Goal: Information Seeking & Learning: Find specific fact

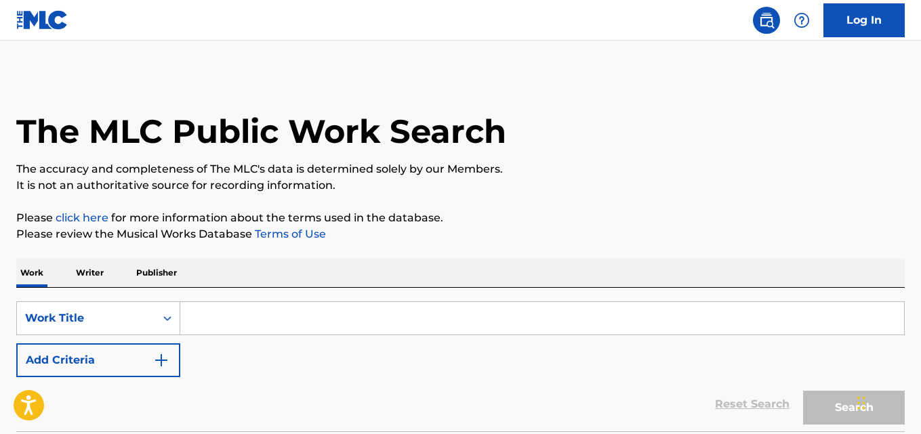
click at [268, 312] on input "Search Form" at bounding box center [541, 318] width 723 height 33
paste input "Free Sex"
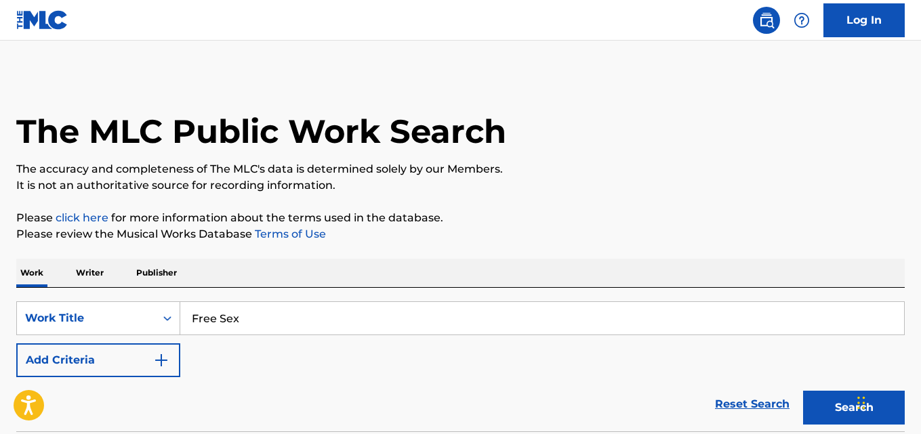
type input "Free Sex"
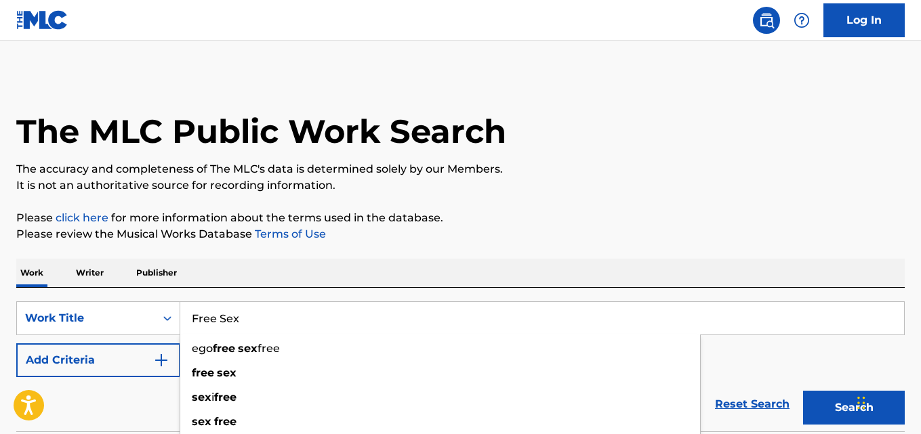
click at [120, 394] on div "Reset Search Search" at bounding box center [460, 404] width 888 height 54
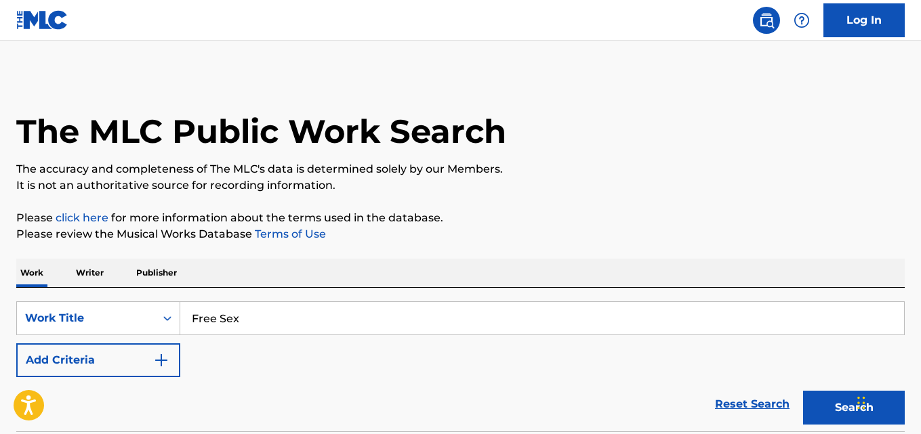
click at [157, 366] on img "Search Form" at bounding box center [161, 360] width 16 height 16
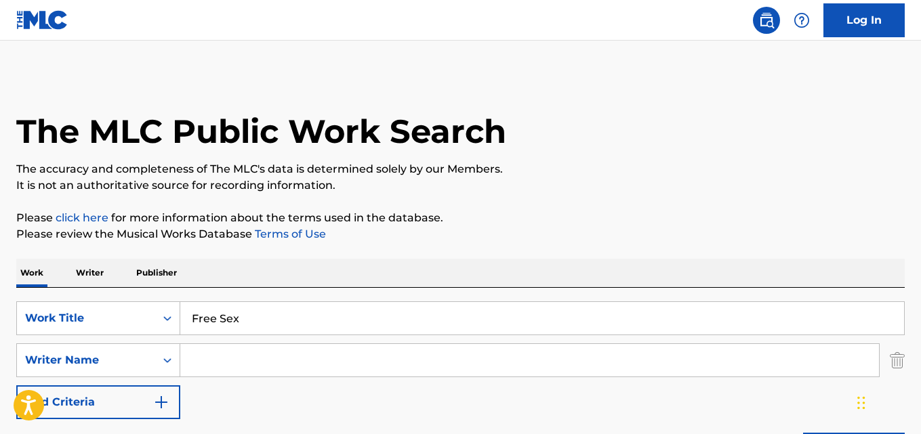
click at [198, 356] on input "Search Form" at bounding box center [529, 360] width 698 height 33
paste input "[PERSON_NAME]"
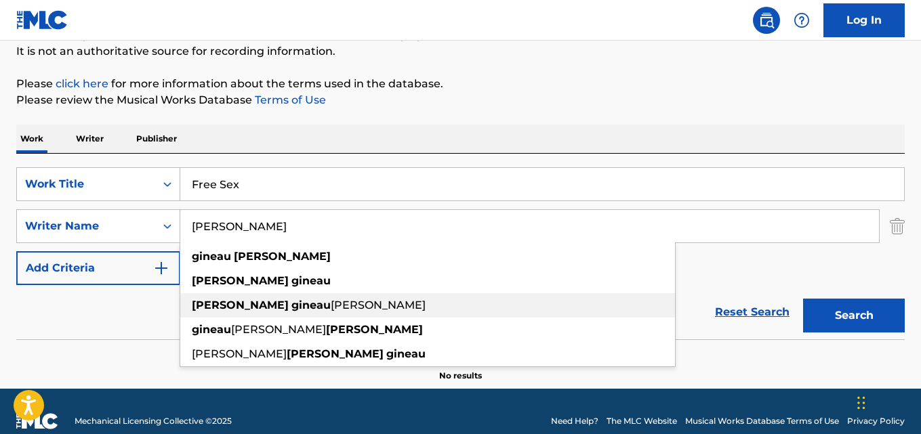
scroll to position [135, 0]
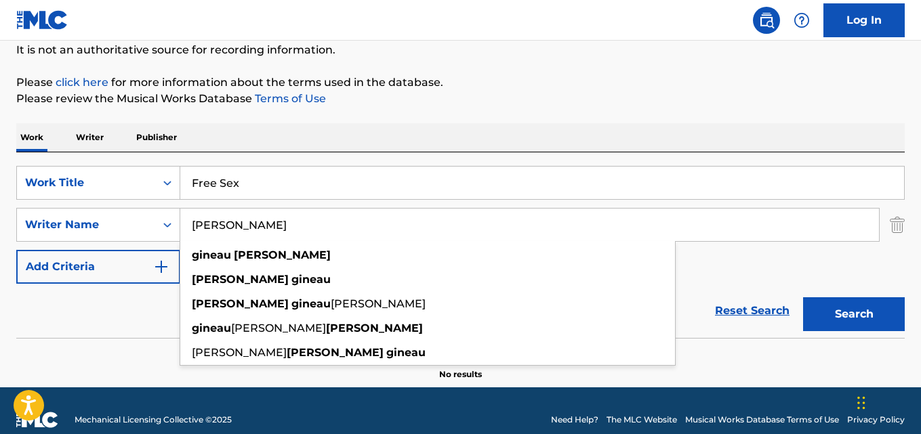
type input "[PERSON_NAME]"
click at [843, 315] on button "Search" at bounding box center [854, 314] width 102 height 34
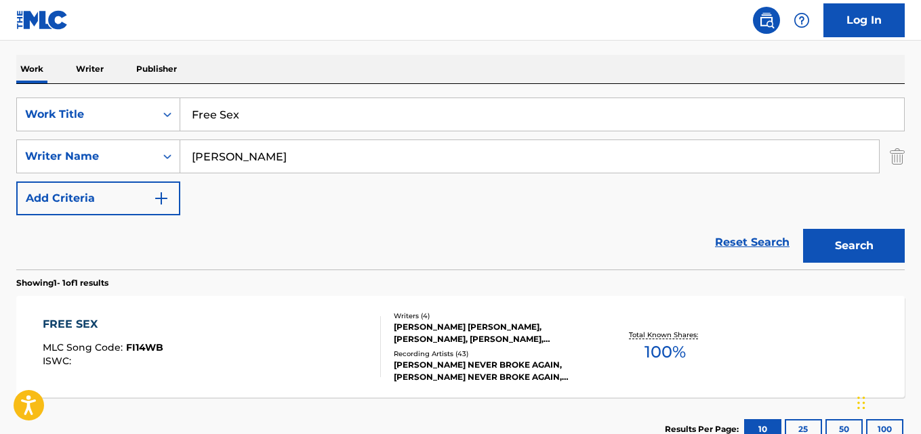
scroll to position [303, 0]
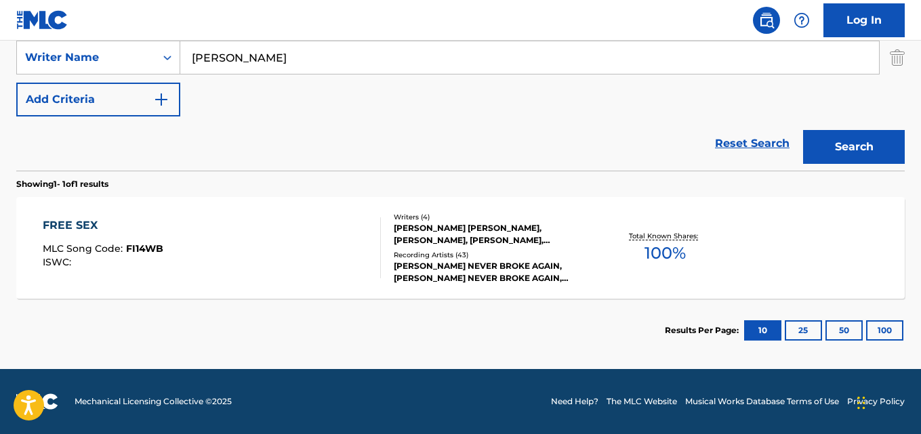
click at [443, 278] on div "[PERSON_NAME] NEVER BROKE AGAIN, [PERSON_NAME] NEVER BROKE AGAIN, [PERSON_NAME]…" at bounding box center [493, 272] width 198 height 24
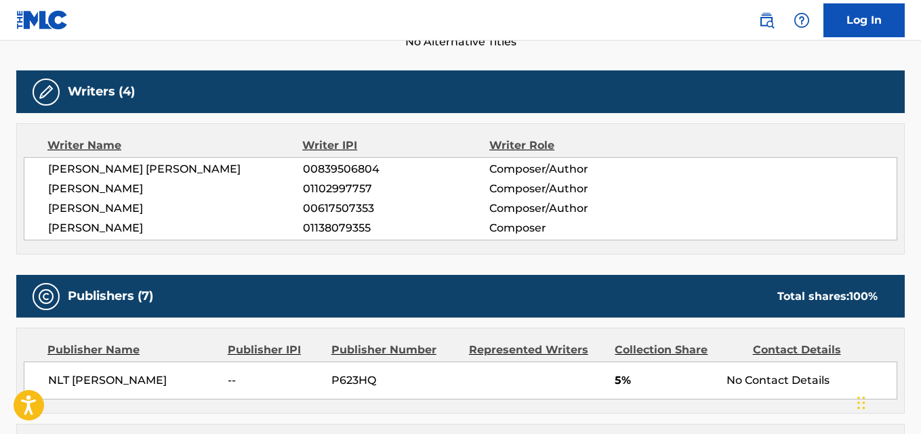
scroll to position [542, 0]
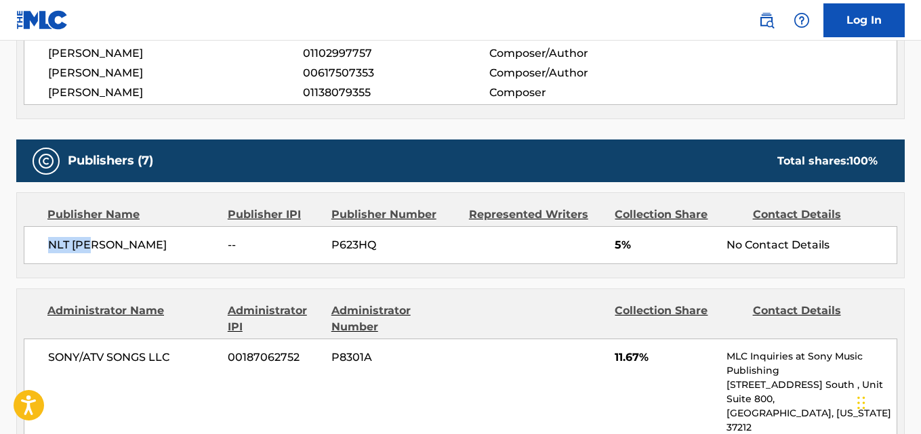
drag, startPoint x: 44, startPoint y: 254, endPoint x: 143, endPoint y: 259, distance: 99.0
click at [143, 259] on div "NLT [PERSON_NAME] -- P623HQ 5% No Contact Details" at bounding box center [460, 245] width 873 height 38
copy span "NLT [PERSON_NAME]"
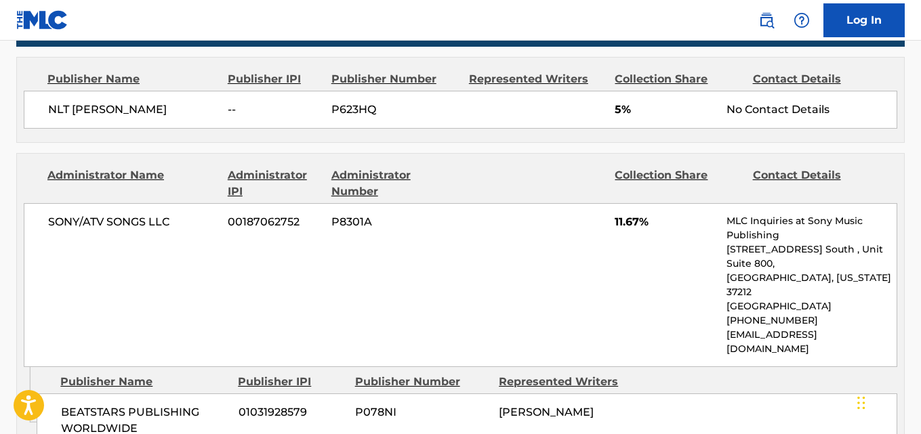
scroll to position [417, 0]
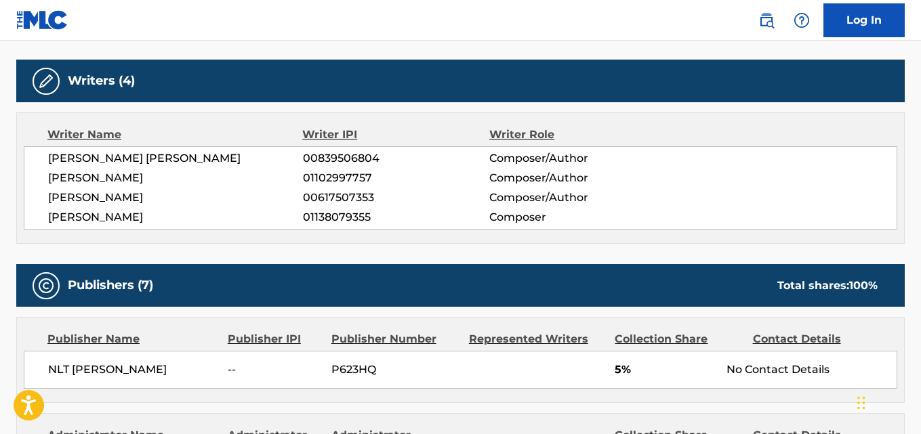
click at [114, 176] on span "[PERSON_NAME]" at bounding box center [175, 178] width 255 height 16
copy span "[PERSON_NAME]"
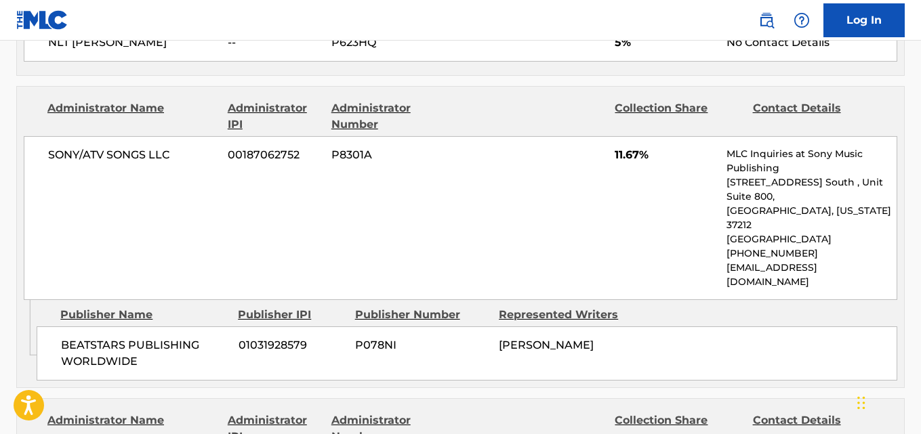
scroll to position [756, 0]
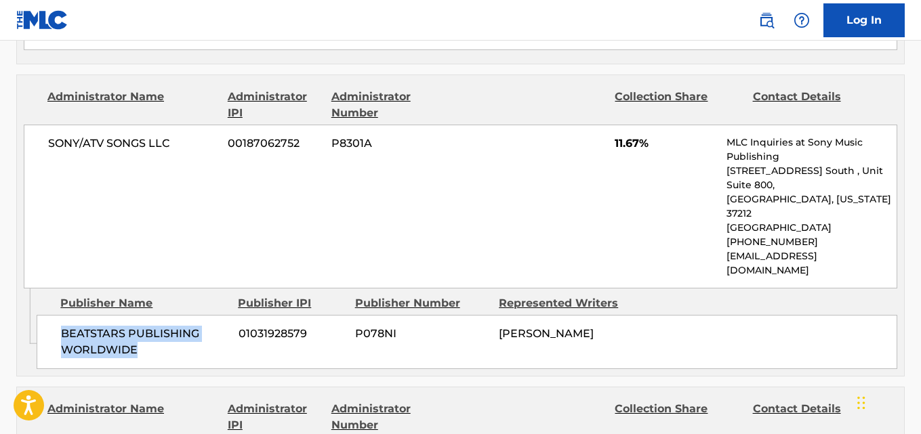
drag, startPoint x: 56, startPoint y: 308, endPoint x: 196, endPoint y: 341, distance: 144.8
click at [196, 341] on div "Admin Original Publisher Connecting Line Publisher Name Publisher IPI Publisher…" at bounding box center [460, 332] width 887 height 87
copy span "BEATSTARS PUBLISHING WORLDWIDE"
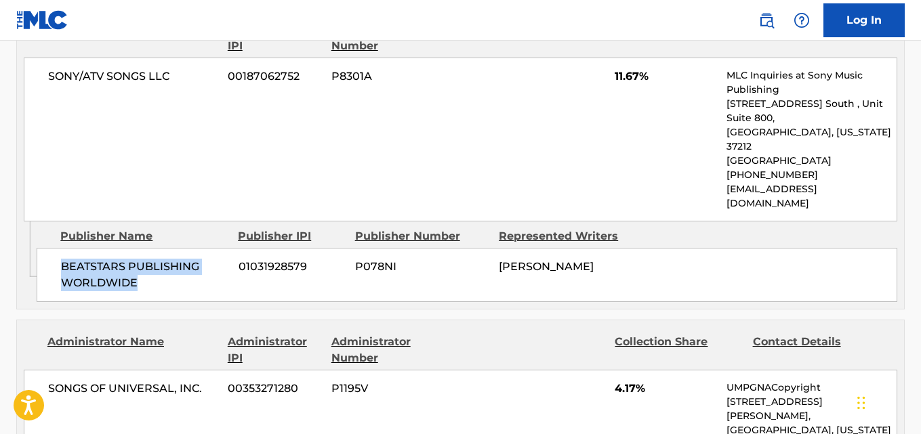
scroll to position [959, 0]
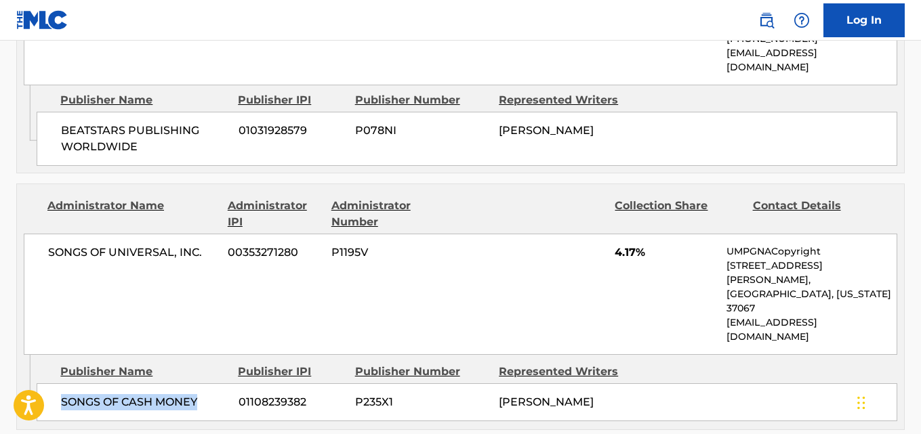
drag, startPoint x: 60, startPoint y: 335, endPoint x: 209, endPoint y: 345, distance: 148.7
click at [209, 383] on div "SONGS OF CASH MONEY 01108239382 P235X1 [PERSON_NAME]" at bounding box center [467, 402] width 860 height 38
copy span "SONGS OF CASH MONEY"
click at [628, 245] on span "4.17%" at bounding box center [665, 253] width 102 height 16
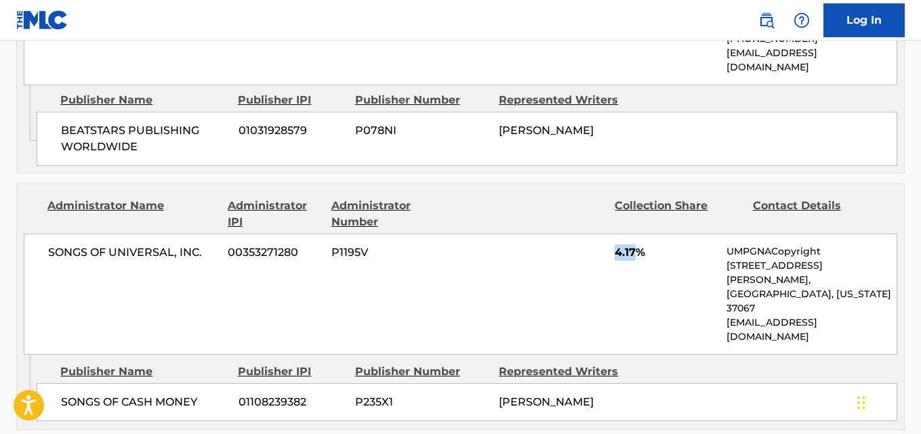
copy span "4.17"
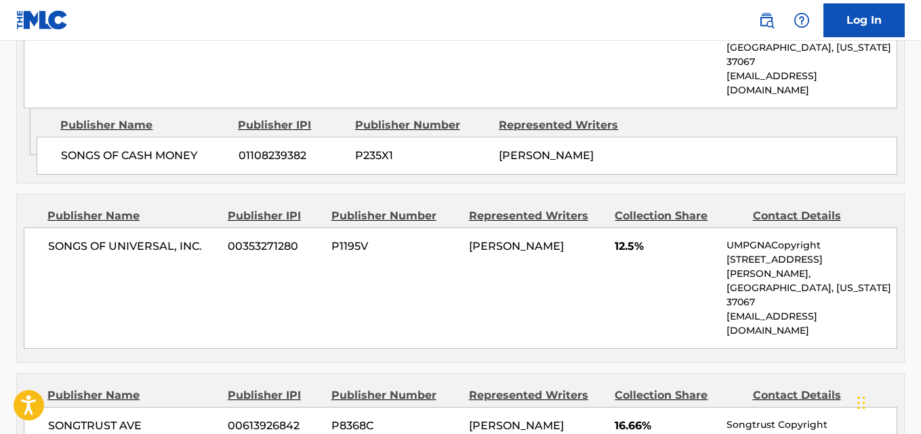
scroll to position [1230, 0]
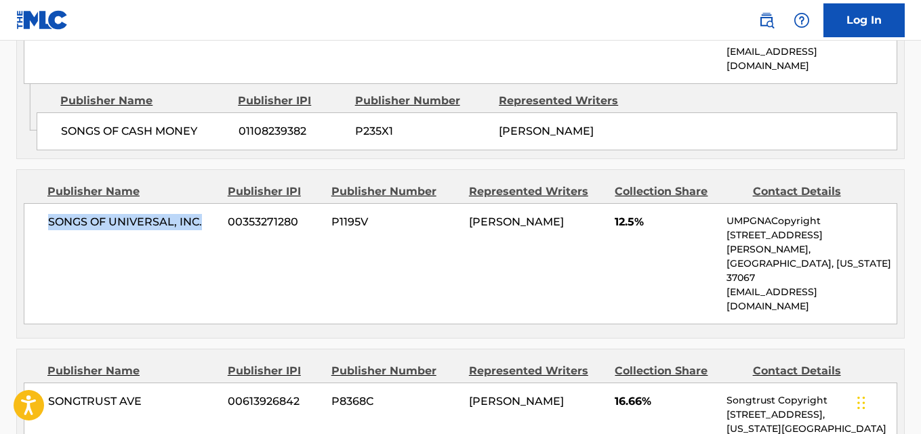
drag, startPoint x: 35, startPoint y: 154, endPoint x: 209, endPoint y: 163, distance: 174.3
click at [209, 203] on div "SONGS OF UNIVERSAL, INC. 00353271280 P1195V [PERSON_NAME] 12.5% UMPGNACopyright…" at bounding box center [460, 263] width 873 height 121
copy span "SONGS OF UNIVERSAL, INC."
click at [606, 203] on div "SONGS OF UNIVERSAL, INC. 00353271280 P1195V [PERSON_NAME] 12.5% UMPGNACopyright…" at bounding box center [460, 263] width 873 height 121
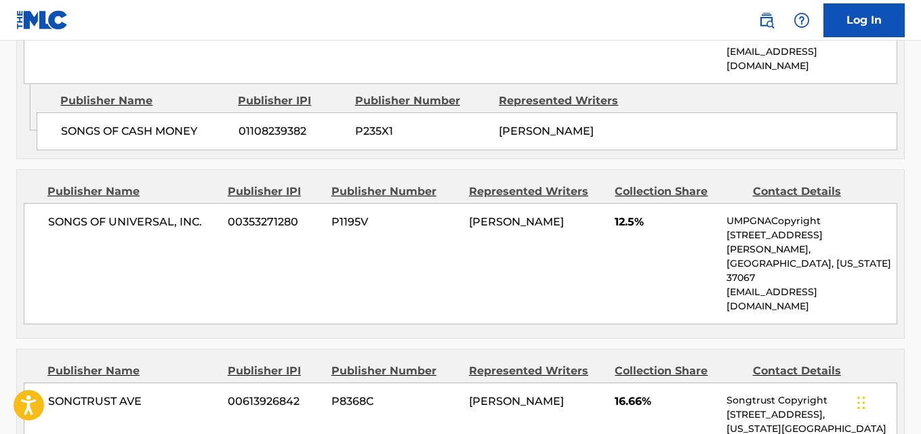
click at [616, 214] on span "12.5%" at bounding box center [665, 222] width 102 height 16
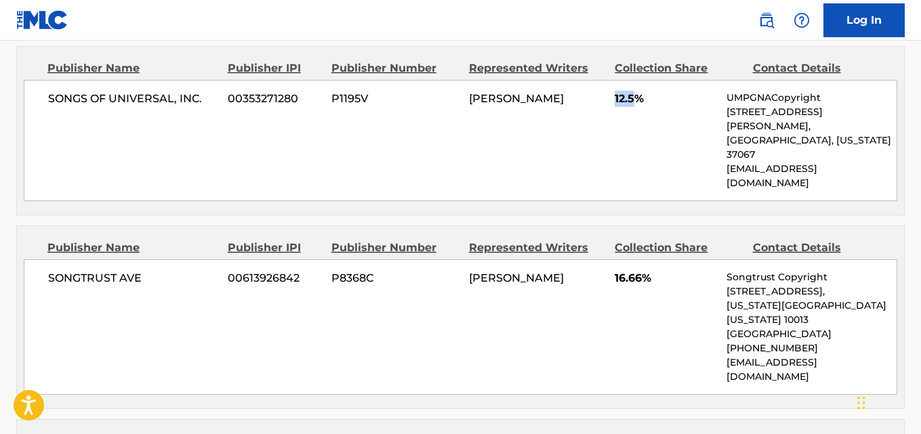
scroll to position [1366, 0]
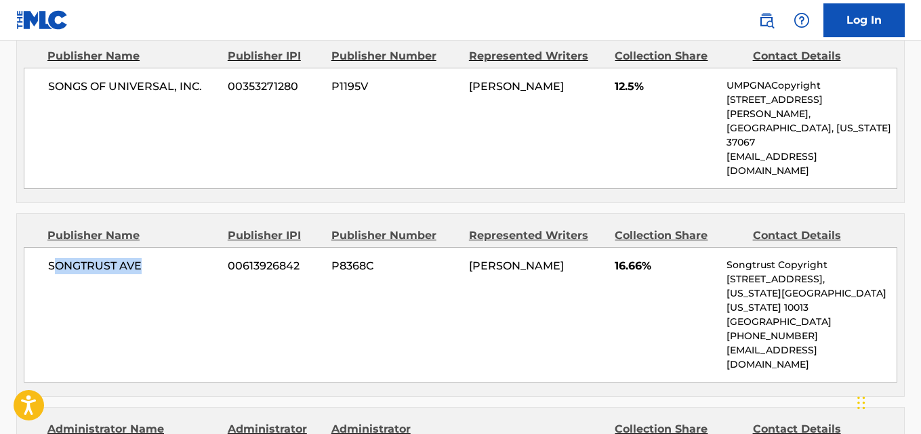
drag, startPoint x: 51, startPoint y: 154, endPoint x: 156, endPoint y: 154, distance: 104.3
click at [156, 258] on span "SONGTRUST AVE" at bounding box center [132, 266] width 169 height 16
click at [119, 247] on div "SONGTRUST AVE 00613926842 P8368C [PERSON_NAME] 16.66% Songtrust Copyright [STRE…" at bounding box center [460, 314] width 873 height 135
drag, startPoint x: 43, startPoint y: 150, endPoint x: 151, endPoint y: 162, distance: 109.0
click at [151, 247] on div "SONGTRUST AVE 00613926842 P8368C [PERSON_NAME] 16.66% Songtrust Copyright [STRE…" at bounding box center [460, 314] width 873 height 135
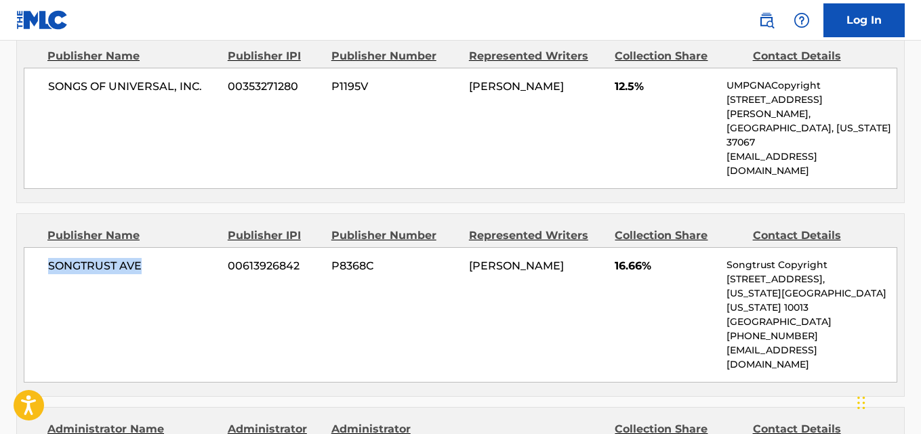
copy span "SONGTRUST AVE"
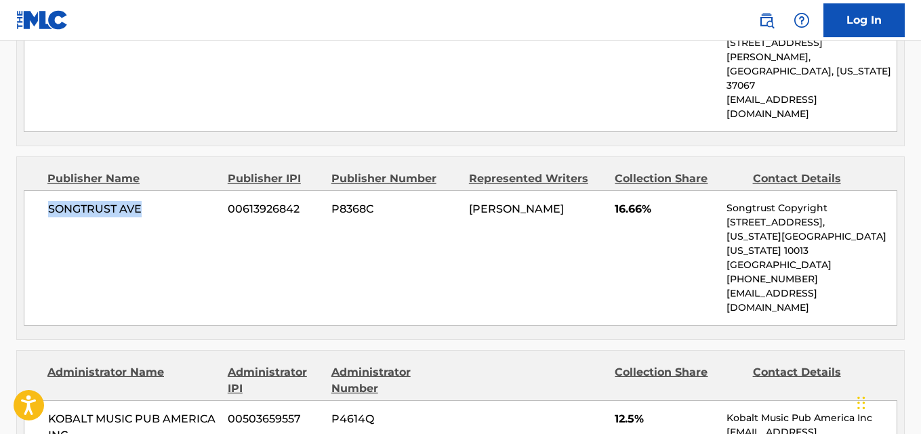
scroll to position [1501, 0]
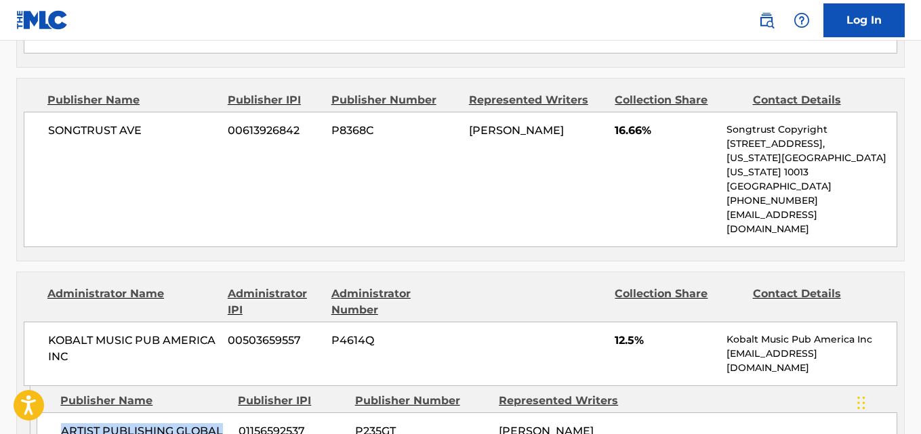
drag, startPoint x: 65, startPoint y: 288, endPoint x: 229, endPoint y: 307, distance: 165.0
click at [229, 413] on div "ARTIST PUBLISHING GLOBAL 01156592537 P235GT [PERSON_NAME] [PERSON_NAME]" at bounding box center [467, 440] width 860 height 54
copy span "ARTIST PUBLISHING GLOBAL"
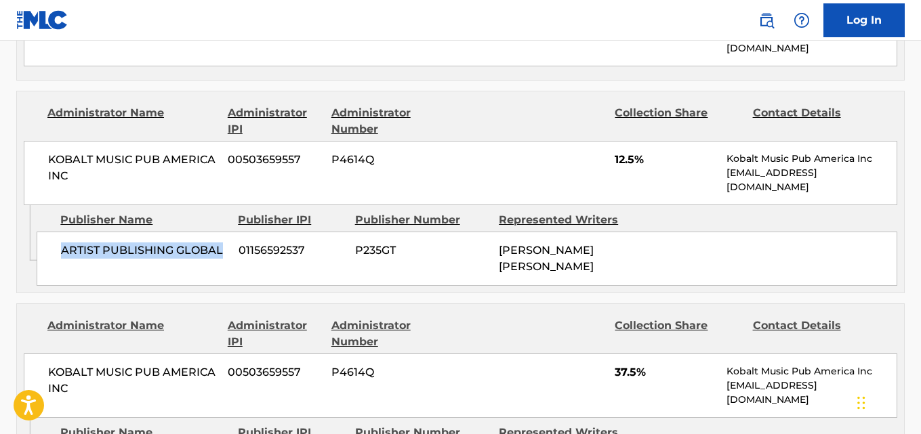
scroll to position [1704, 0]
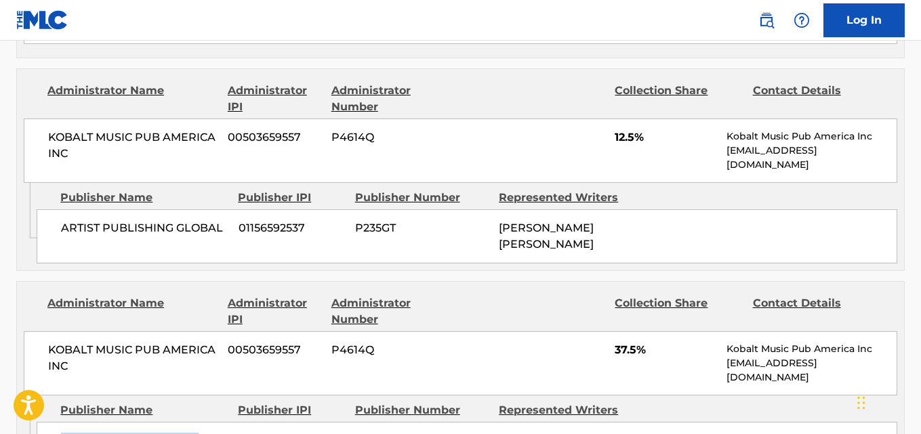
drag, startPoint x: 60, startPoint y: 299, endPoint x: 208, endPoint y: 317, distance: 148.8
copy span "BIG THIRTY EIGHT MUSIC"
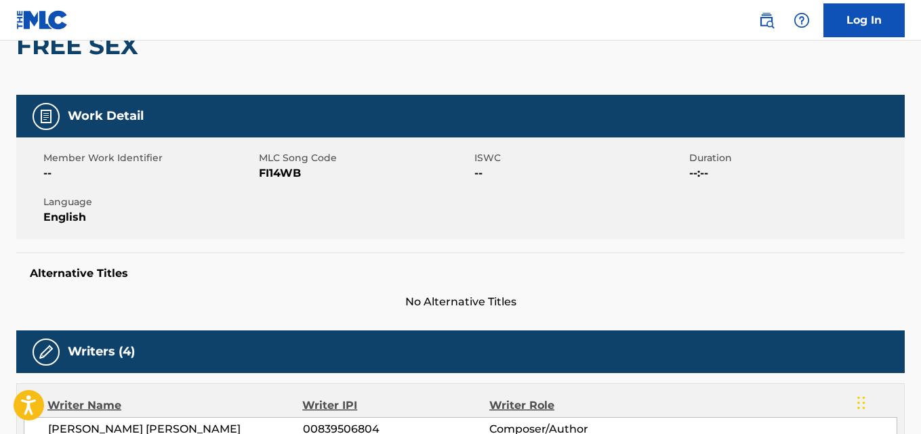
scroll to position [11, 0]
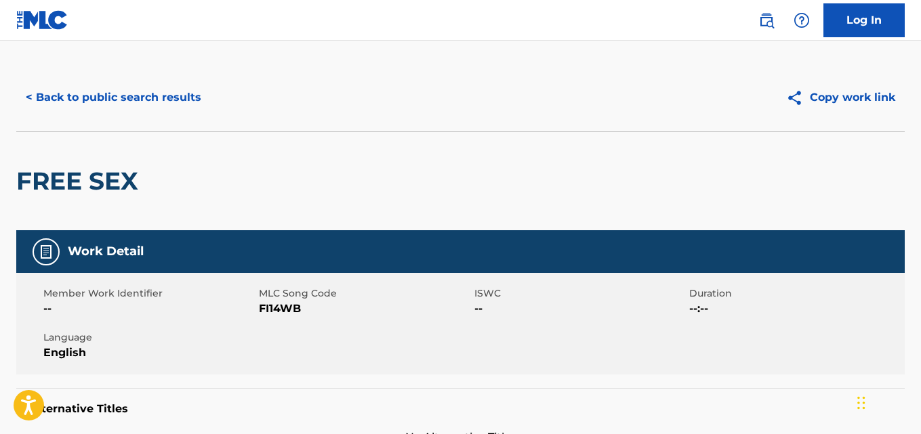
click at [130, 121] on div "< Back to public search results Copy work link" at bounding box center [460, 98] width 888 height 68
click at [130, 101] on button "< Back to public search results" at bounding box center [113, 98] width 194 height 34
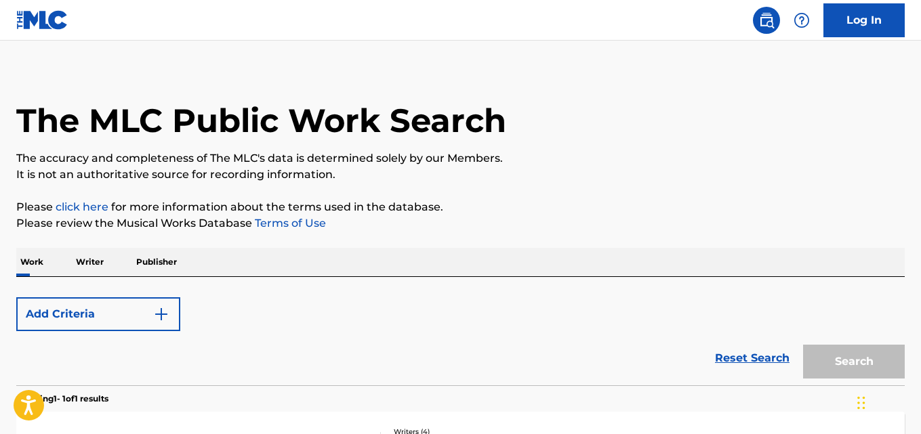
scroll to position [226, 0]
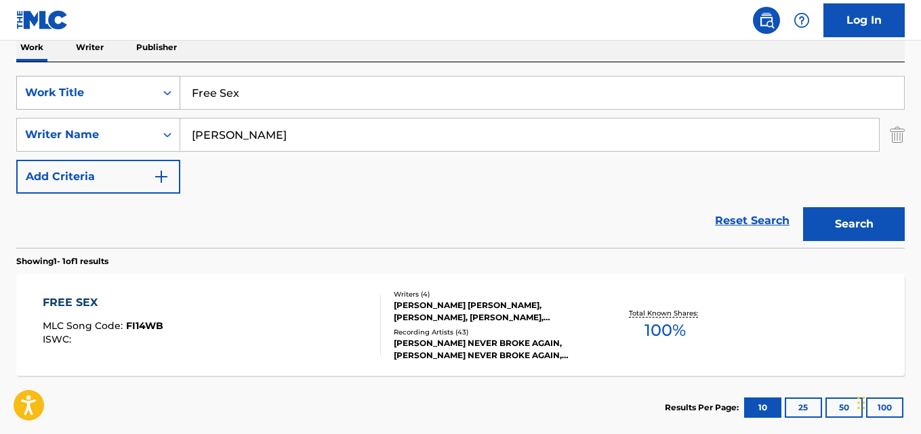
drag, startPoint x: 310, startPoint y: 104, endPoint x: 142, endPoint y: 96, distance: 168.2
click at [142, 96] on div "SearchWithCriteriaa4532300-f6f0-4d89-b2db-1639e7ea80b2 Work Title Free Sex" at bounding box center [460, 93] width 888 height 34
paste input "Where I Been"
type input "Where I Been"
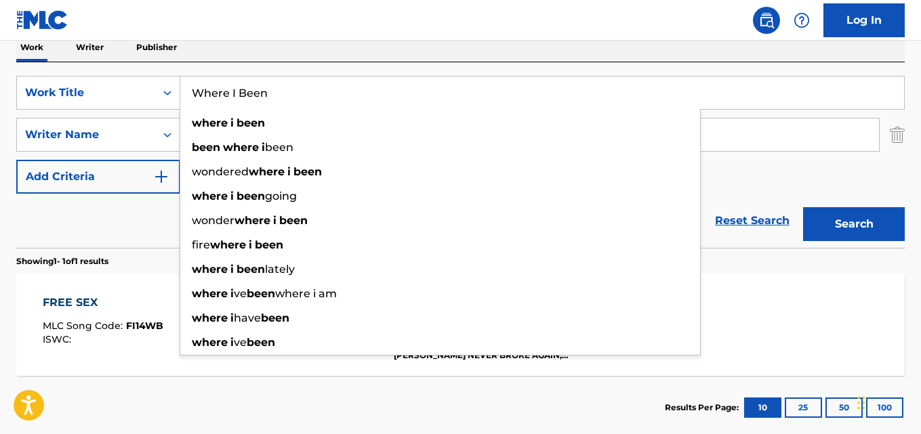
click at [331, 93] on input "Where I Been" at bounding box center [541, 93] width 723 height 33
drag, startPoint x: 312, startPoint y: 89, endPoint x: 91, endPoint y: 85, distance: 220.9
click at [91, 85] on div "SearchWithCriteriaa4532300-f6f0-4d89-b2db-1639e7ea80b2 Work Title Where I Been …" at bounding box center [460, 93] width 888 height 34
click at [107, 240] on div "Reset Search Search" at bounding box center [460, 221] width 888 height 54
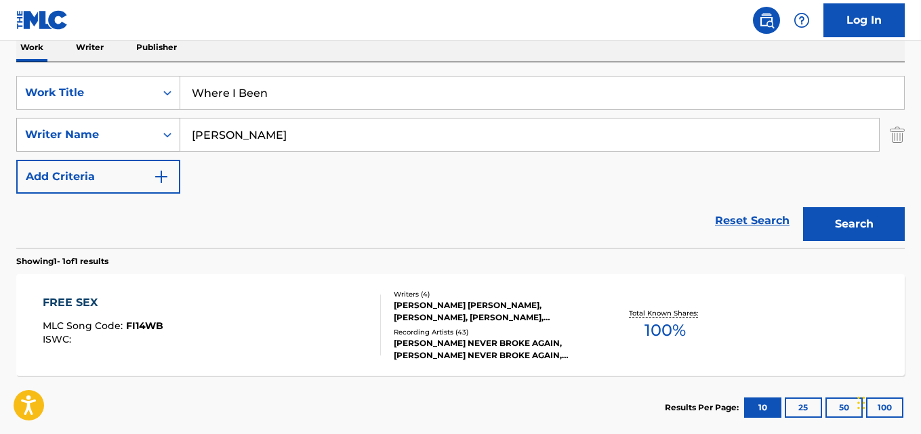
drag, startPoint x: 307, startPoint y: 152, endPoint x: 84, endPoint y: 129, distance: 224.0
click at [307, 149] on div "SearchWithCriteriaa4532300-f6f0-4d89-b2db-1639e7ea80b2 Work Title Where I Been …" at bounding box center [460, 135] width 888 height 118
click at [85, 129] on div "SearchWithCriteria67ddf51f-5e5e-4eb0-8baf-7c9c03959cf2 Writer Name [PERSON_NAME]" at bounding box center [460, 135] width 888 height 34
click at [253, 175] on div "SearchWithCriteriaa4532300-f6f0-4d89-b2db-1639e7ea80b2 Work Title Where I Been …" at bounding box center [460, 135] width 888 height 118
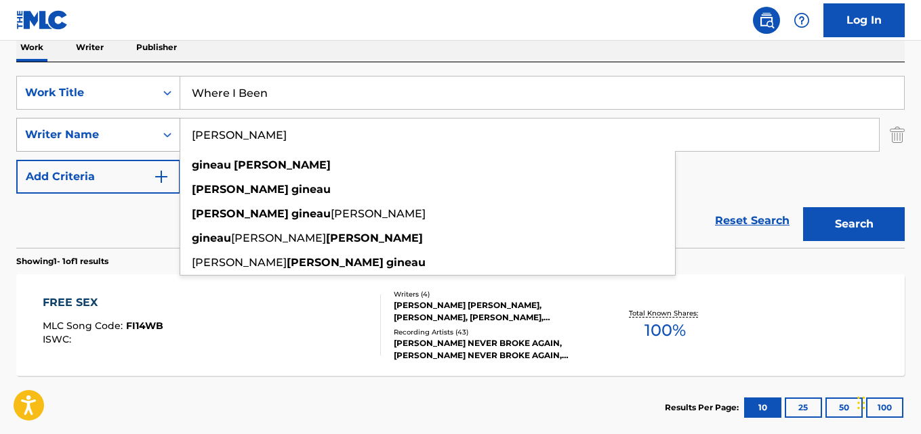
drag, startPoint x: 237, startPoint y: 120, endPoint x: 100, endPoint y: 119, distance: 137.5
click at [100, 119] on div "SearchWithCriteria67ddf51f-5e5e-4eb0-8baf-7c9c03959cf2 Writer Name [PERSON_NAME…" at bounding box center [460, 135] width 888 height 34
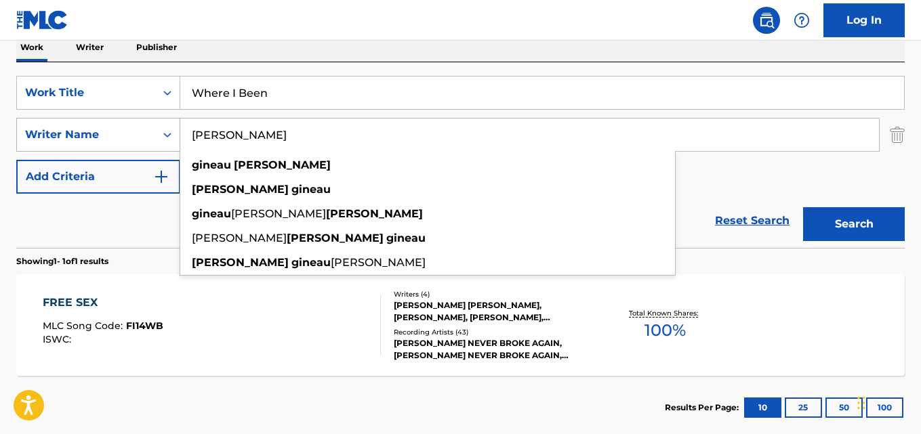
paste input "[PERSON_NAME]"
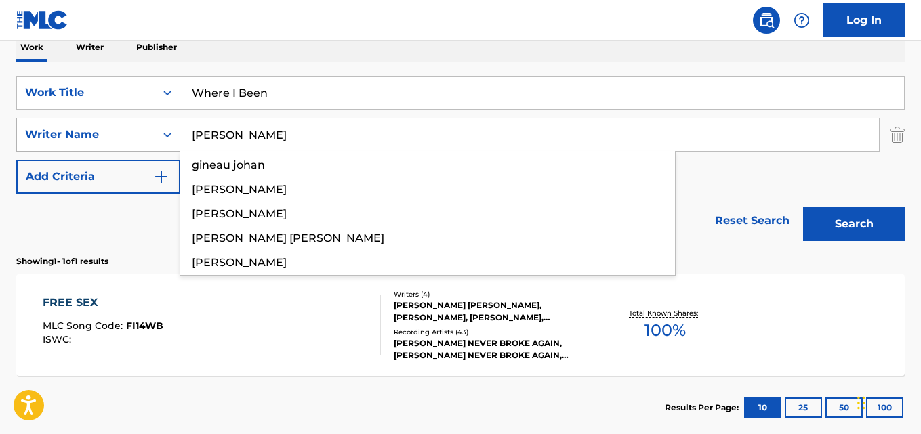
type input "[PERSON_NAME]"
click at [803, 207] on button "Search" at bounding box center [854, 224] width 102 height 34
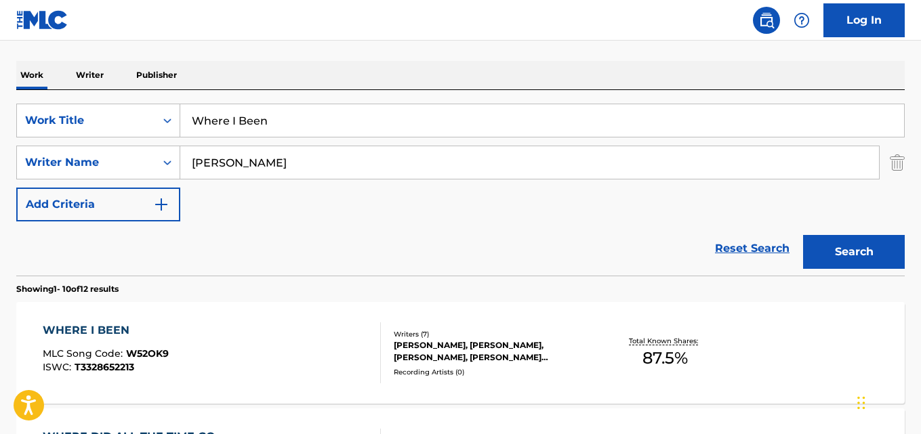
click at [126, 259] on div "Reset Search Search" at bounding box center [460, 249] width 888 height 54
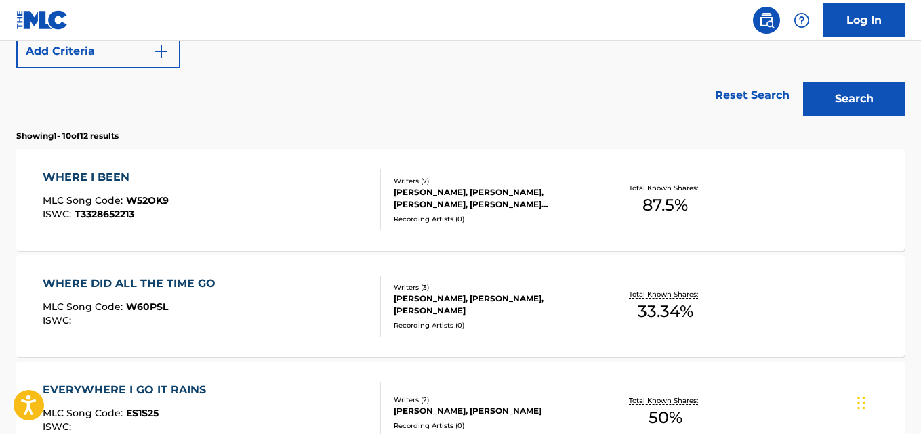
scroll to position [229, 0]
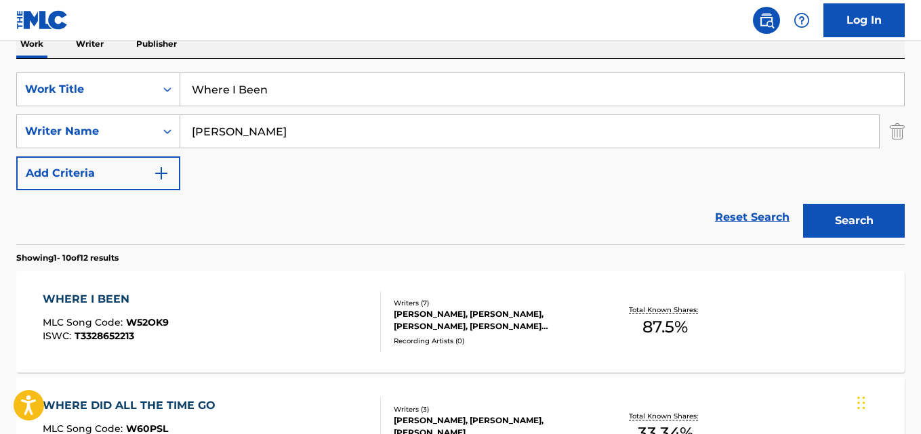
click at [82, 298] on div "WHERE I BEEN" at bounding box center [106, 299] width 126 height 16
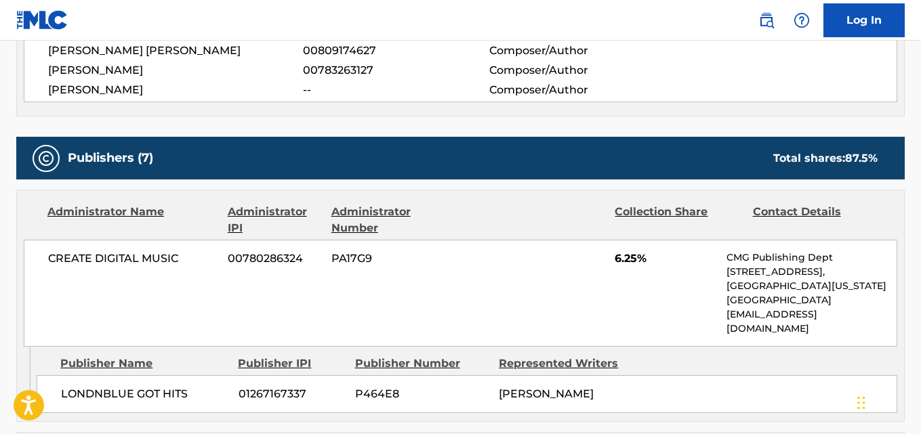
scroll to position [745, 0]
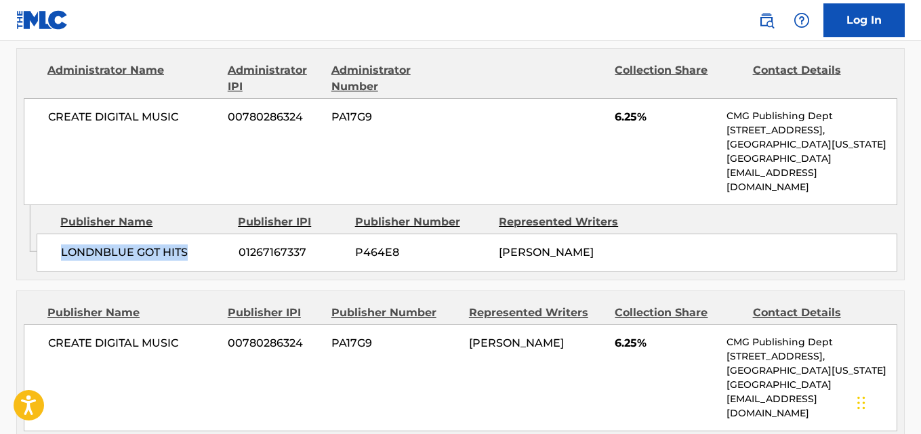
drag, startPoint x: 49, startPoint y: 246, endPoint x: 217, endPoint y: 248, distance: 167.3
click at [217, 248] on div "LONDNBLUE GOT HITS 01267167337 P464E8 [PERSON_NAME]" at bounding box center [467, 253] width 860 height 38
copy span "LONDNBLUE GOT HITS"
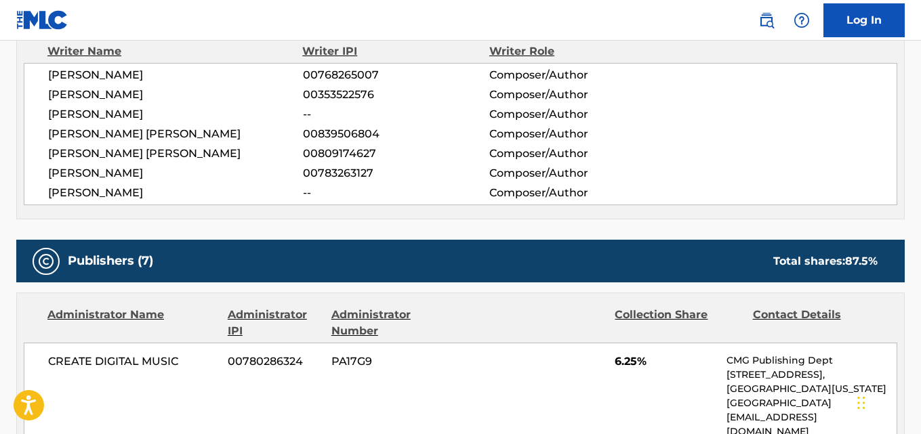
scroll to position [474, 0]
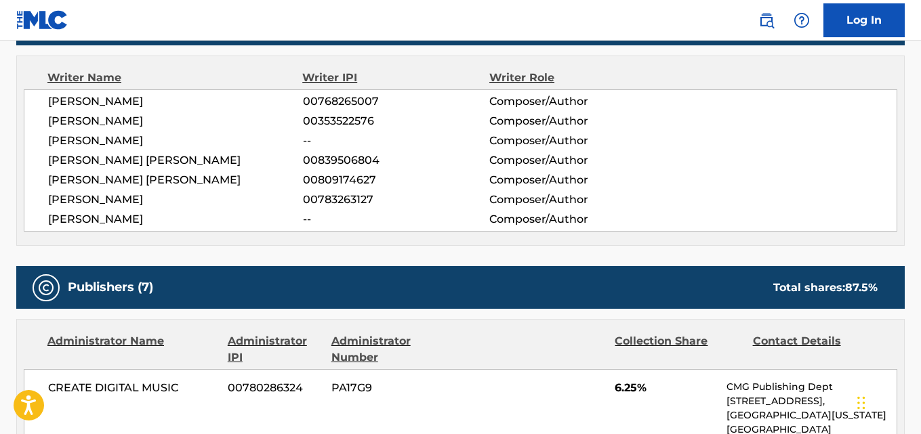
click at [135, 142] on span "[PERSON_NAME]" at bounding box center [175, 141] width 255 height 16
click at [133, 268] on div "Publishers (7) Total shares: 87.5 %" at bounding box center [460, 287] width 888 height 43
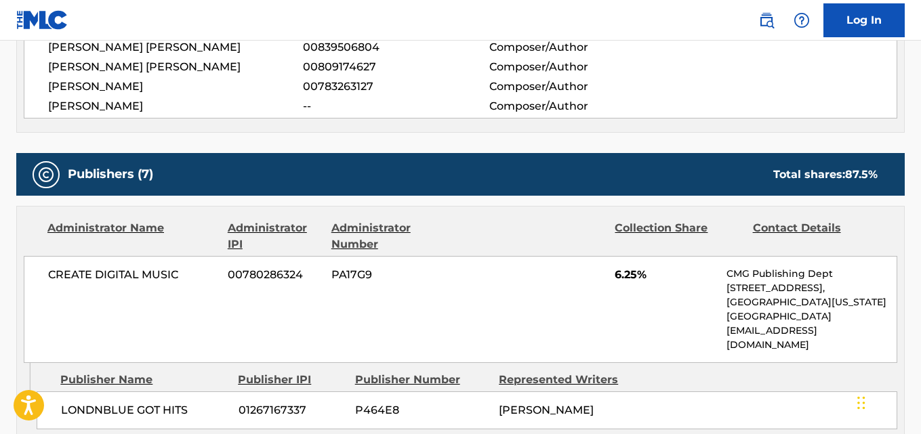
scroll to position [610, 0]
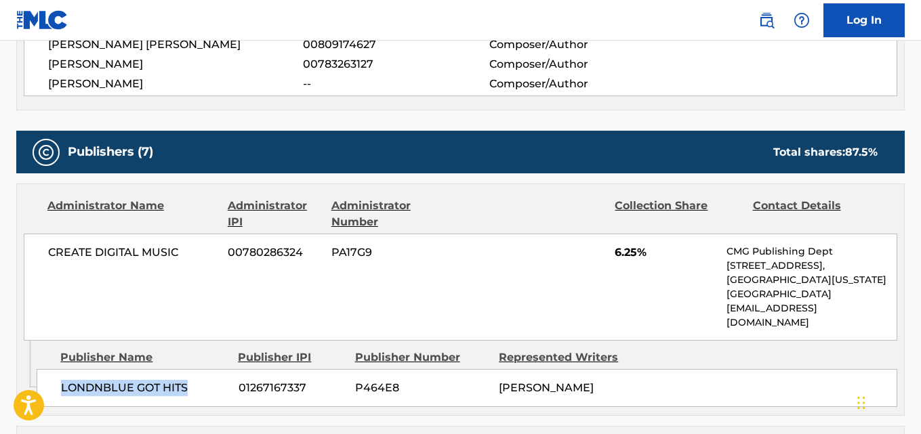
drag, startPoint x: 55, startPoint y: 381, endPoint x: 213, endPoint y: 392, distance: 158.3
click at [213, 392] on div "LONDNBLUE GOT HITS 01267167337 P464E8 [PERSON_NAME]" at bounding box center [467, 388] width 860 height 38
click at [618, 257] on span "6.25%" at bounding box center [665, 253] width 102 height 16
click at [620, 287] on div "CREATE DIGITAL MUSIC 00780286324 PA17G9 6.25% CMG Publishing Dept [STREET_ADDRE…" at bounding box center [460, 287] width 873 height 107
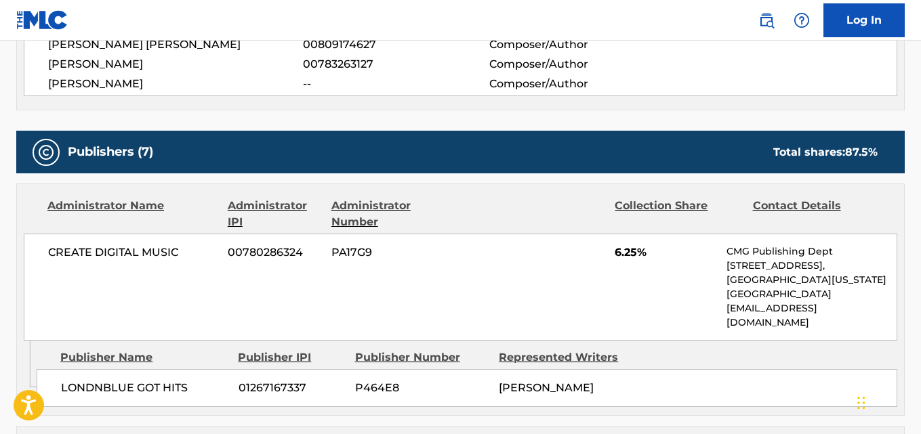
click at [626, 261] on div "CREATE DIGITAL MUSIC 00780286324 PA17G9 6.25% CMG Publishing Dept [STREET_ADDRE…" at bounding box center [460, 287] width 873 height 107
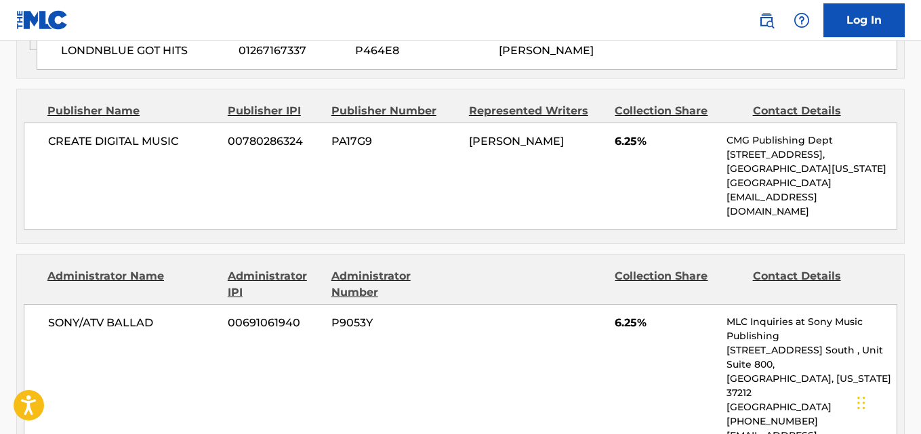
scroll to position [948, 0]
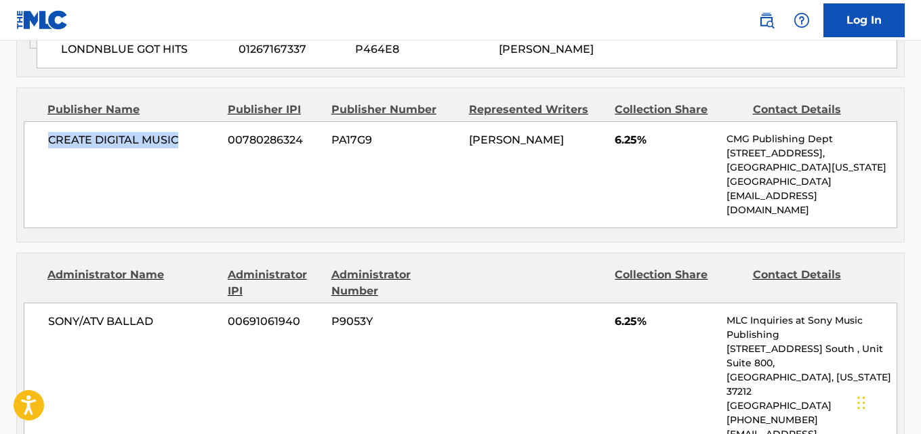
drag, startPoint x: 44, startPoint y: 154, endPoint x: 184, endPoint y: 154, distance: 139.5
click at [184, 154] on div "CREATE DIGITAL MUSIC 00780286324 PA17G9 [PERSON_NAME] 6.25% CMG Publishing Dept…" at bounding box center [460, 174] width 873 height 107
click at [616, 148] on span "6.25%" at bounding box center [665, 140] width 102 height 16
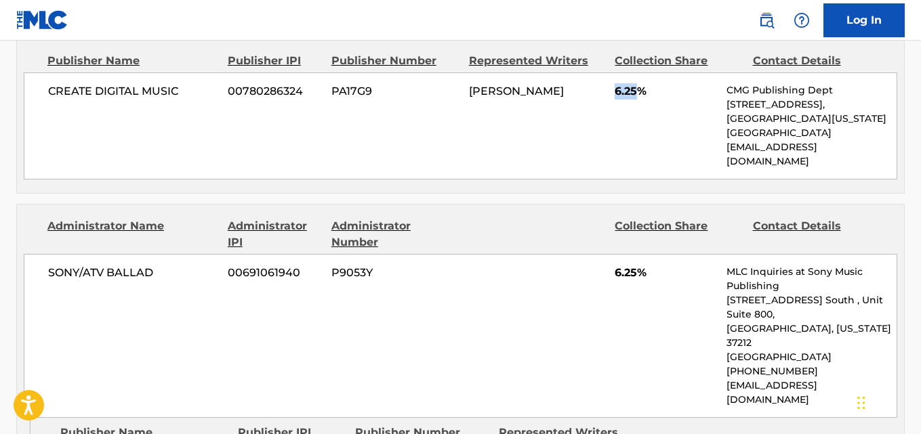
scroll to position [1084, 0]
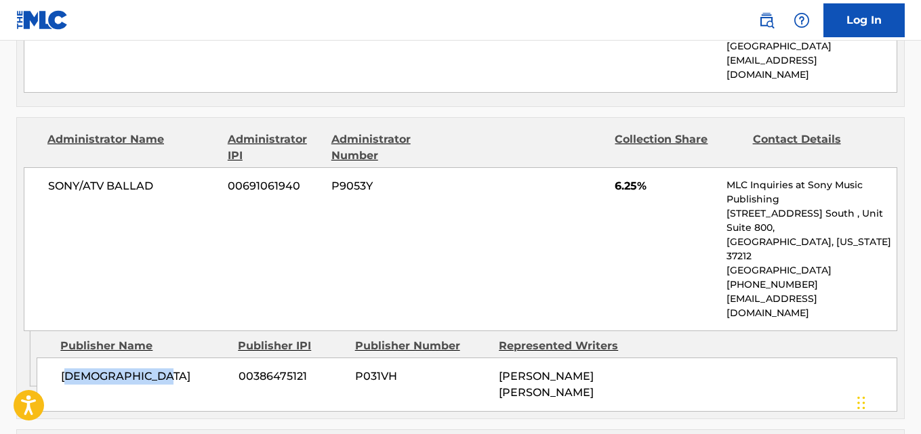
drag, startPoint x: 67, startPoint y: 362, endPoint x: 146, endPoint y: 380, distance: 80.5
click at [183, 368] on span "[DEMOGRAPHIC_DATA]" at bounding box center [144, 376] width 167 height 16
click at [146, 380] on div "MASONMAKESMUSIC 00386475121 P031VH [PERSON_NAME] [PERSON_NAME]" at bounding box center [467, 385] width 860 height 54
drag, startPoint x: 60, startPoint y: 364, endPoint x: 199, endPoint y: 363, distance: 139.5
click at [199, 363] on div "MASONMAKESMUSIC 00386475121 P031VH [PERSON_NAME] [PERSON_NAME]" at bounding box center [467, 385] width 860 height 54
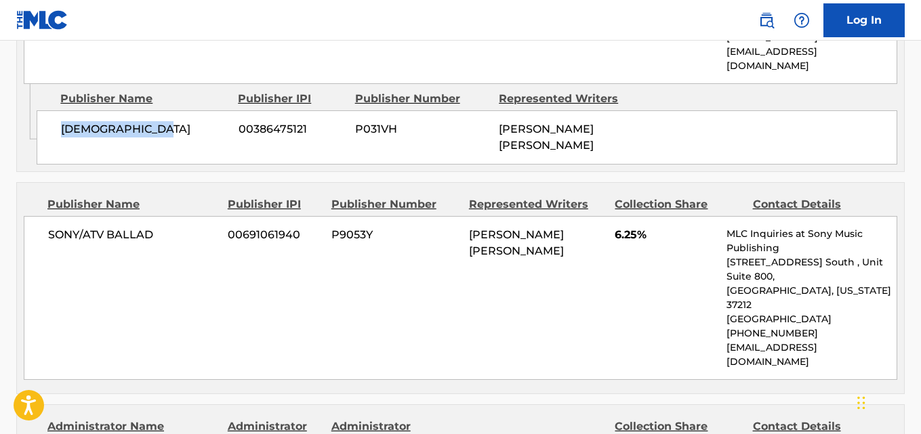
scroll to position [1355, 0]
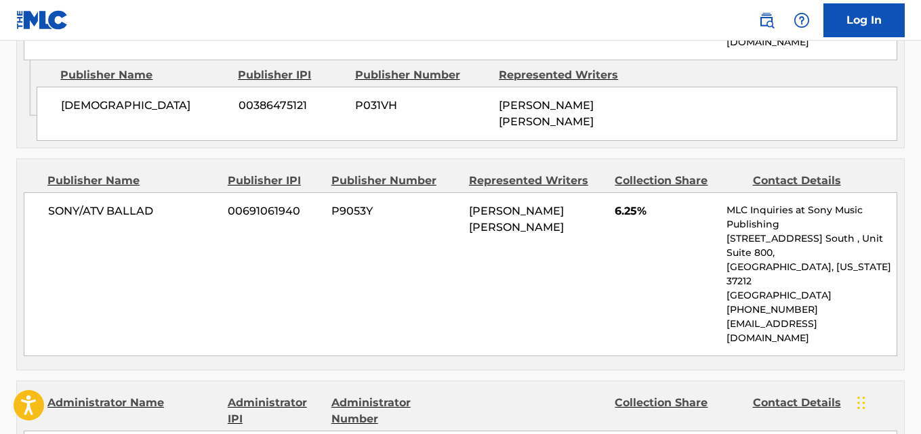
click at [51, 203] on span "SONY/ATV BALLAD" at bounding box center [132, 211] width 169 height 16
drag, startPoint x: 47, startPoint y: 196, endPoint x: 154, endPoint y: 196, distance: 106.4
click at [154, 196] on div "SONY/ATV BALLAD 00691061940 P9053Y [PERSON_NAME] [PERSON_NAME] 6.25% MLC Inquir…" at bounding box center [460, 274] width 873 height 164
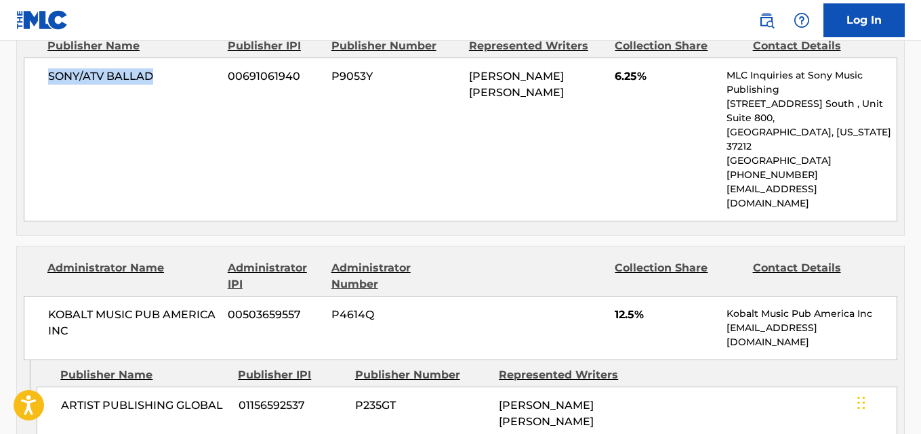
scroll to position [1490, 0]
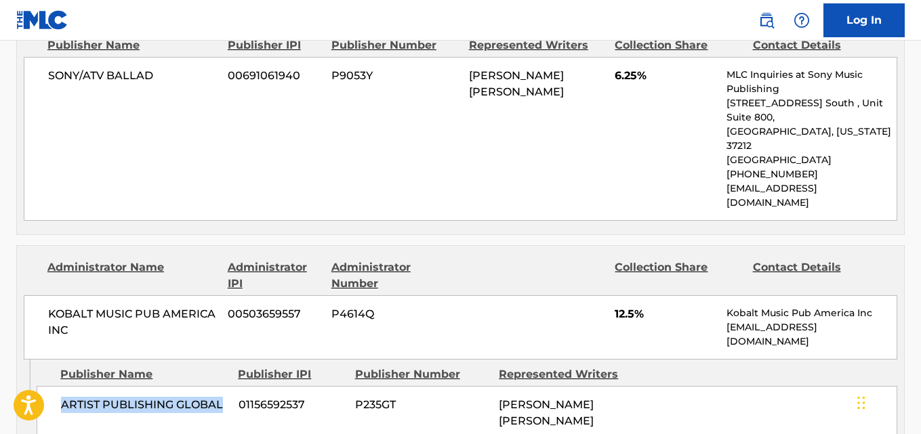
drag, startPoint x: 49, startPoint y: 360, endPoint x: 226, endPoint y: 382, distance: 178.8
click at [226, 386] on div "ARTIST PUBLISHING GLOBAL 01156592537 P235GT [PERSON_NAME] [PERSON_NAME]" at bounding box center [467, 413] width 860 height 54
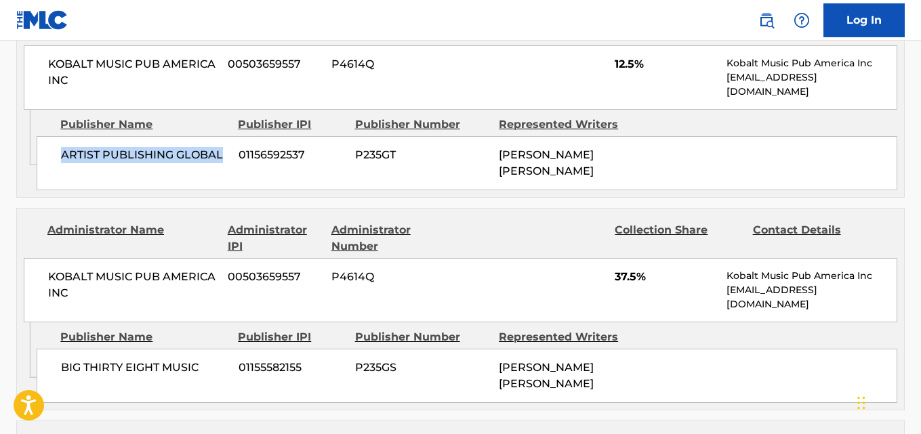
scroll to position [1761, 0]
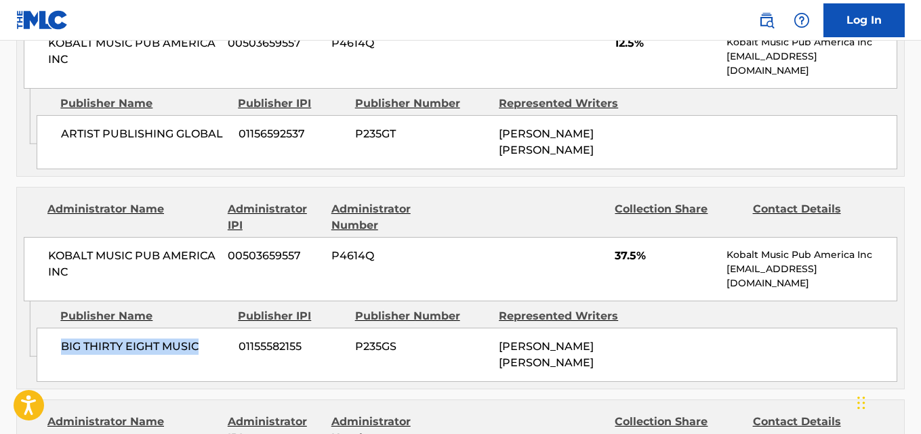
drag, startPoint x: 59, startPoint y: 305, endPoint x: 201, endPoint y: 310, distance: 141.7
click at [201, 328] on div "BIG THIRTY EIGHT MUSIC 01155582155 P235GS [PERSON_NAME] [PERSON_NAME]" at bounding box center [467, 355] width 860 height 54
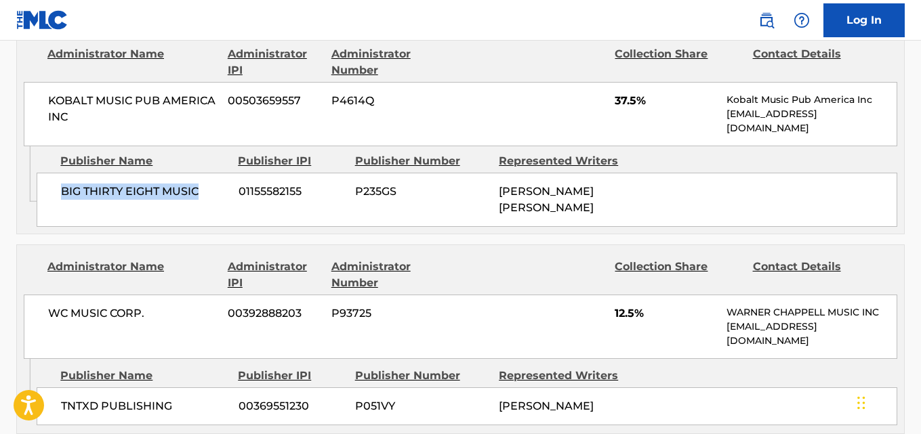
scroll to position [1964, 0]
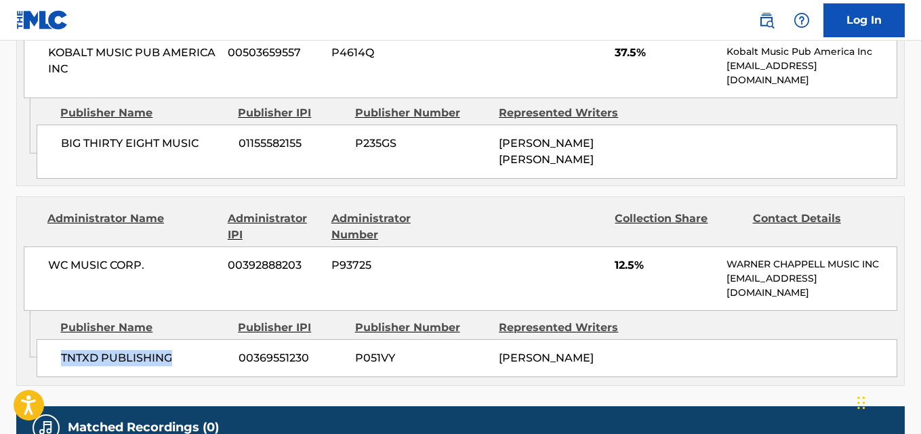
drag, startPoint x: 56, startPoint y: 317, endPoint x: 175, endPoint y: 317, distance: 118.5
click at [175, 339] on div "TNTXD PUBLISHING 00369551230 P051VY [PERSON_NAME]" at bounding box center [467, 358] width 860 height 38
click at [623, 257] on span "12.5%" at bounding box center [665, 265] width 102 height 16
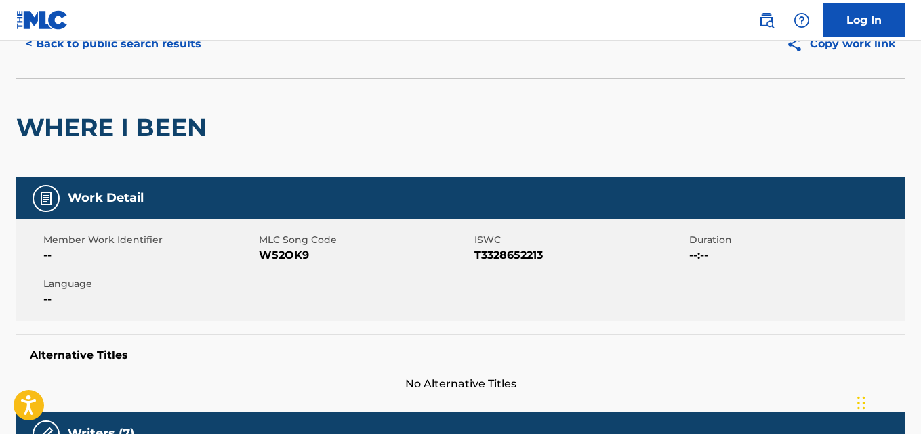
scroll to position [0, 0]
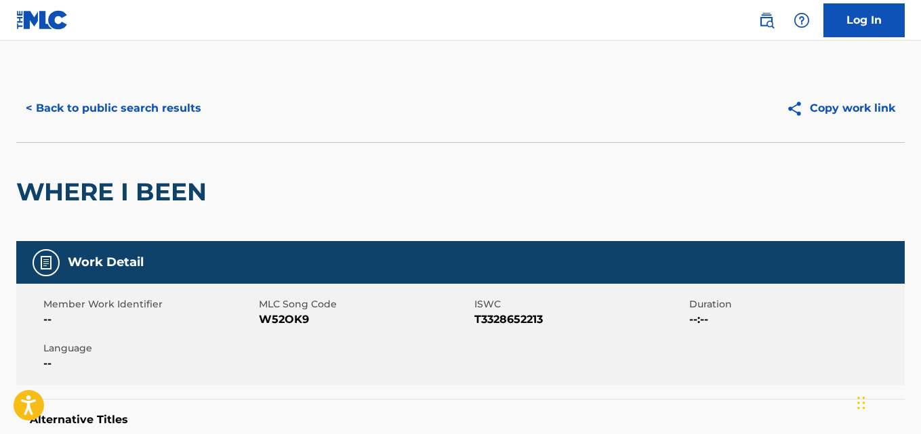
click at [139, 118] on button "< Back to public search results" at bounding box center [113, 108] width 194 height 34
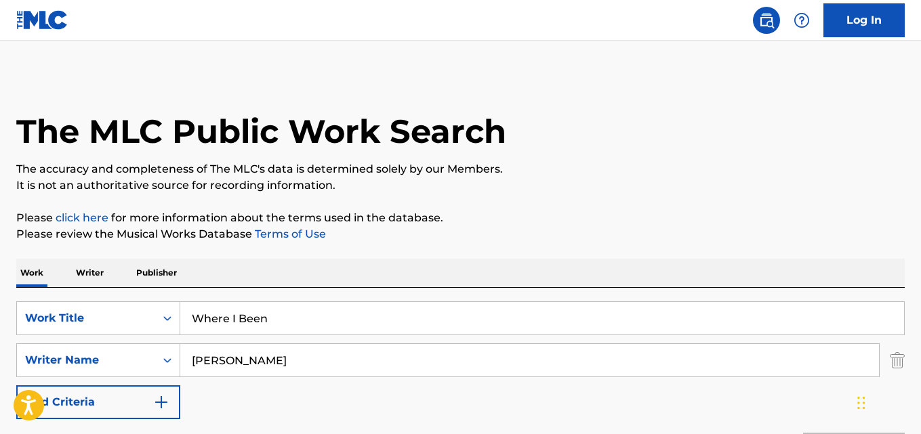
scroll to position [229, 0]
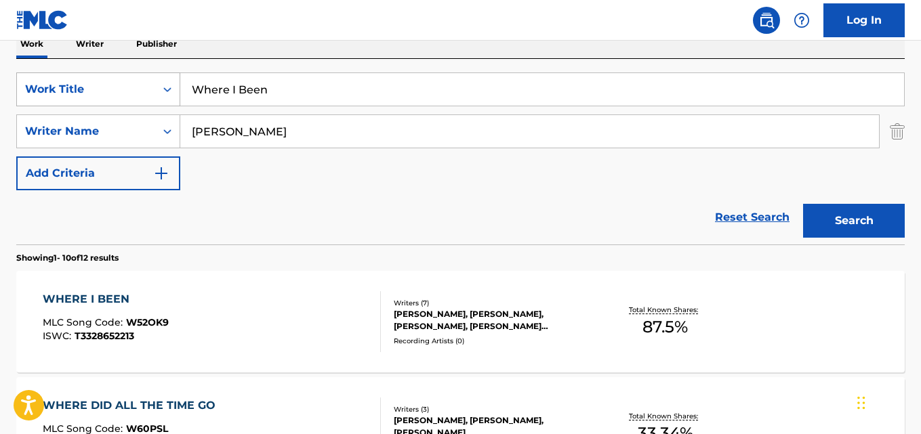
drag, startPoint x: 306, startPoint y: 101, endPoint x: 138, endPoint y: 94, distance: 168.8
click at [138, 94] on div "SearchWithCriteriaa4532300-f6f0-4d89-b2db-1639e7ea80b2 Work Title Where I Been" at bounding box center [460, 89] width 888 height 34
paste input "Shot Calli"
type input "Shot Callin"
click at [845, 225] on button "Search" at bounding box center [854, 221] width 102 height 34
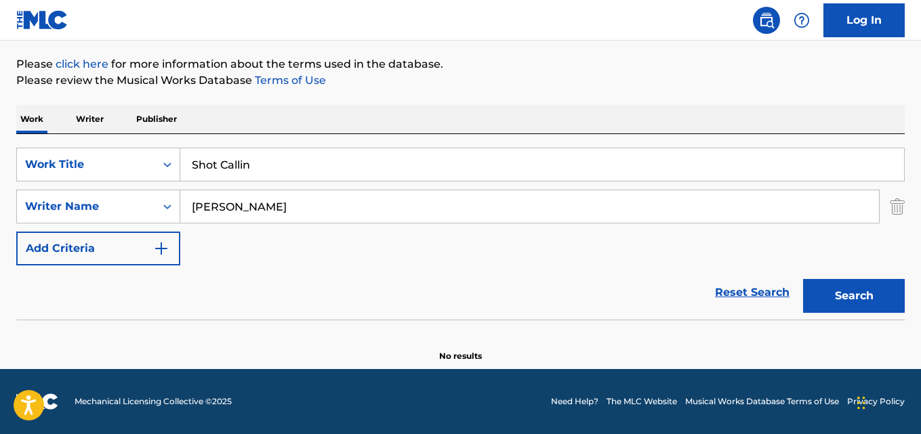
scroll to position [154, 0]
drag, startPoint x: 282, startPoint y: 213, endPoint x: 156, endPoint y: 210, distance: 126.7
click at [156, 210] on div "SearchWithCriteria67ddf51f-5e5e-4eb0-8baf-7c9c03959cf2 Writer Name [PERSON_NAME]" at bounding box center [460, 207] width 888 height 34
paste input "[PERSON_NAME]"
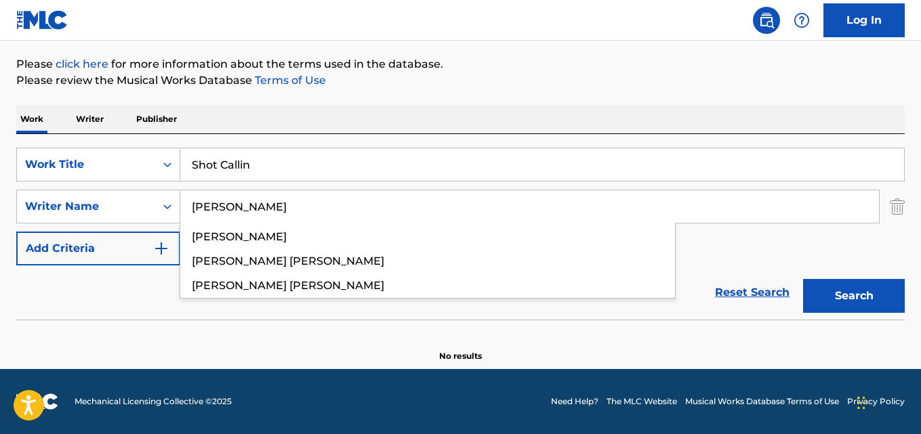
type input "[PERSON_NAME]"
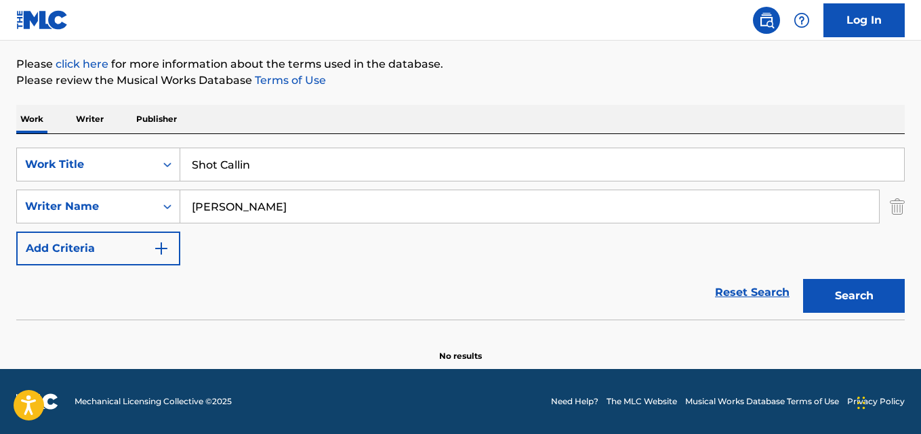
click at [833, 299] on button "Search" at bounding box center [854, 296] width 102 height 34
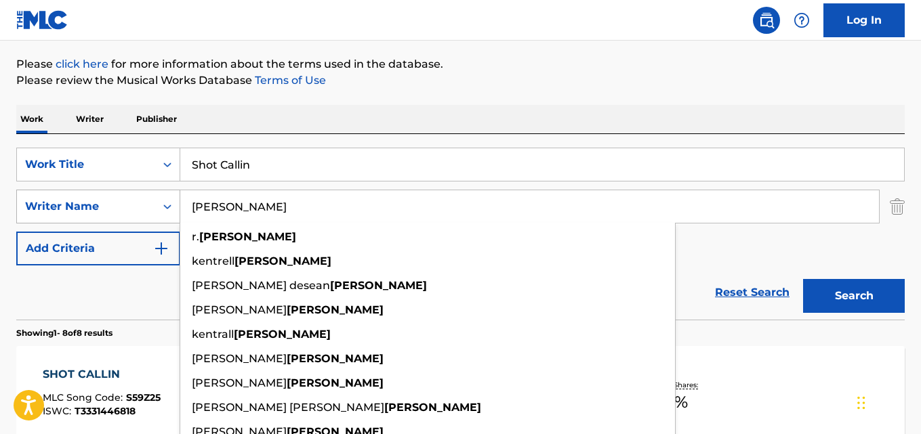
drag, startPoint x: 248, startPoint y: 222, endPoint x: 97, endPoint y: 207, distance: 151.8
click at [97, 207] on div "SearchWithCriteria67ddf51f-5e5e-4eb0-8baf-7c9c03959cf2 Writer Name [PERSON_NAME…" at bounding box center [460, 207] width 888 height 34
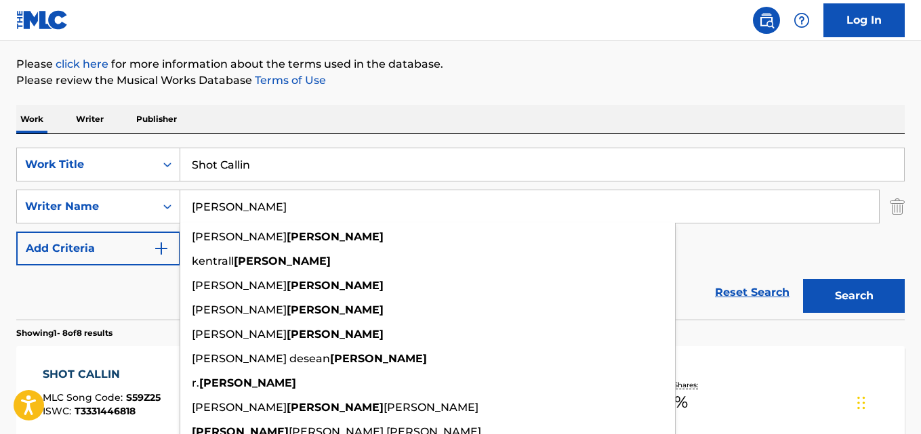
click at [133, 304] on div "Reset Search Search" at bounding box center [460, 293] width 888 height 54
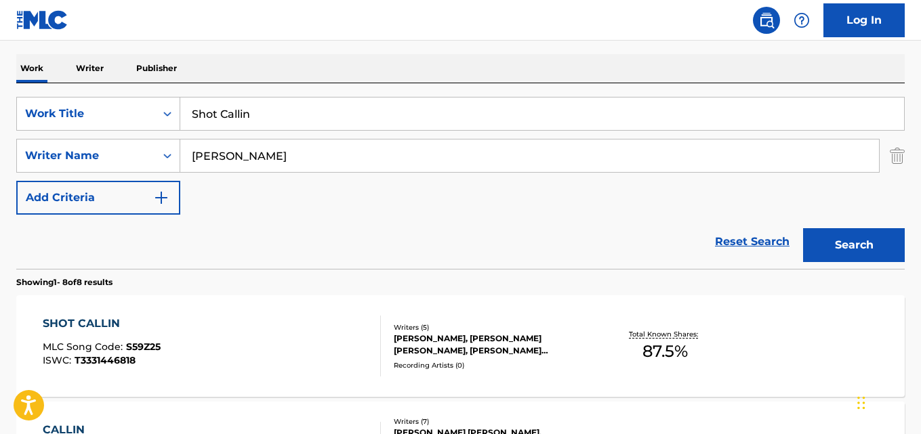
scroll to position [357, 0]
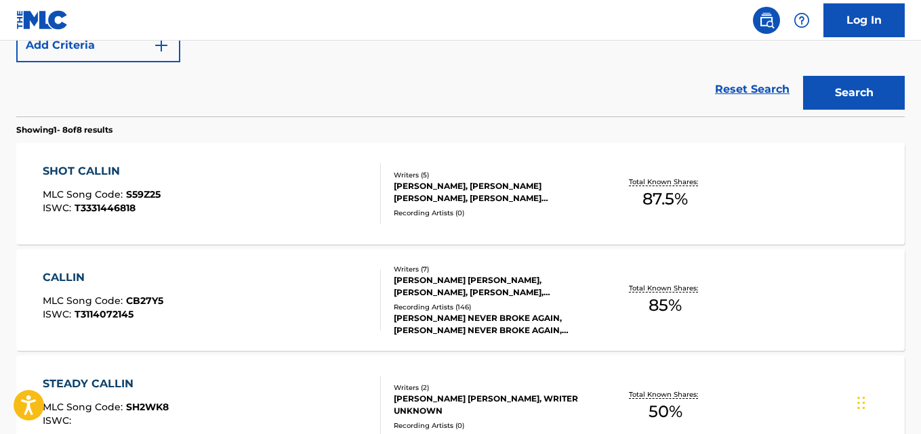
click at [101, 171] on div "SHOT CALLIN" at bounding box center [102, 171] width 118 height 16
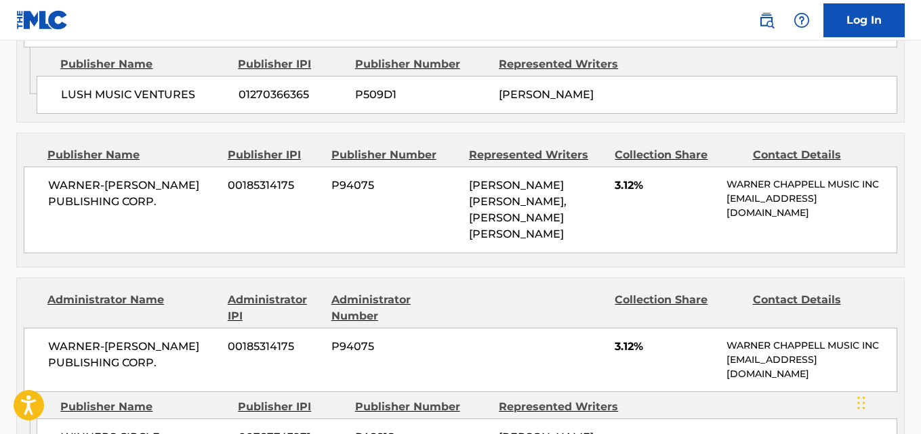
scroll to position [1588, 0]
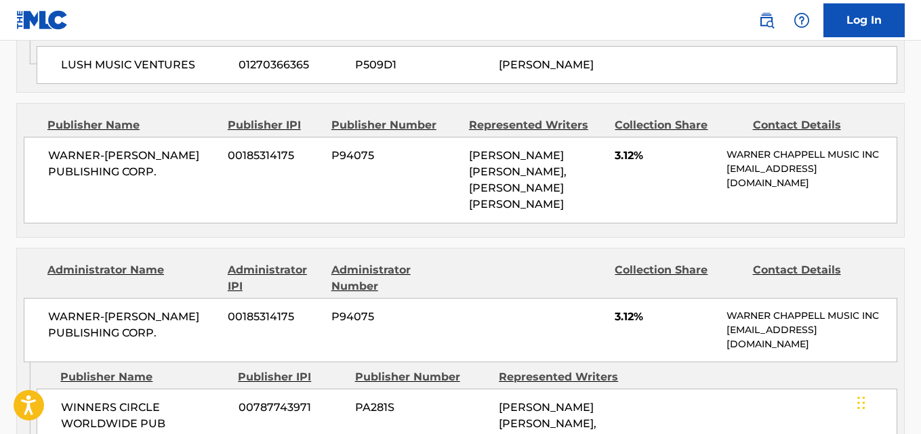
click at [612, 137] on div "WARNER-[PERSON_NAME] PUBLISHING CORP. 00185314175 P94075 [PERSON_NAME] [PERSON_…" at bounding box center [460, 180] width 873 height 87
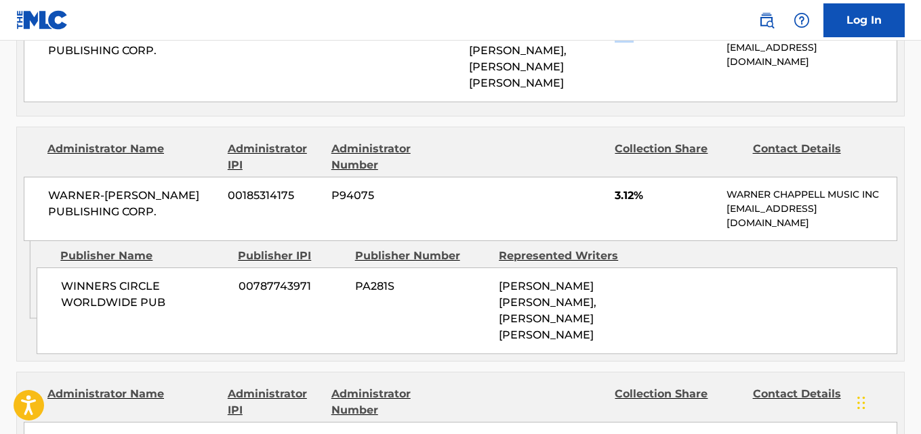
scroll to position [1724, 0]
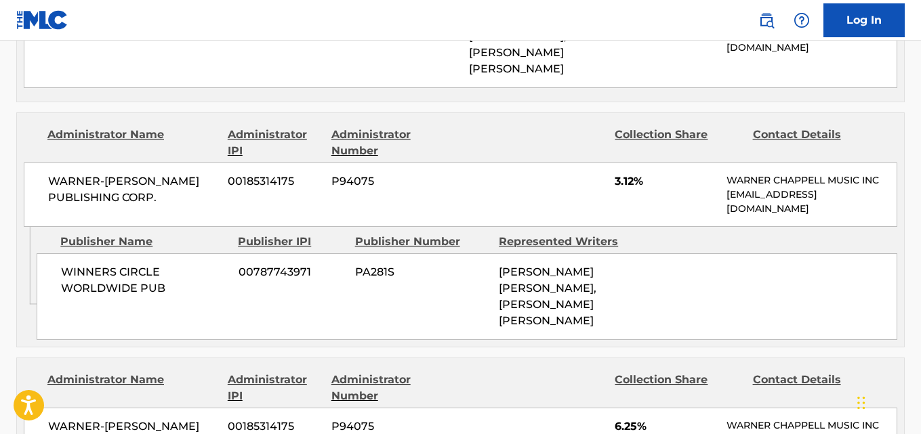
click at [619, 173] on span "3.12%" at bounding box center [665, 181] width 102 height 16
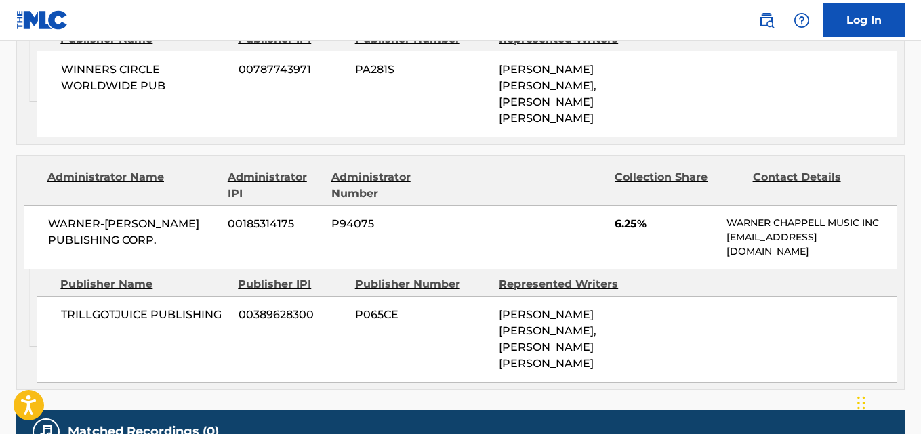
scroll to position [1927, 0]
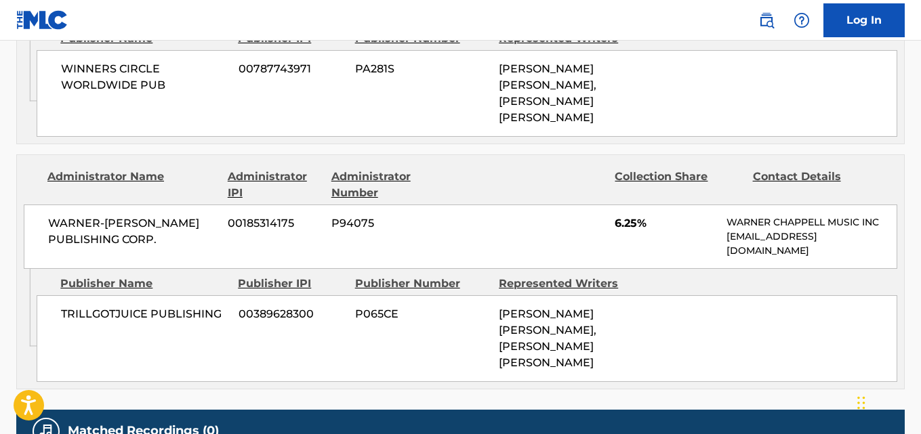
click at [630, 215] on span "6.25%" at bounding box center [665, 223] width 102 height 16
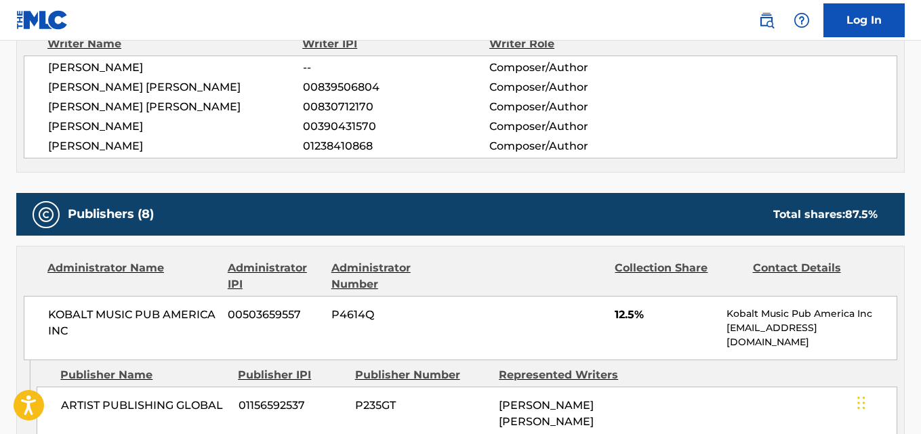
scroll to position [437, 0]
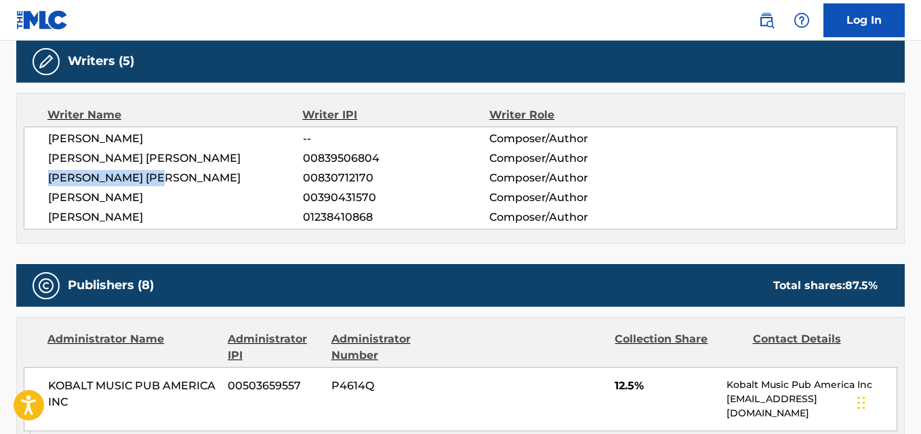
drag, startPoint x: 54, startPoint y: 183, endPoint x: 196, endPoint y: 182, distance: 142.3
click at [192, 181] on span "[PERSON_NAME] [PERSON_NAME]" at bounding box center [175, 178] width 255 height 16
drag, startPoint x: 43, startPoint y: 143, endPoint x: 160, endPoint y: 143, distance: 116.5
click at [160, 143] on div "[PERSON_NAME] -- Composer/Author [PERSON_NAME] [PERSON_NAME] 00839506804 Compos…" at bounding box center [460, 178] width 873 height 103
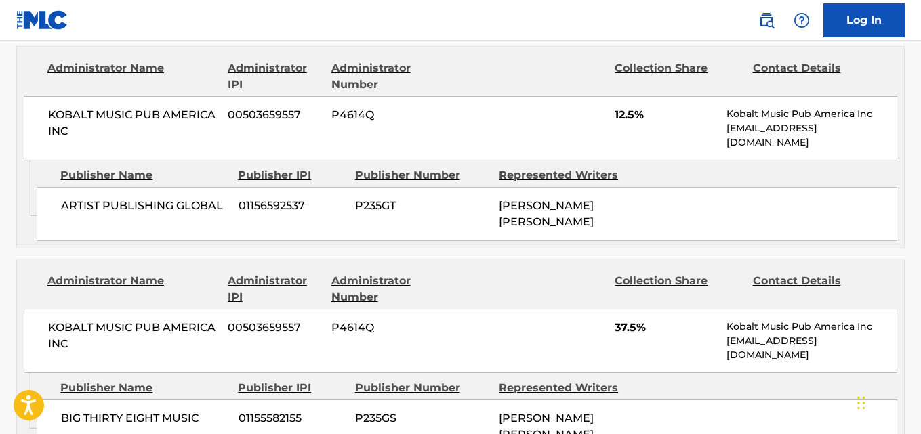
click at [268, 284] on div "Administrator IPI" at bounding box center [274, 289] width 93 height 33
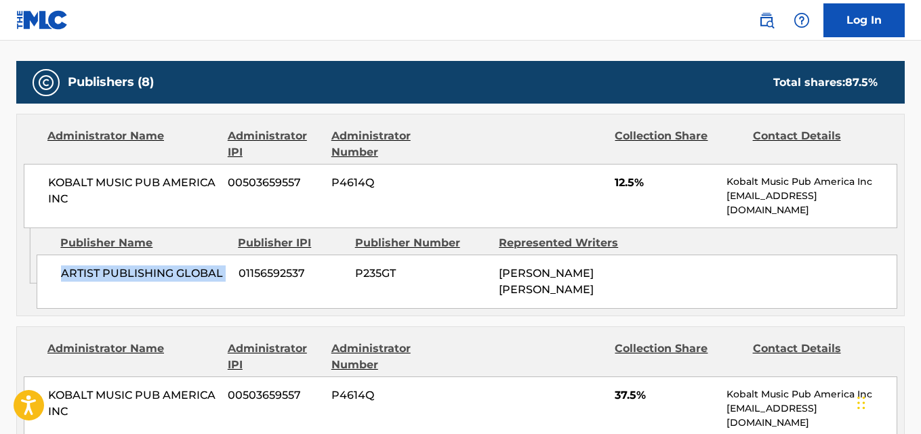
drag, startPoint x: 54, startPoint y: 280, endPoint x: 234, endPoint y: 285, distance: 180.3
click at [234, 285] on div "ARTIST PUBLISHING GLOBAL 01156592537 P235GT [PERSON_NAME] [PERSON_NAME]" at bounding box center [467, 282] width 860 height 54
click at [617, 182] on span "12.5%" at bounding box center [665, 183] width 102 height 16
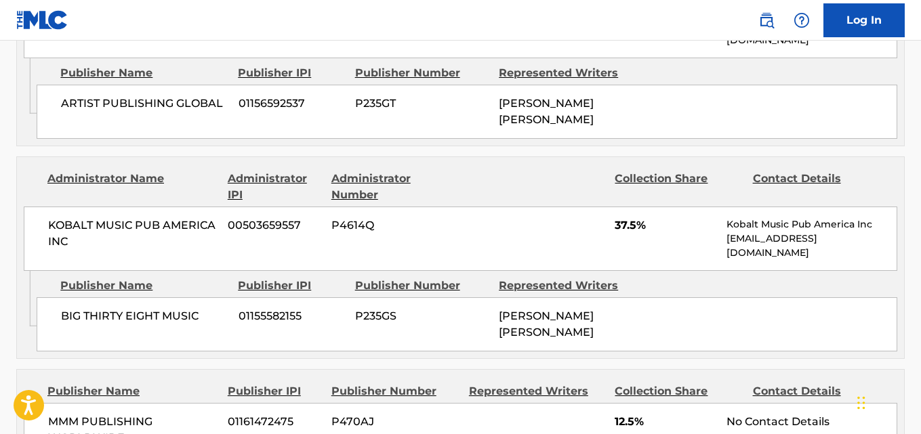
scroll to position [843, 0]
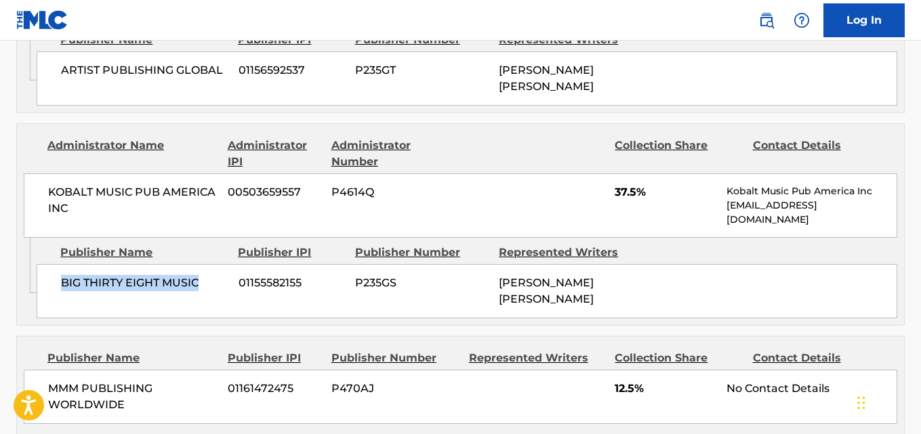
drag, startPoint x: 62, startPoint y: 290, endPoint x: 208, endPoint y: 291, distance: 146.3
click at [208, 291] on div "BIG THIRTY EIGHT MUSIC 01155582155 P235GS [PERSON_NAME] [PERSON_NAME]" at bounding box center [467, 291] width 860 height 54
click at [625, 194] on span "37.5%" at bounding box center [665, 192] width 102 height 16
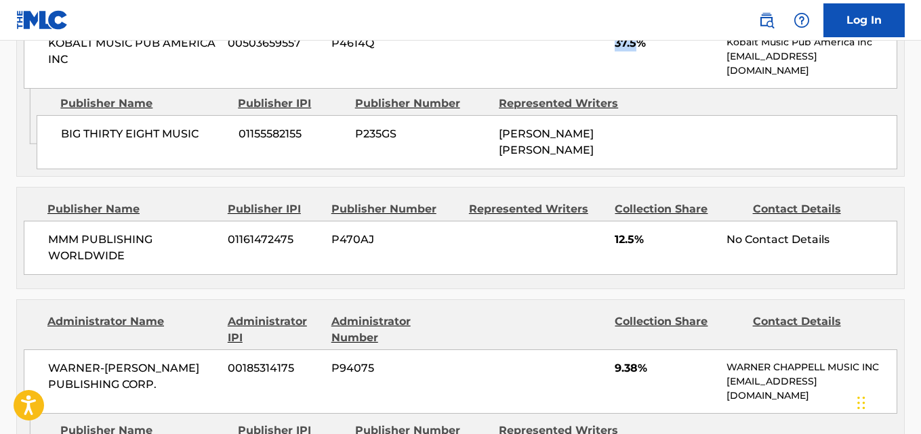
scroll to position [1047, 0]
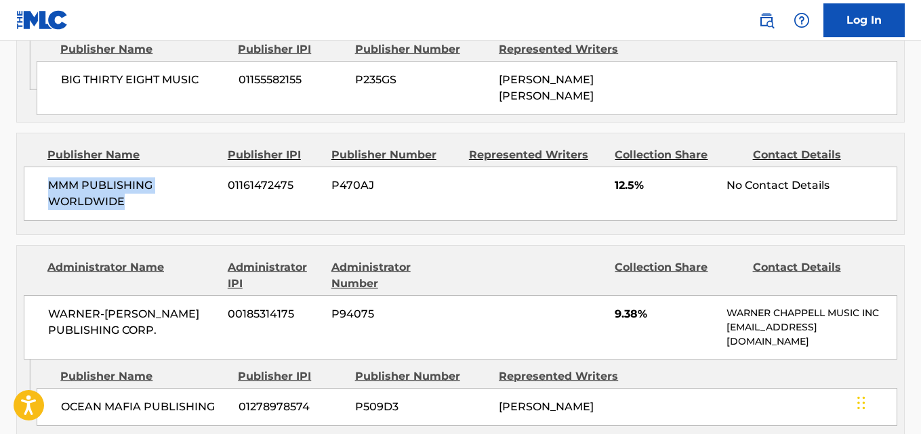
drag, startPoint x: 43, startPoint y: 192, endPoint x: 163, endPoint y: 207, distance: 120.7
click at [163, 207] on div "MMM PUBLISHING WORLDWIDE 01161472475 P470AJ 12.5% No Contact Details" at bounding box center [460, 194] width 873 height 54
click at [623, 191] on span "12.5%" at bounding box center [665, 185] width 102 height 16
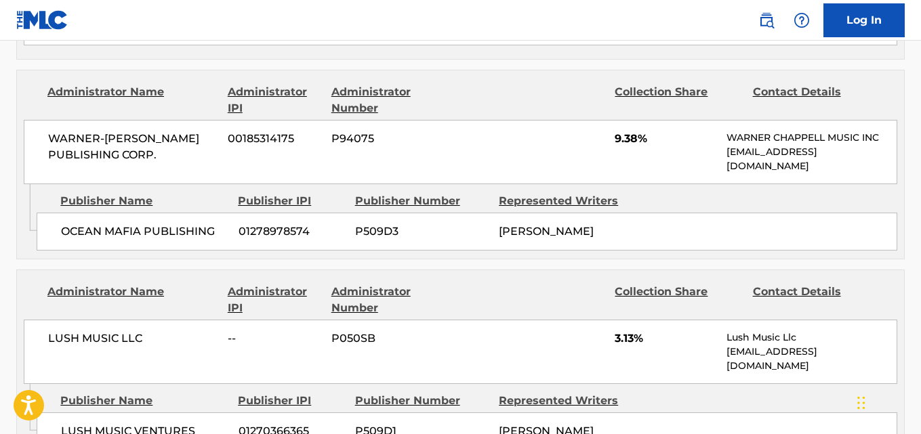
scroll to position [1250, 0]
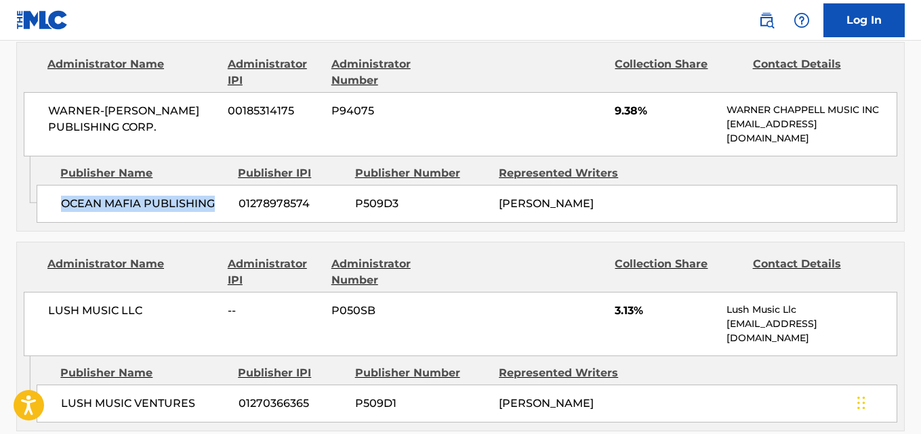
drag, startPoint x: 58, startPoint y: 207, endPoint x: 214, endPoint y: 207, distance: 155.8
click at [214, 207] on div "OCEAN MAFIA PUBLISHING 01278978574 P509D3 [PERSON_NAME]" at bounding box center [467, 204] width 860 height 38
click at [621, 117] on span "9.38%" at bounding box center [665, 111] width 102 height 16
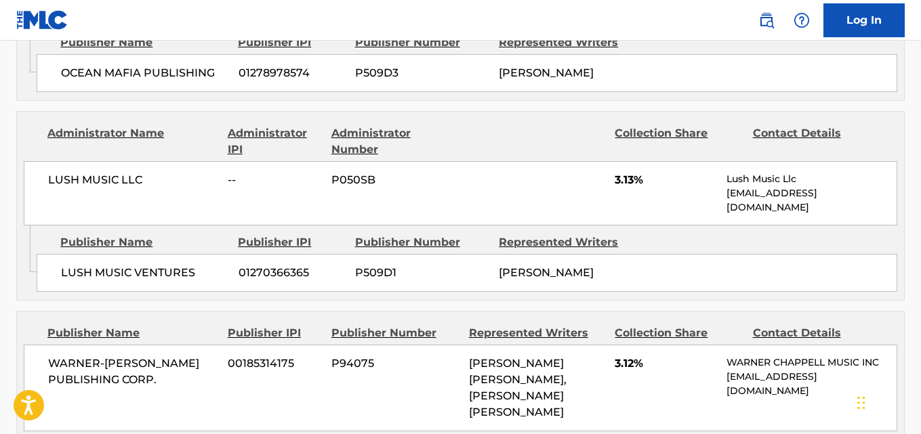
scroll to position [1385, 0]
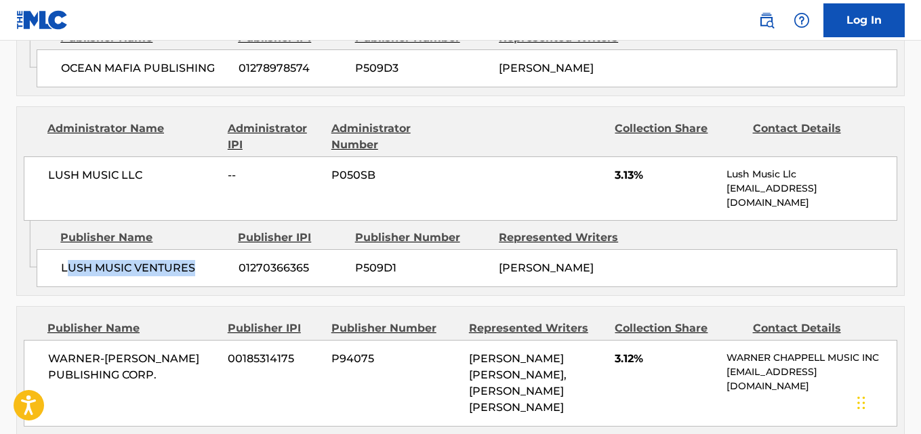
drag, startPoint x: 64, startPoint y: 257, endPoint x: 203, endPoint y: 261, distance: 138.2
click at [203, 261] on span "LUSH MUSIC VENTURES" at bounding box center [144, 268] width 167 height 16
click at [148, 275] on div "Admin Original Publisher Connecting Line Publisher Name Publisher IPI Publisher…" at bounding box center [460, 258] width 887 height 75
drag, startPoint x: 56, startPoint y: 257, endPoint x: 200, endPoint y: 259, distance: 144.3
click at [200, 259] on div "LUSH MUSIC VENTURES 01270366365 P509D1 [PERSON_NAME]" at bounding box center [467, 268] width 860 height 38
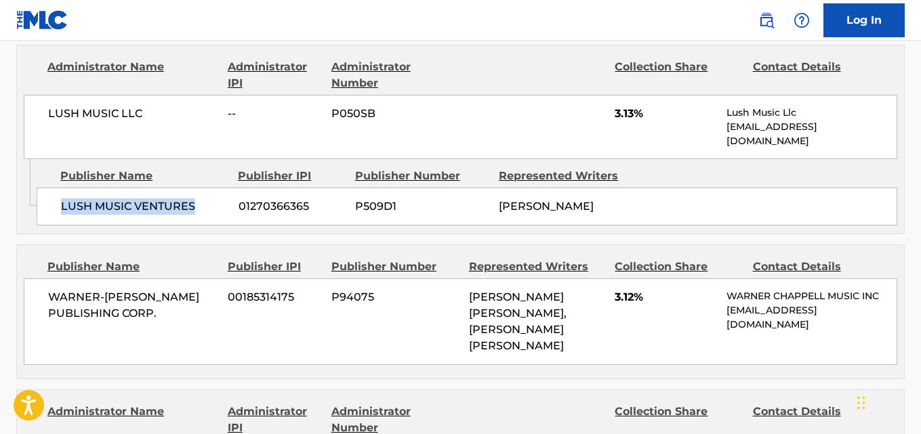
scroll to position [1453, 0]
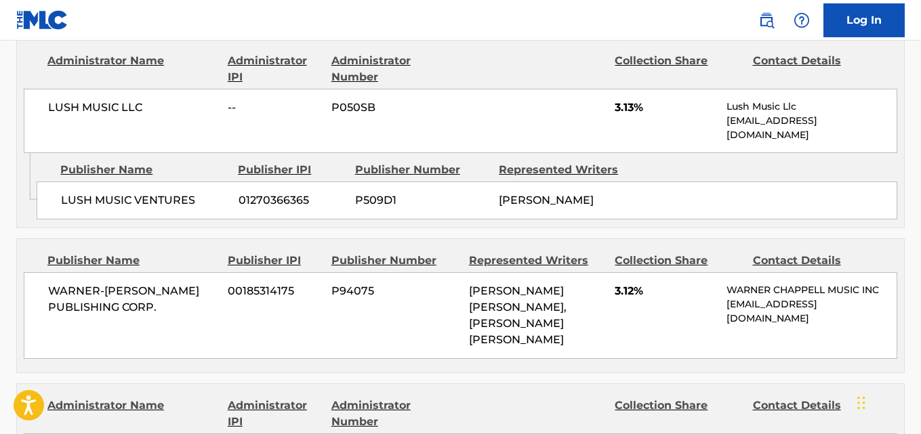
click at [251, 198] on div "LUSH MUSIC VENTURES 01270366365 P509D1 [PERSON_NAME]" at bounding box center [467, 201] width 860 height 38
drag, startPoint x: 43, startPoint y: 114, endPoint x: 142, endPoint y: 114, distance: 98.2
click at [142, 114] on div "LUSH MUSIC LLC -- P050SB 3.13% Lush Music Llc [EMAIL_ADDRESS][DOMAIN_NAME]" at bounding box center [460, 121] width 873 height 64
drag, startPoint x: 51, startPoint y: 186, endPoint x: 207, endPoint y: 187, distance: 155.8
click at [207, 187] on div "LUSH MUSIC VENTURES 01270366365 P509D1 [PERSON_NAME]" at bounding box center [467, 201] width 860 height 38
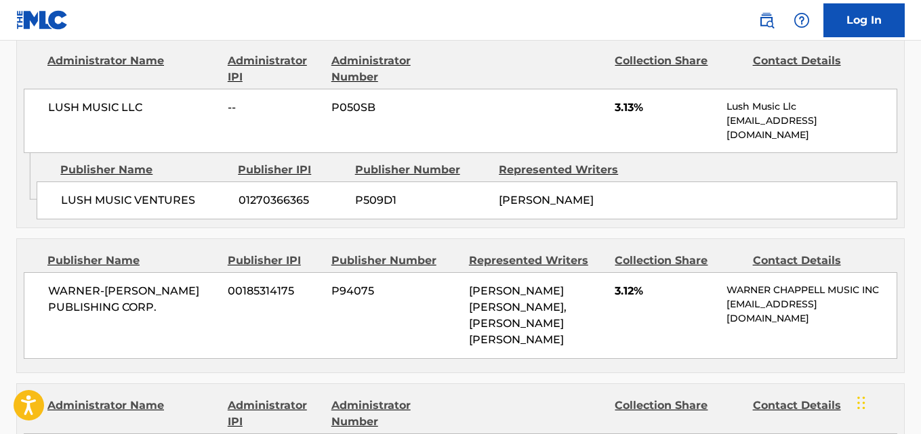
click at [616, 110] on span "3.13%" at bounding box center [665, 108] width 102 height 16
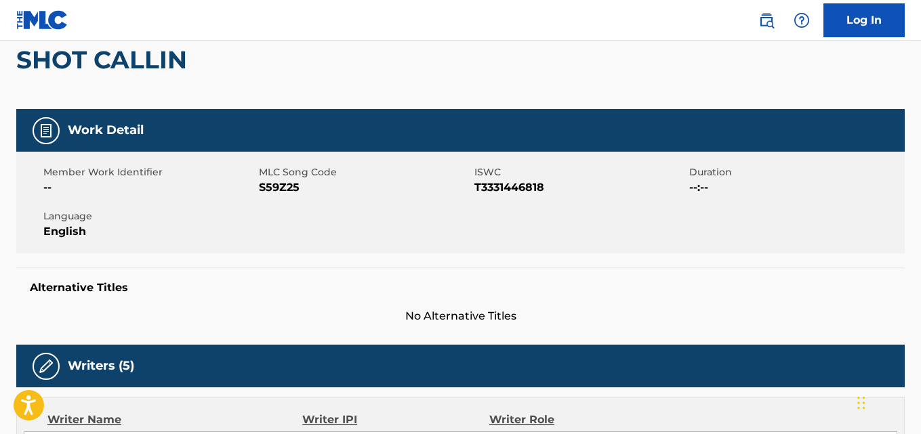
scroll to position [0, 0]
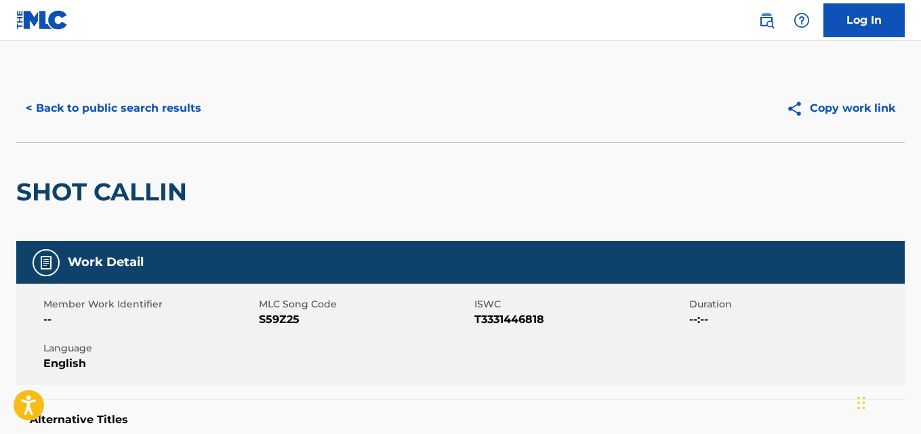
click at [154, 116] on button "< Back to public search results" at bounding box center [113, 108] width 194 height 34
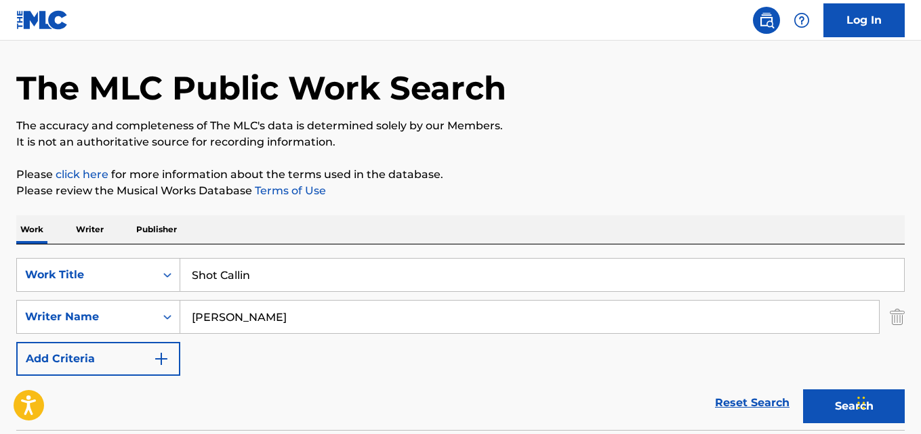
scroll to position [68, 0]
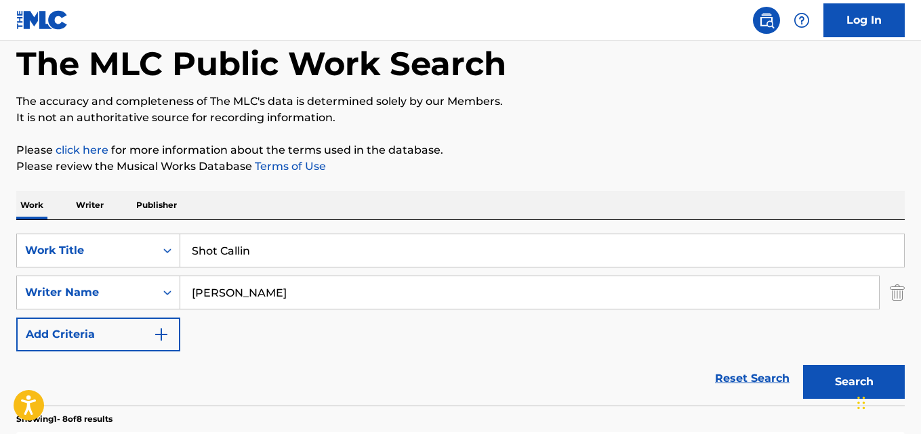
click at [751, 385] on link "Reset Search" at bounding box center [752, 379] width 88 height 30
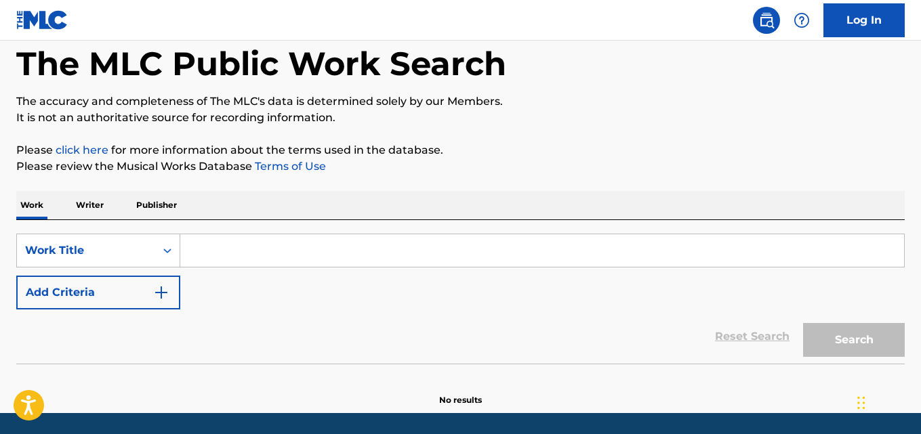
click at [109, 288] on button "Add Criteria" at bounding box center [98, 293] width 164 height 34
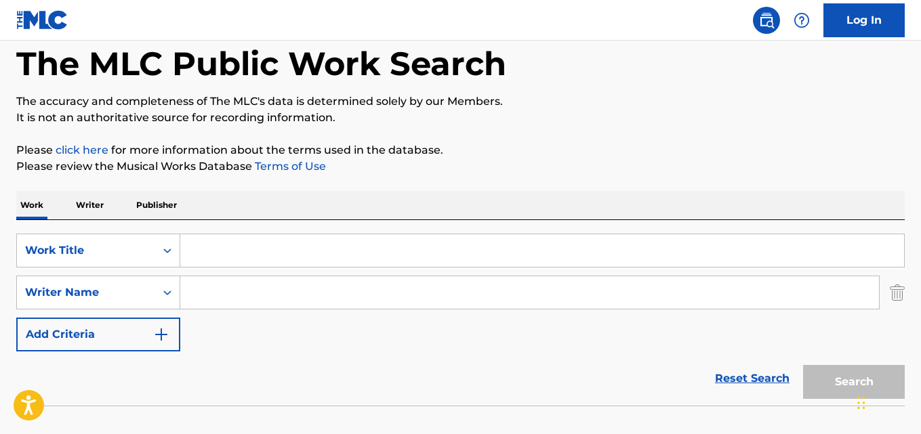
click at [230, 231] on div "SearchWithCriteriaa4532300-f6f0-4d89-b2db-1639e7ea80b2 Work Title SearchWithCri…" at bounding box center [460, 313] width 888 height 186
click at [230, 233] on div "SearchWithCriteriaa4532300-f6f0-4d89-b2db-1639e7ea80b2 Work Title SearchWithCri…" at bounding box center [460, 313] width 888 height 186
click at [226, 244] on input "Search Form" at bounding box center [541, 250] width 723 height 33
paste input "Legends"
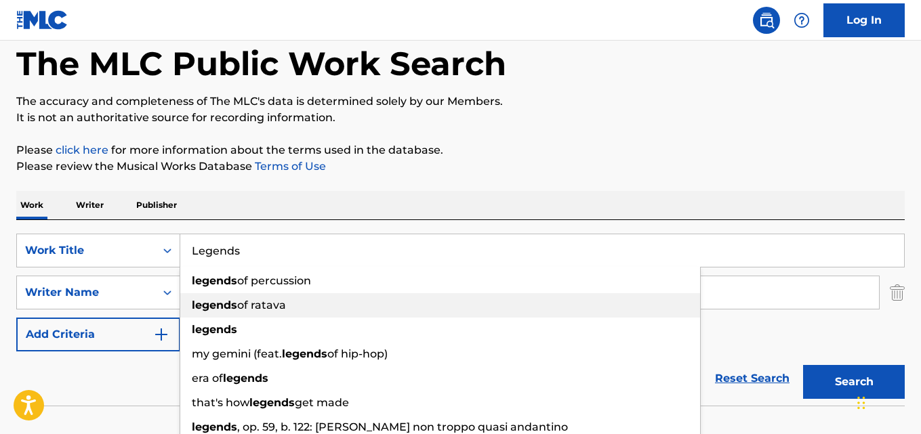
click at [236, 297] on div "legends of ratava" at bounding box center [440, 305] width 520 height 24
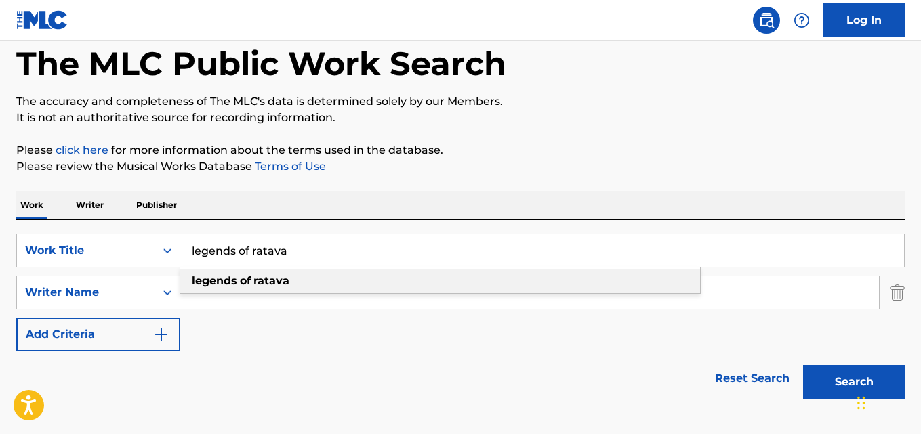
click at [218, 286] on strong "legends" at bounding box center [214, 280] width 45 height 13
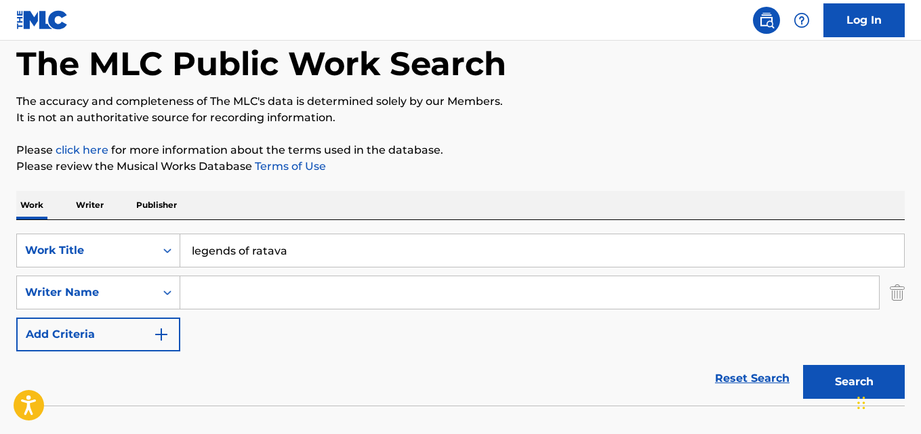
paste input "[PERSON_NAME]"
type input "legends of ratava"
click at [215, 297] on input "Search Form" at bounding box center [529, 292] width 698 height 33
paste input "[PERSON_NAME]"
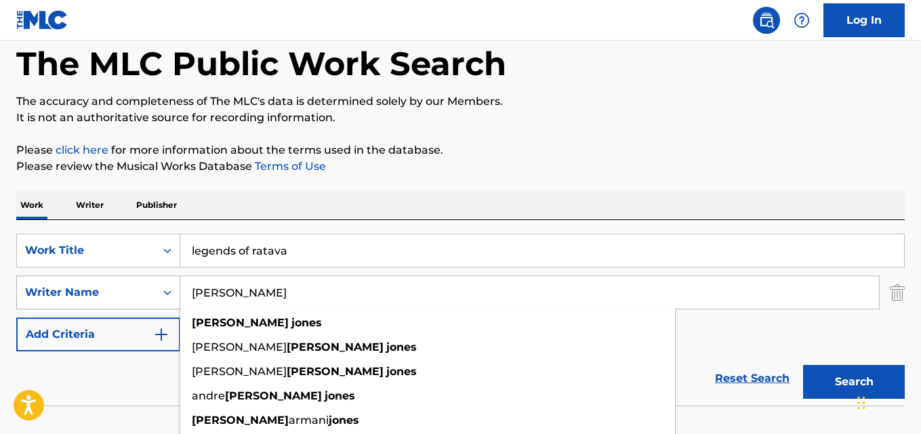
drag, startPoint x: 193, startPoint y: 288, endPoint x: 84, endPoint y: 283, distance: 109.2
click at [84, 283] on div "SearchWithCriteria67ddf51f-5e5e-4eb0-8baf-7c9c03959cf2 Writer Name [PERSON_NAME…" at bounding box center [460, 293] width 888 height 34
drag, startPoint x: 333, startPoint y: 299, endPoint x: 100, endPoint y: 298, distance: 233.0
click at [100, 298] on div "SearchWithCriteria67ddf51f-5e5e-4eb0-8baf-7c9c03959cf2 Writer Name [PERSON_NAME…" at bounding box center [460, 293] width 888 height 34
type input "[PERSON_NAME]"
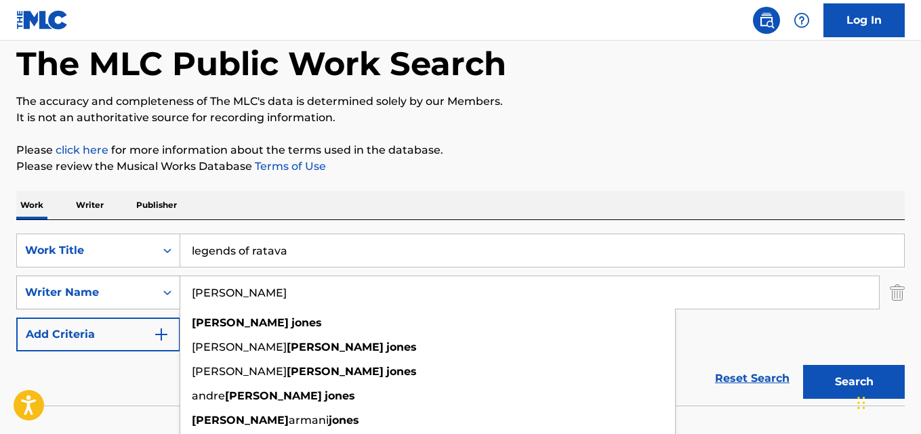
click at [803, 365] on button "Search" at bounding box center [854, 382] width 102 height 34
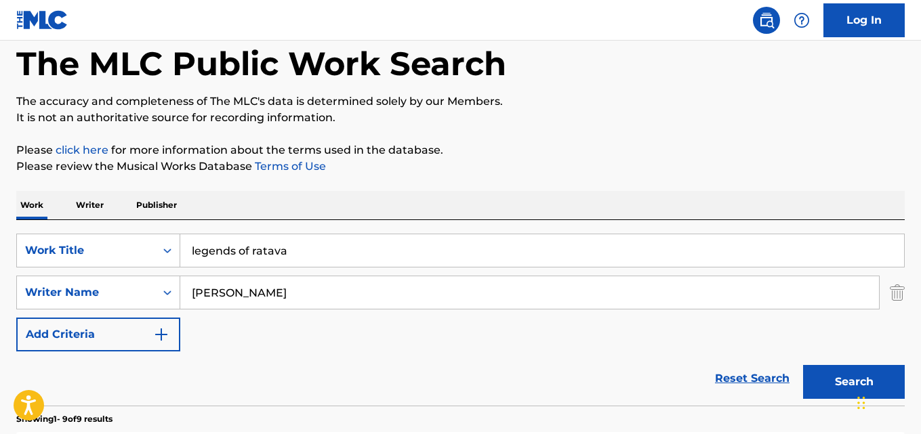
drag, startPoint x: 241, startPoint y: 249, endPoint x: 455, endPoint y: 249, distance: 214.1
click at [455, 249] on input "legends of ratava" at bounding box center [541, 250] width 723 height 33
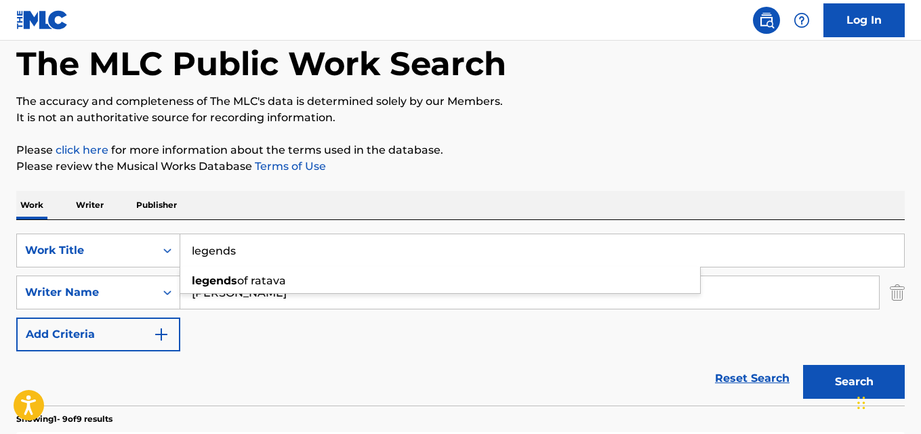
type input "legends"
click at [803, 365] on button "Search" at bounding box center [854, 382] width 102 height 34
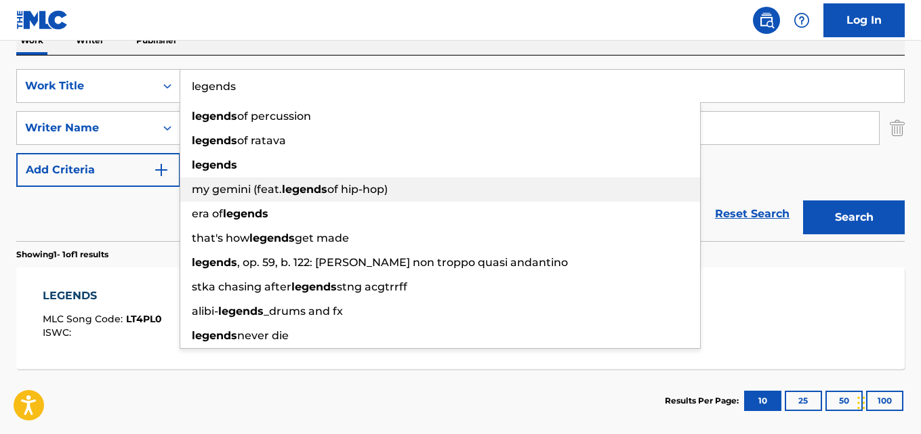
scroll to position [271, 0]
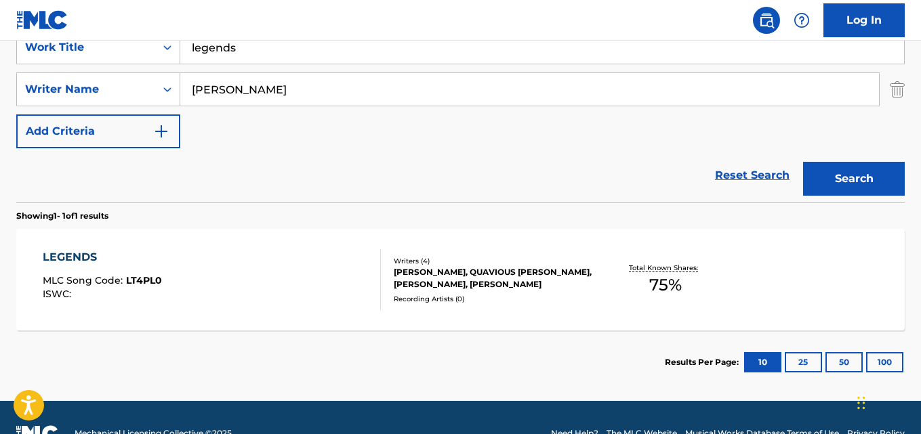
click at [75, 255] on div "LEGENDS" at bounding box center [102, 257] width 119 height 16
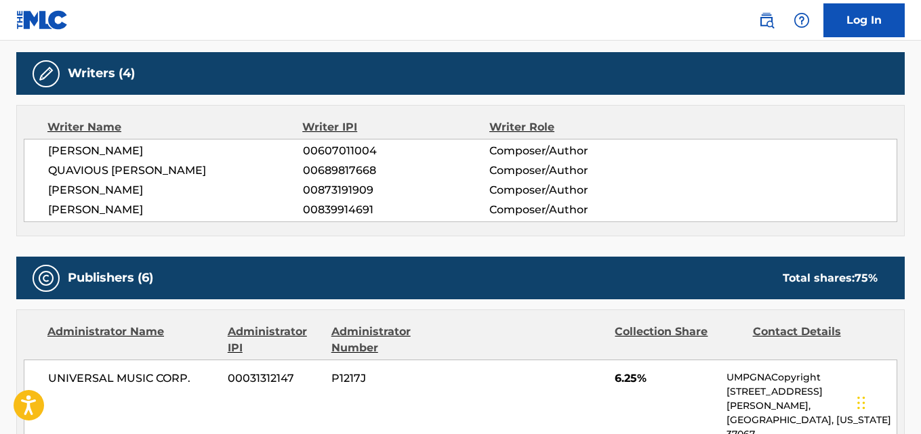
scroll to position [406, 0]
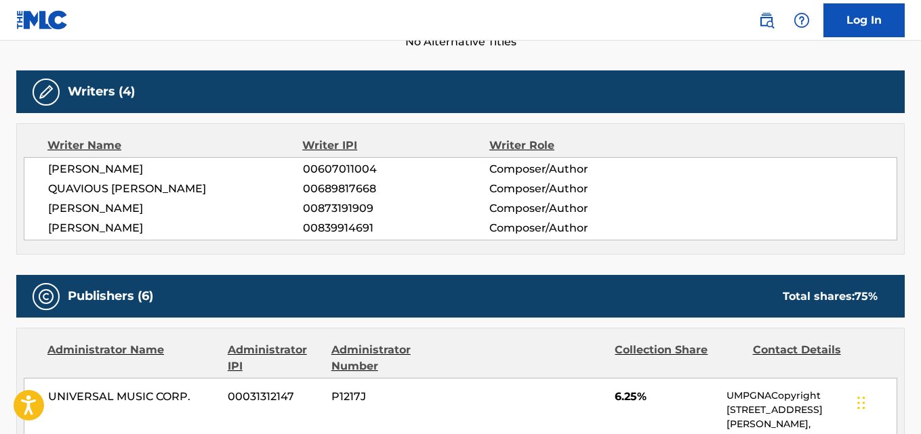
click at [119, 225] on span "[PERSON_NAME]" at bounding box center [175, 228] width 255 height 16
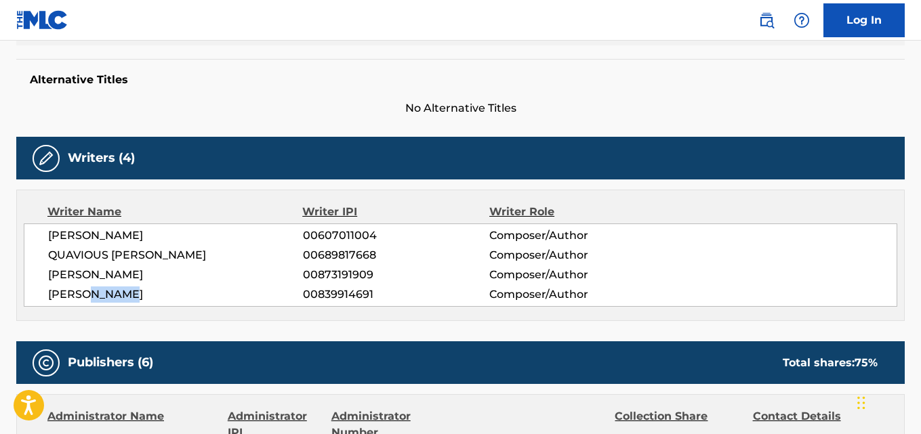
scroll to position [339, 0]
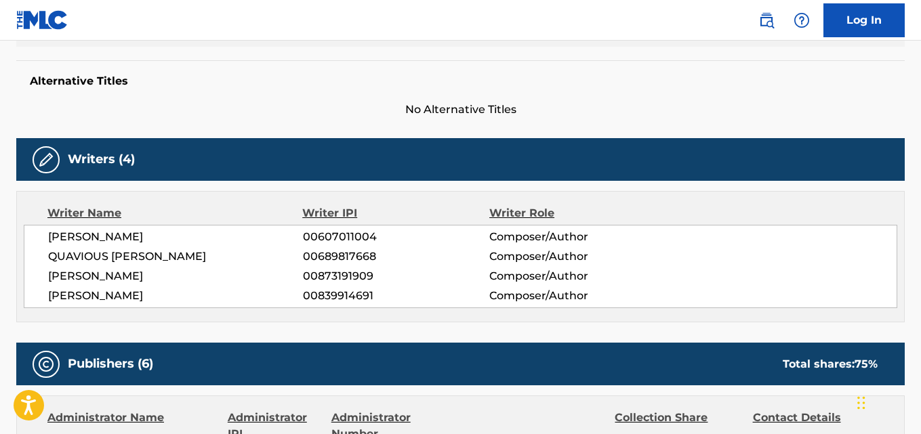
click at [171, 253] on span "QUAVIOUS [PERSON_NAME]" at bounding box center [175, 257] width 255 height 16
click at [70, 259] on span "QUAVIOUS [PERSON_NAME]" at bounding box center [175, 257] width 255 height 16
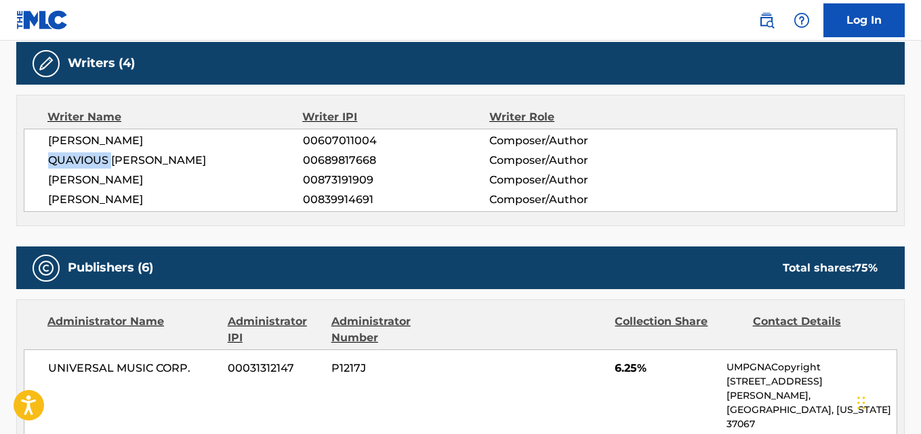
scroll to position [474, 0]
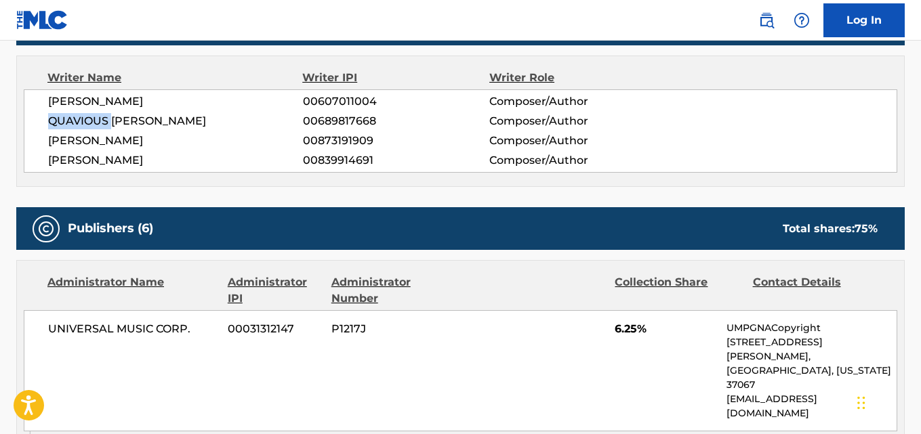
drag, startPoint x: 47, startPoint y: 101, endPoint x: 184, endPoint y: 101, distance: 136.8
click at [184, 101] on div "[PERSON_NAME] GLASS 00607011004 Composer/Author QUAVIOUS [PERSON_NAME] 00689817…" at bounding box center [460, 130] width 873 height 83
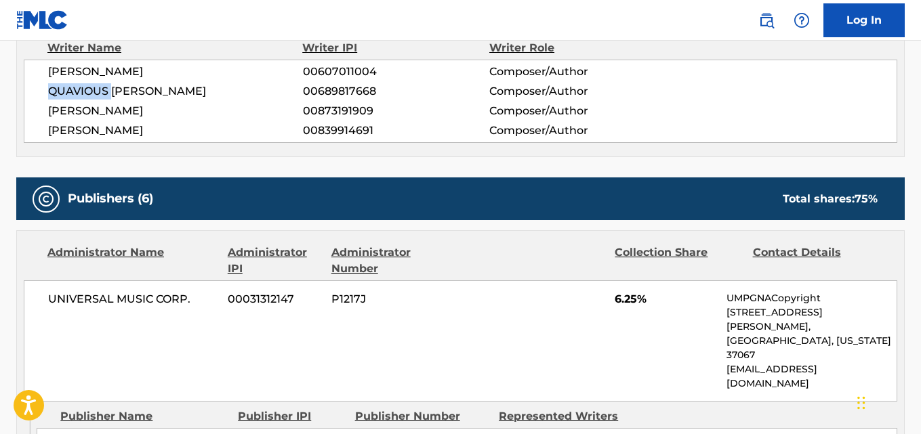
scroll to position [447, 0]
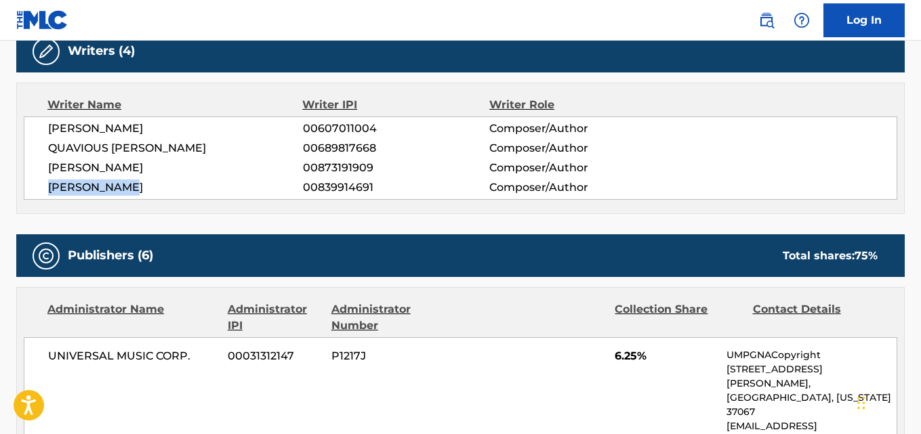
drag, startPoint x: 43, startPoint y: 184, endPoint x: 205, endPoint y: 186, distance: 162.6
click at [205, 186] on div "[PERSON_NAME] GLASS 00607011004 Composer/Author QUAVIOUS [PERSON_NAME] 00689817…" at bounding box center [460, 158] width 873 height 83
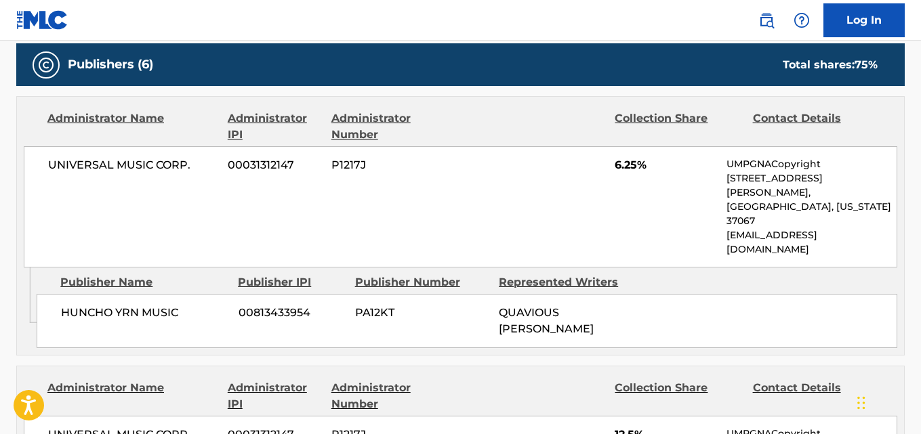
scroll to position [650, 0]
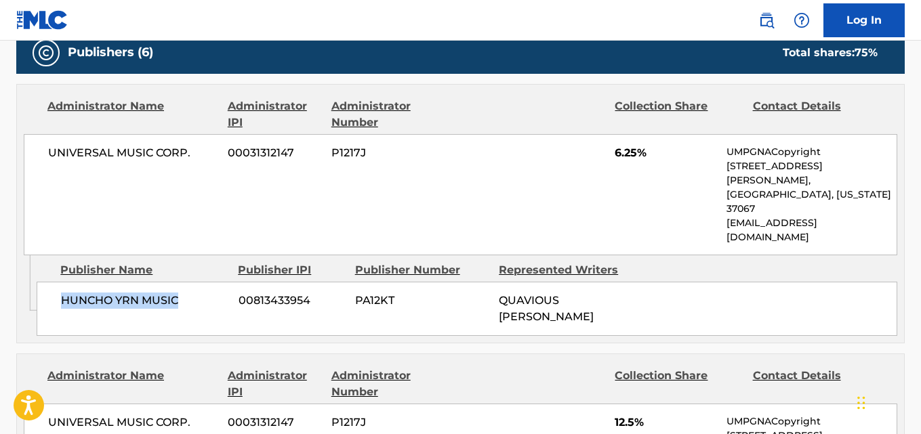
drag, startPoint x: 147, startPoint y: 265, endPoint x: 190, endPoint y: 265, distance: 43.4
click at [190, 282] on div "HUNCHO YRN MUSIC 00813433954 PA12KT QUAVIOUS [PERSON_NAME]" at bounding box center [467, 309] width 860 height 54
click at [617, 151] on span "6.25%" at bounding box center [665, 153] width 102 height 16
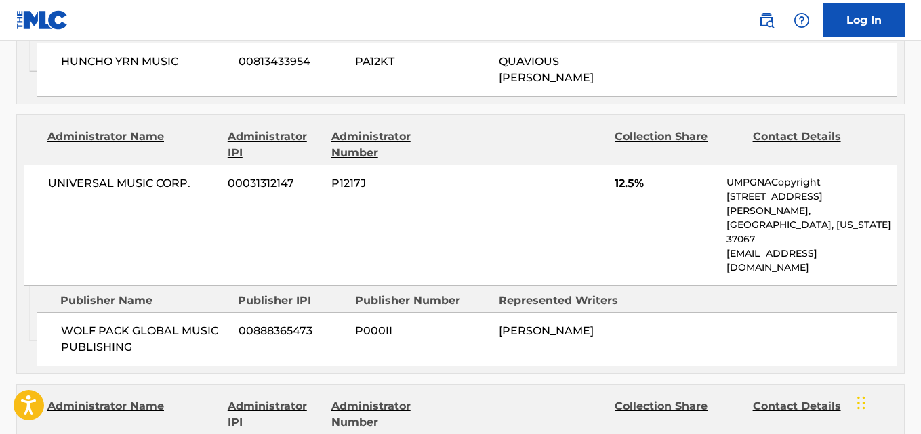
scroll to position [921, 0]
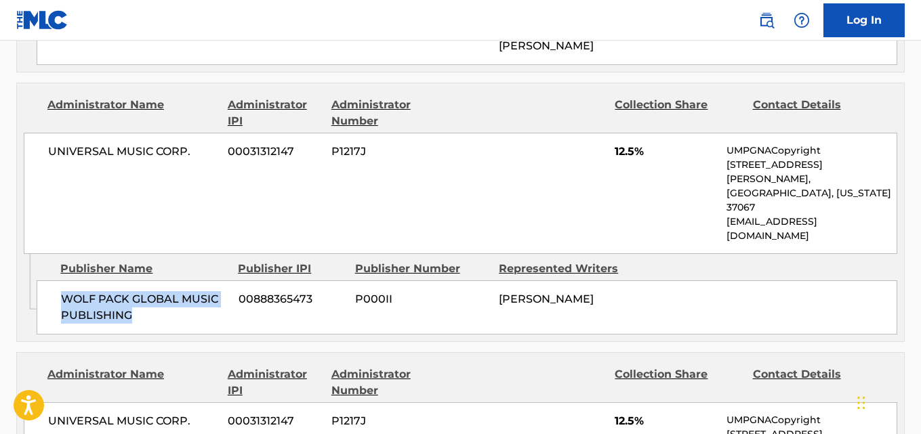
drag, startPoint x: 57, startPoint y: 215, endPoint x: 169, endPoint y: 224, distance: 112.8
click at [169, 280] on div "WOLF PACK GLOBAL MUSIC PUBLISHING 00888365473 P000II [PERSON_NAME]" at bounding box center [467, 307] width 860 height 54
click at [623, 144] on span "12.5%" at bounding box center [665, 152] width 102 height 16
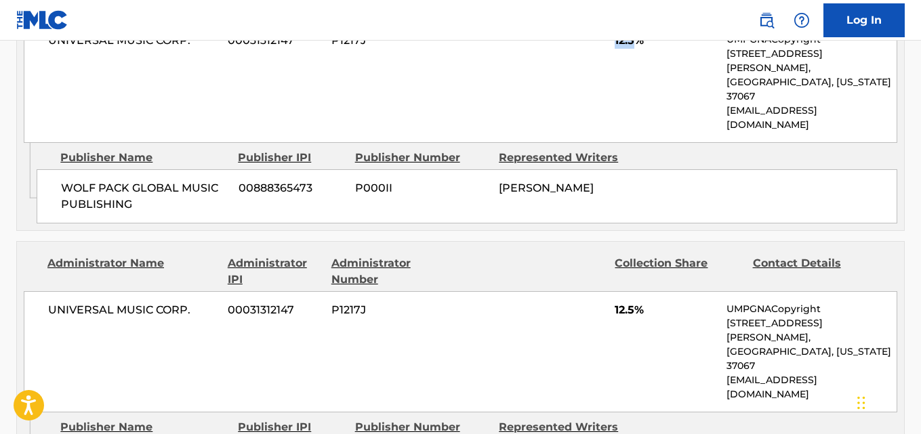
scroll to position [1057, 0]
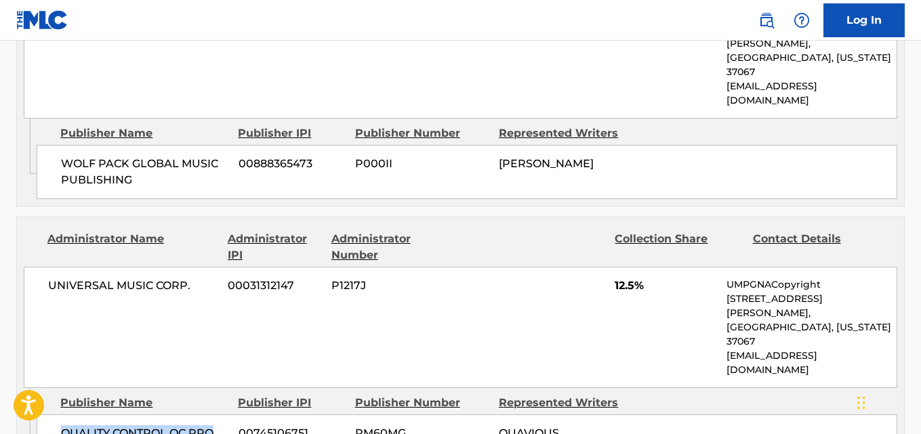
drag, startPoint x: 55, startPoint y: 306, endPoint x: 227, endPoint y: 307, distance: 172.1
click at [615, 278] on span "12.5%" at bounding box center [665, 286] width 102 height 16
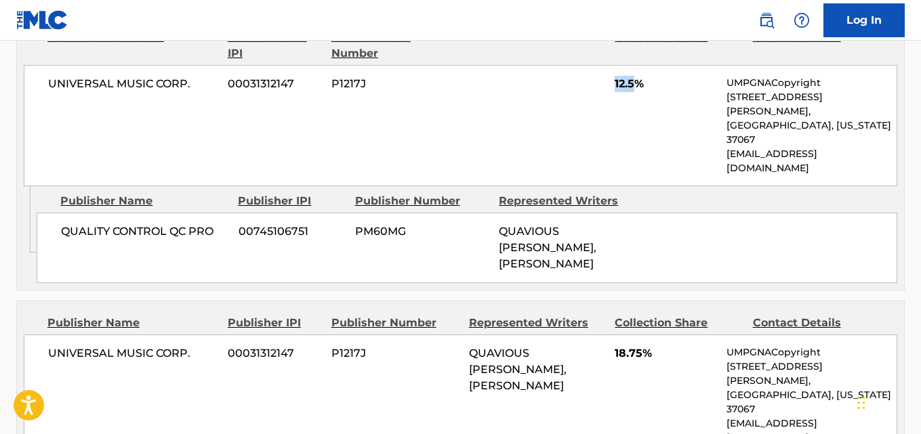
scroll to position [1260, 0]
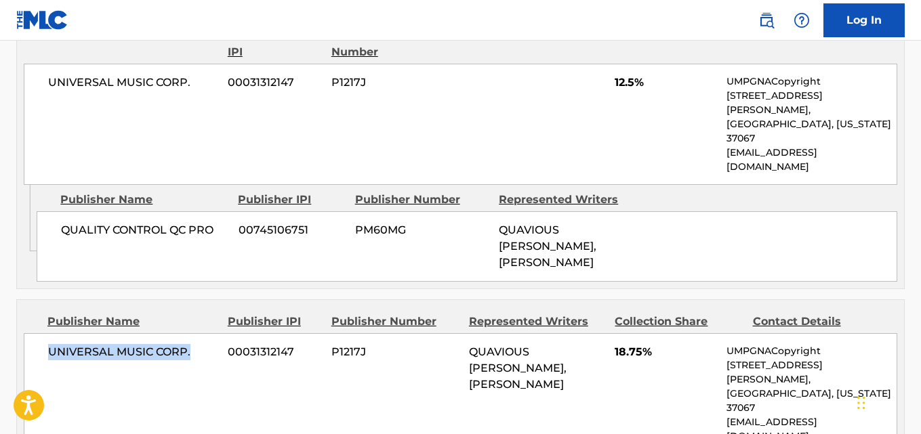
drag, startPoint x: 44, startPoint y: 223, endPoint x: 191, endPoint y: 224, distance: 147.0
click at [191, 333] on div "UNIVERSAL MUSIC CORP. 00031312147 P1217J QUAVIOUS [PERSON_NAME], [PERSON_NAME] …" at bounding box center [460, 393] width 873 height 121
click at [630, 344] on span "18.75%" at bounding box center [665, 352] width 102 height 16
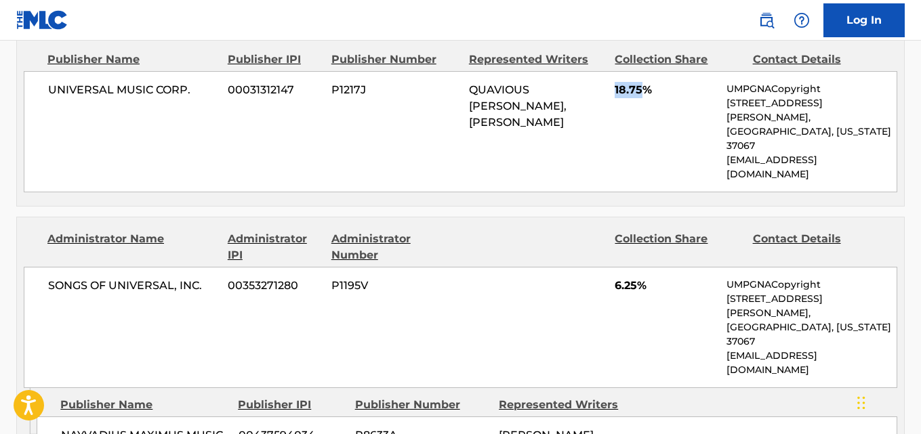
scroll to position [1531, 0]
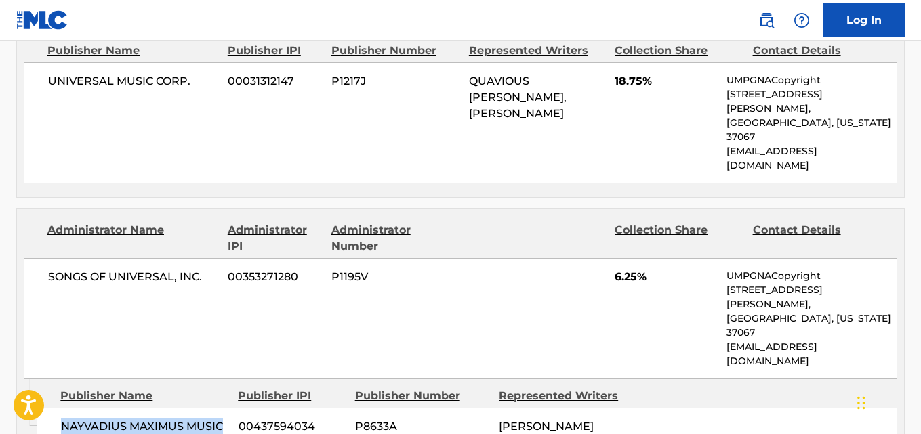
drag, startPoint x: 60, startPoint y: 215, endPoint x: 227, endPoint y: 216, distance: 166.6
click at [227, 408] on div "NAYVADIUS MAXIMUS MUSIC 00437594034 P8633A [PERSON_NAME]" at bounding box center [467, 427] width 860 height 38
click at [616, 269] on span "6.25%" at bounding box center [665, 277] width 102 height 16
drag, startPoint x: 47, startPoint y: 304, endPoint x: 226, endPoint y: 303, distance: 178.8
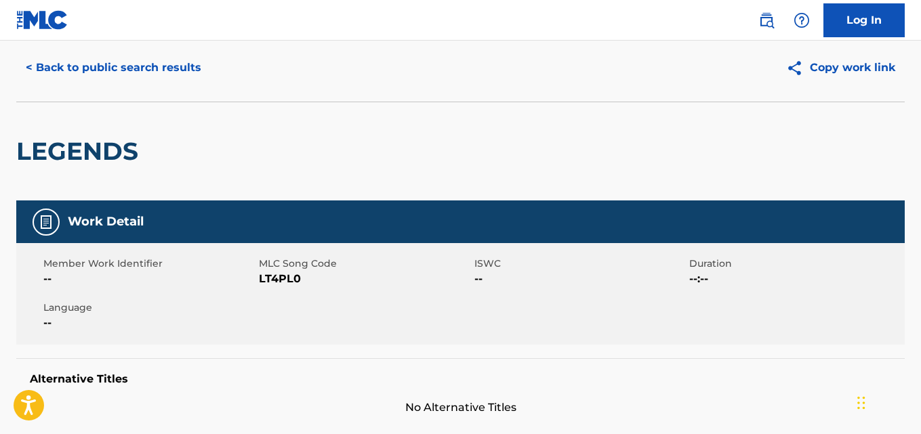
click at [112, 69] on button "< Back to public search results" at bounding box center [113, 68] width 194 height 34
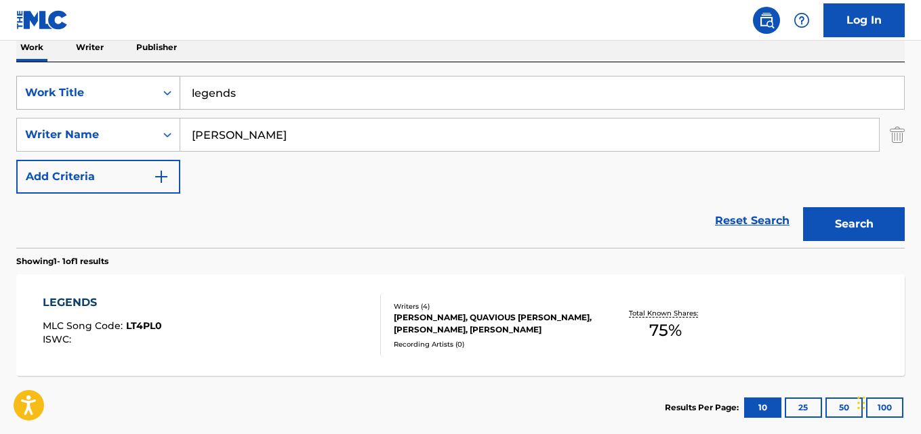
drag, startPoint x: 173, startPoint y: 98, endPoint x: 158, endPoint y: 98, distance: 15.6
click at [158, 98] on div "SearchWithCriteriaa4532300-f6f0-4d89-b2db-1639e7ea80b2 Work Title legends" at bounding box center [460, 93] width 888 height 34
paste input "Bring Bac Act"
type input "Bring Bac Act"
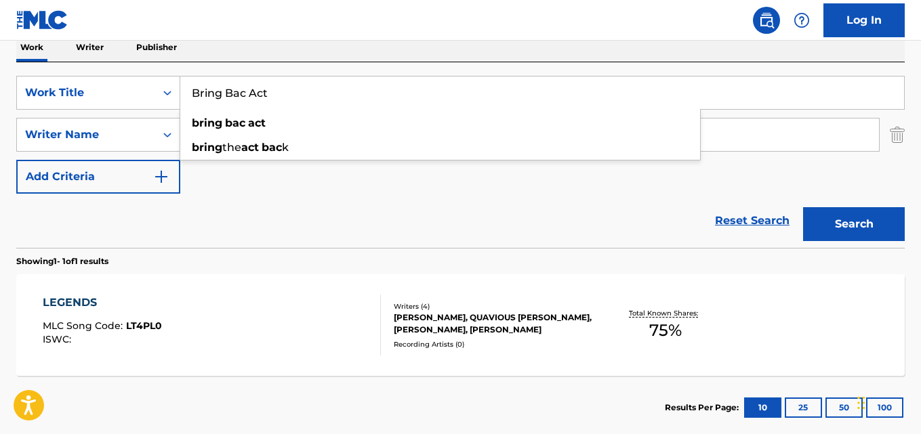
click at [234, 203] on div "Reset Search Search" at bounding box center [460, 221] width 888 height 54
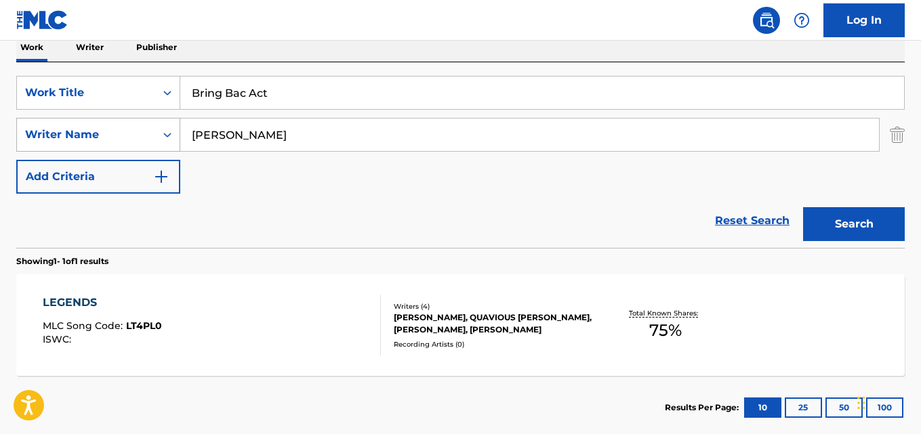
drag, startPoint x: 305, startPoint y: 140, endPoint x: 142, endPoint y: 138, distance: 162.6
click at [148, 130] on div "SearchWithCriteria67ddf51f-5e5e-4eb0-8baf-7c9c03959cf2 Writer Name [PERSON_NAME]" at bounding box center [460, 135] width 888 height 34
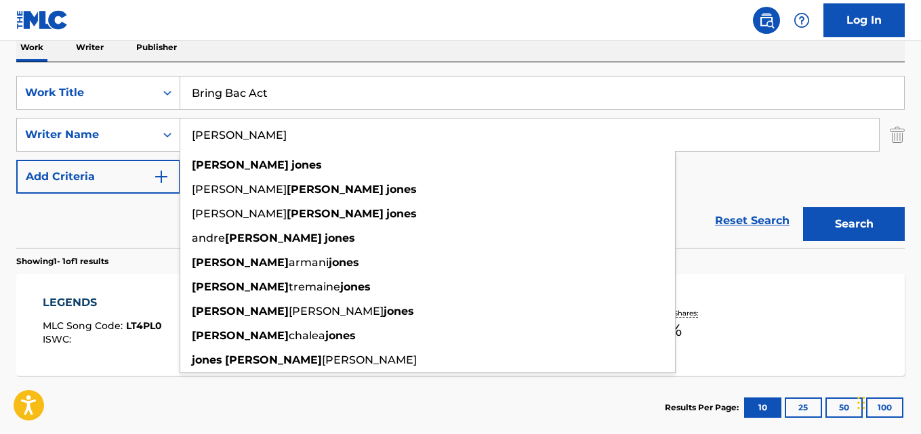
paste input "[PERSON_NAME]"
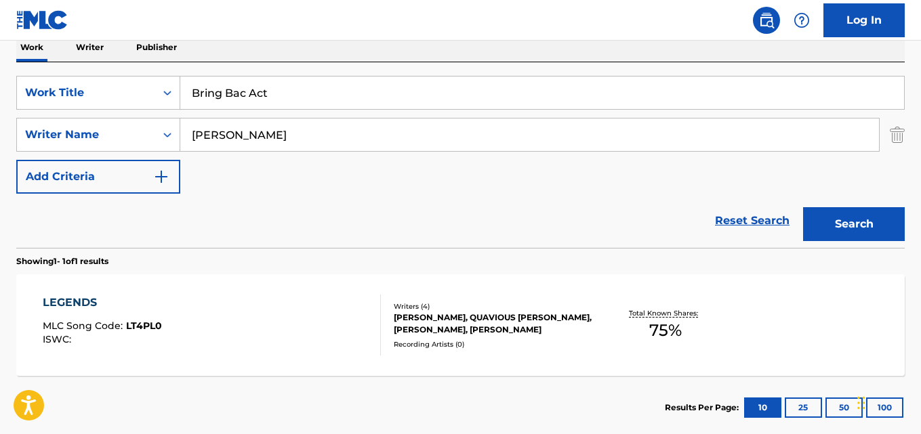
click at [842, 244] on div "Search" at bounding box center [850, 221] width 108 height 54
click at [851, 229] on button "Search" at bounding box center [854, 224] width 102 height 34
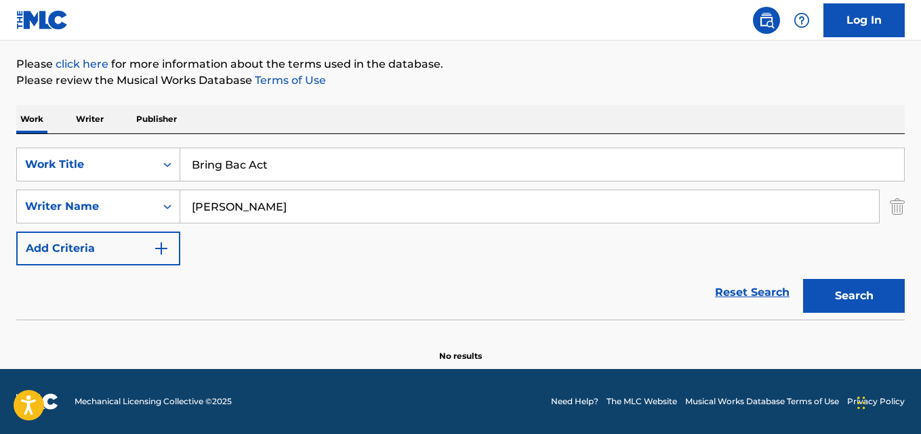
scroll to position [154, 0]
drag, startPoint x: 283, startPoint y: 203, endPoint x: 121, endPoint y: 203, distance: 161.9
click at [121, 203] on div "SearchWithCriteria67ddf51f-5e5e-4eb0-8baf-7c9c03959cf2 Writer Name [PERSON_NAME]" at bounding box center [460, 207] width 888 height 34
paste input "[PERSON_NAME]"
click at [803, 279] on button "Search" at bounding box center [854, 296] width 102 height 34
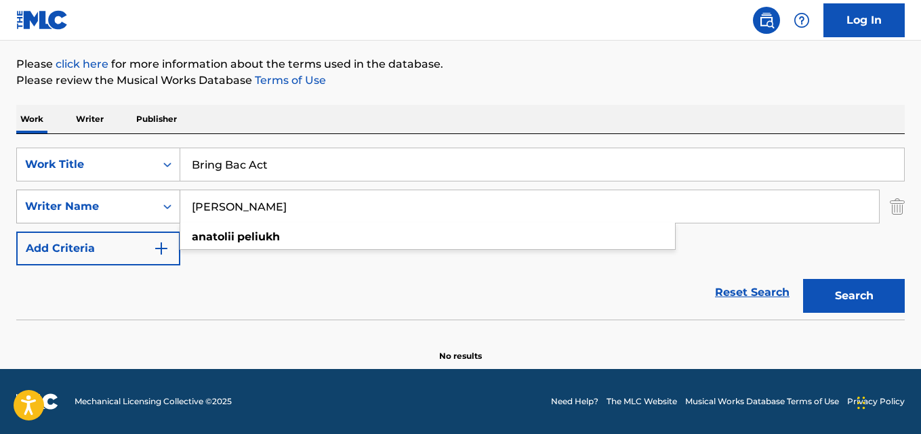
drag, startPoint x: 335, startPoint y: 219, endPoint x: 40, endPoint y: 211, distance: 295.5
click at [40, 211] on div "SearchWithCriteria67ddf51f-5e5e-4eb0-8baf-7c9c03959cf2 Writer Name [PERSON_NAME…" at bounding box center [460, 207] width 888 height 34
paste input "[PERSON_NAME]"
click at [833, 283] on button "Search" at bounding box center [854, 296] width 102 height 34
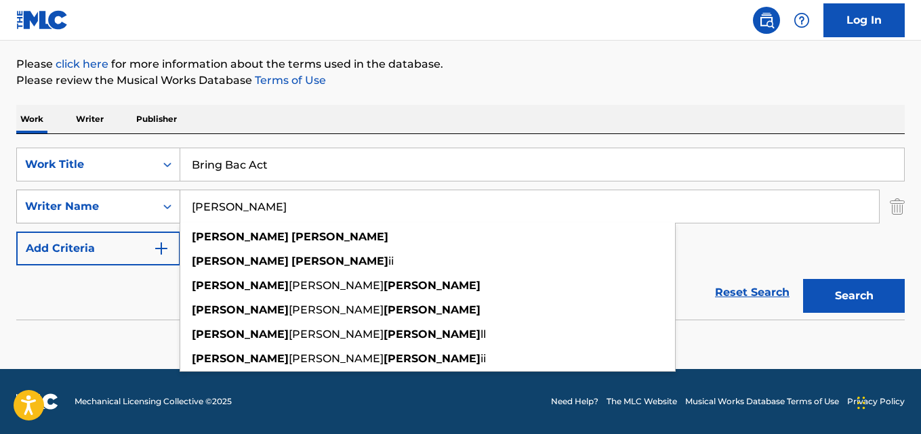
drag, startPoint x: 243, startPoint y: 207, endPoint x: 126, endPoint y: 209, distance: 117.2
click at [126, 209] on div "SearchWithCriteria67ddf51f-5e5e-4eb0-8baf-7c9c03959cf2 Writer Name [PERSON_NAME…" at bounding box center [460, 207] width 888 height 34
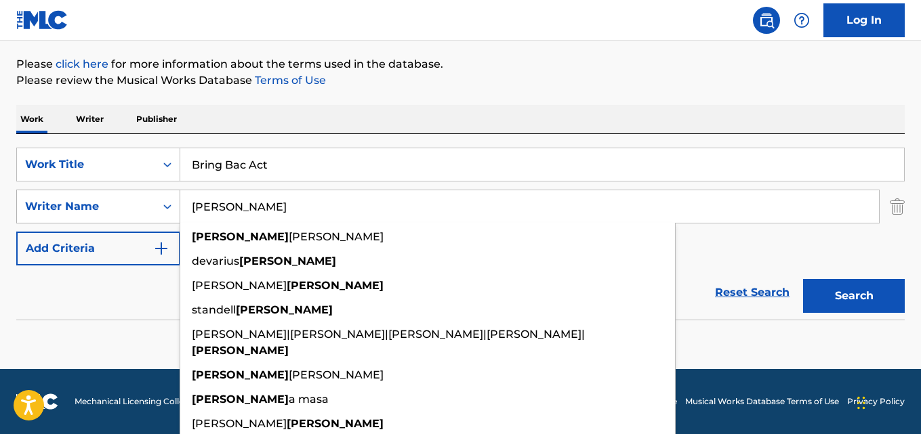
click at [803, 279] on button "Search" at bounding box center [854, 296] width 102 height 34
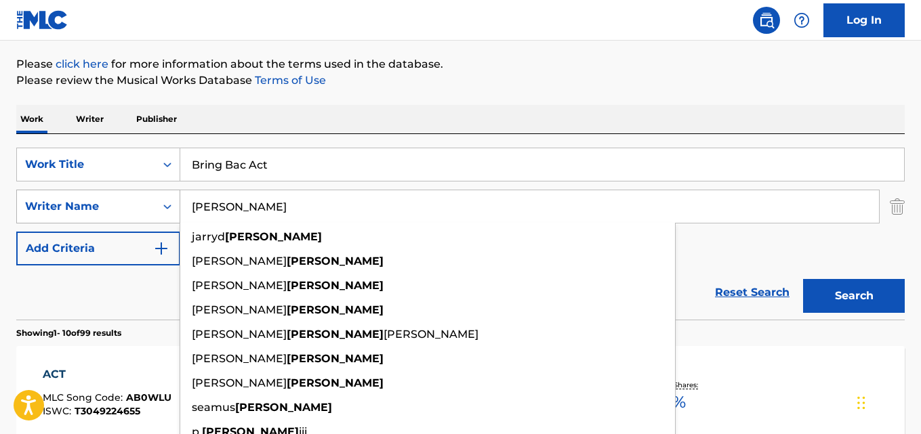
drag, startPoint x: 261, startPoint y: 203, endPoint x: 159, endPoint y: 204, distance: 102.3
click at [159, 204] on div "SearchWithCriteria67ddf51f-5e5e-4eb0-8baf-7c9c03959cf2 Writer Name [PERSON_NAME…" at bounding box center [460, 207] width 888 height 34
paste input "[PERSON_NAME]"
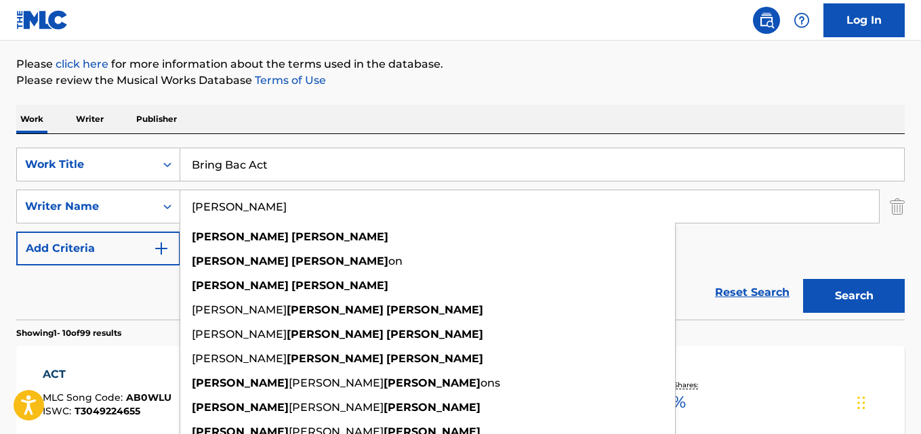
type input "[PERSON_NAME]"
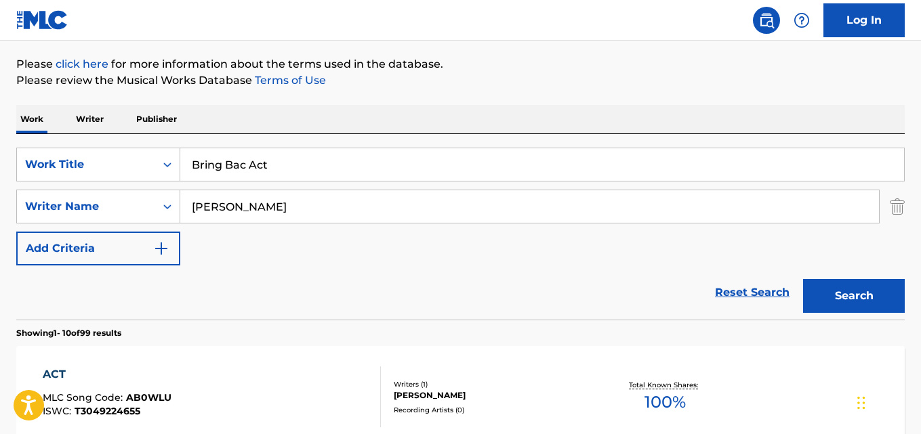
click at [867, 291] on button "Search" at bounding box center [854, 296] width 102 height 34
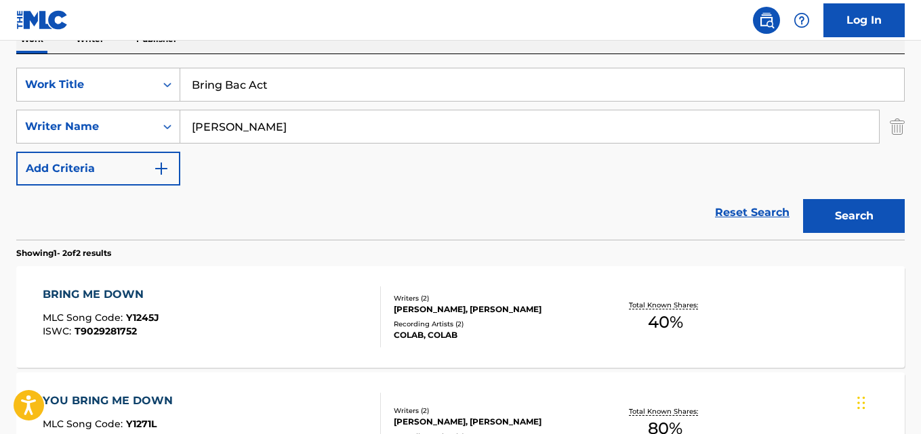
scroll to position [222, 0]
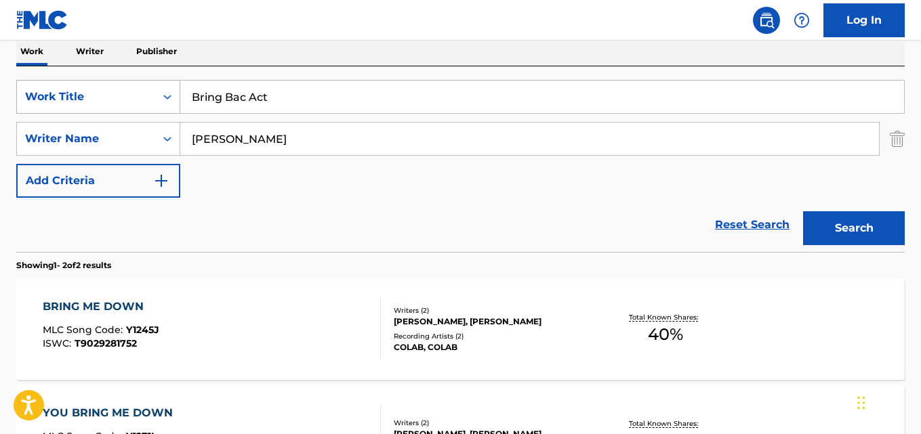
drag, startPoint x: 282, startPoint y: 99, endPoint x: 148, endPoint y: 94, distance: 134.2
click at [148, 94] on div "SearchWithCriteriaa4532300-f6f0-4d89-b2db-1639e7ea80b2 Work Title Bring Bac Act" at bounding box center [460, 97] width 888 height 34
paste input "Opp Shi"
type input "Opp Shit"
click at [265, 54] on div "Work Writer Publisher" at bounding box center [460, 51] width 888 height 28
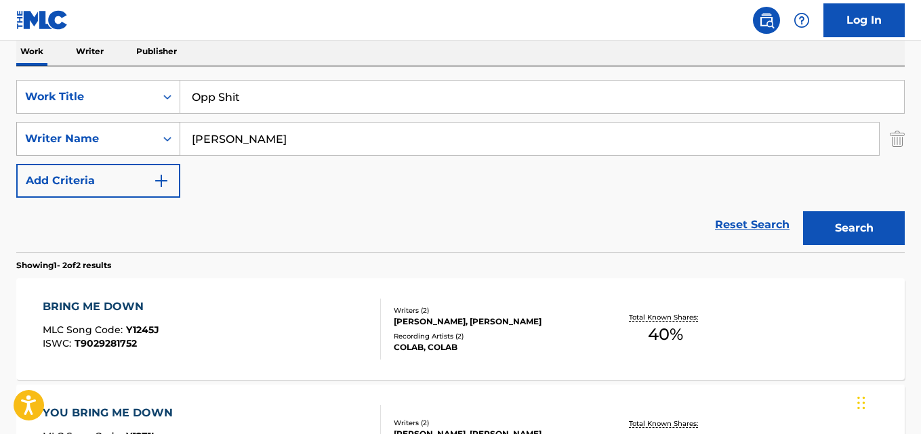
drag, startPoint x: 296, startPoint y: 143, endPoint x: 99, endPoint y: 127, distance: 197.7
click at [99, 127] on div "SearchWithCriteria67ddf51f-5e5e-4eb0-8baf-7c9c03959cf2 Writer Name [PERSON_NAME]" at bounding box center [460, 139] width 888 height 34
paste input "[PERSON_NAME]"
type input "[PERSON_NAME]"
click at [803, 211] on button "Search" at bounding box center [854, 228] width 102 height 34
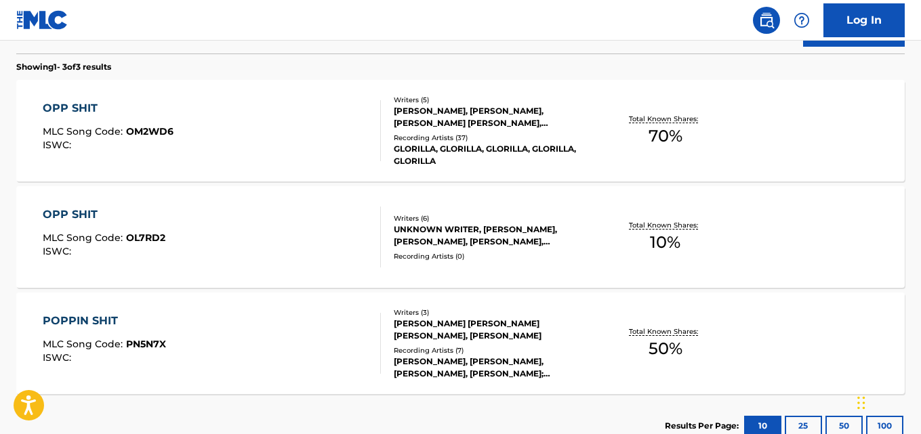
scroll to position [448, 0]
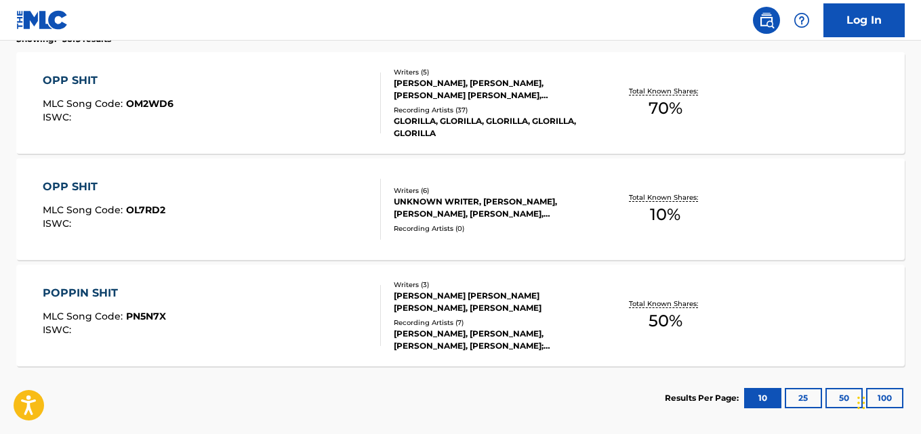
click at [413, 88] on div "[PERSON_NAME], [PERSON_NAME], [PERSON_NAME] [PERSON_NAME], [PERSON_NAME]" at bounding box center [493, 89] width 198 height 24
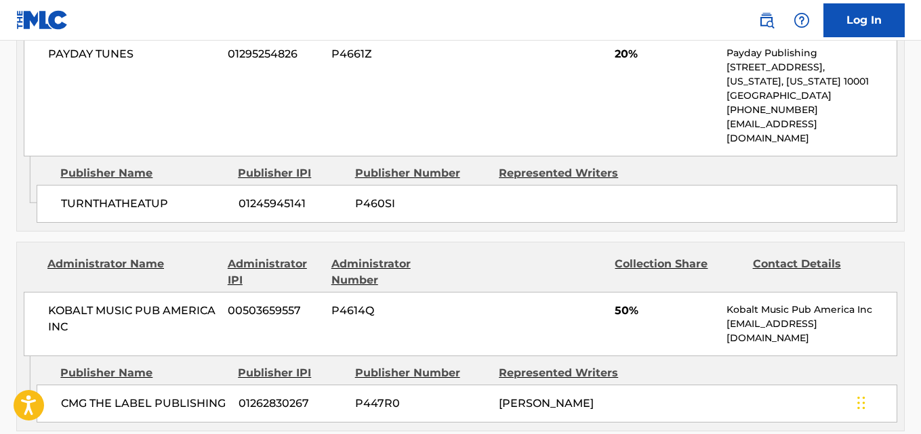
scroll to position [745, 0]
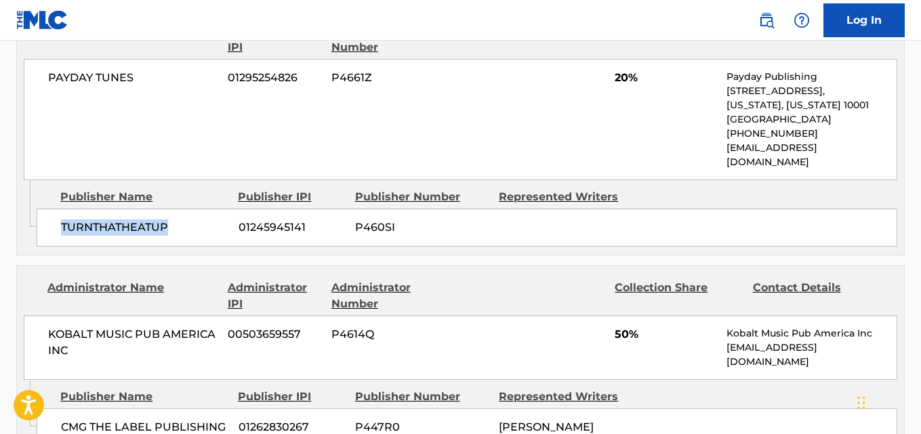
drag, startPoint x: 59, startPoint y: 220, endPoint x: 192, endPoint y: 217, distance: 133.5
click at [192, 217] on div "TURNTHATHEATUP 01245945141 P460SI" at bounding box center [467, 228] width 860 height 38
click at [616, 84] on span "20%" at bounding box center [665, 78] width 102 height 16
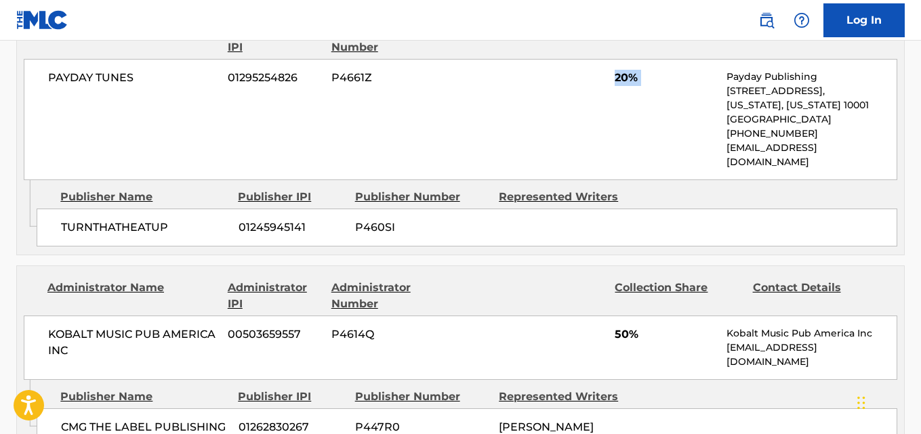
click at [537, 84] on div "PAYDAY TUNES 01295254826 P4661Z 20% Payday Publishing [STREET_ADDRESS][US_STATE…" at bounding box center [460, 119] width 873 height 121
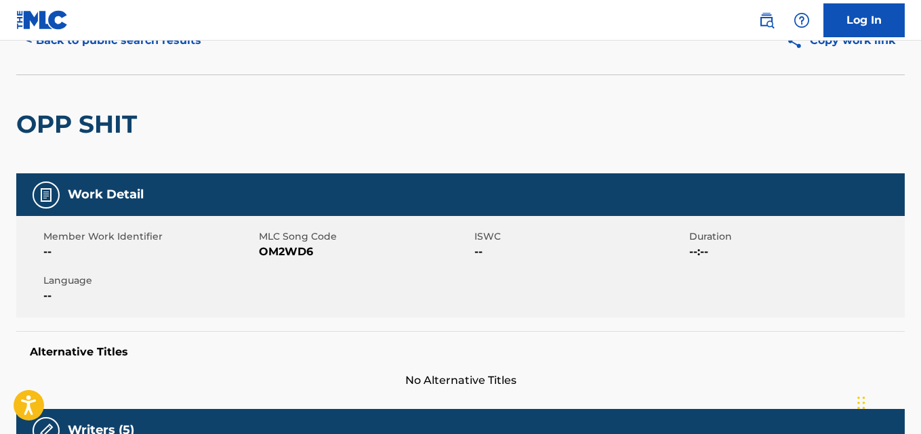
scroll to position [0, 0]
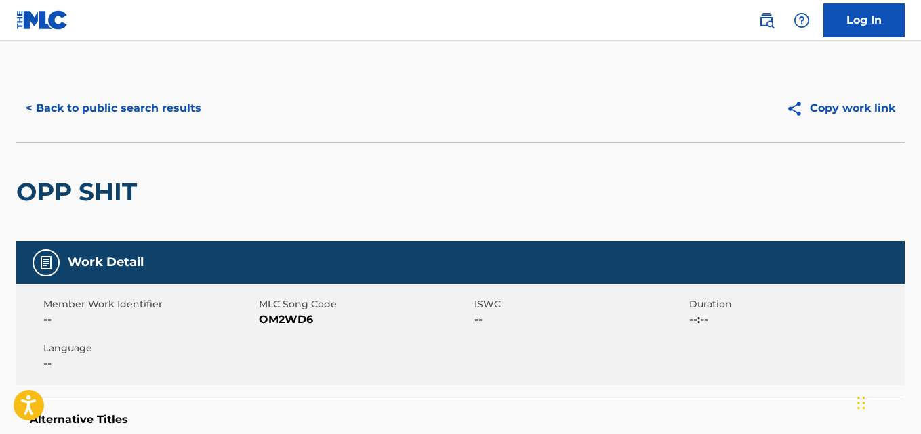
click at [186, 114] on button "< Back to public search results" at bounding box center [113, 108] width 194 height 34
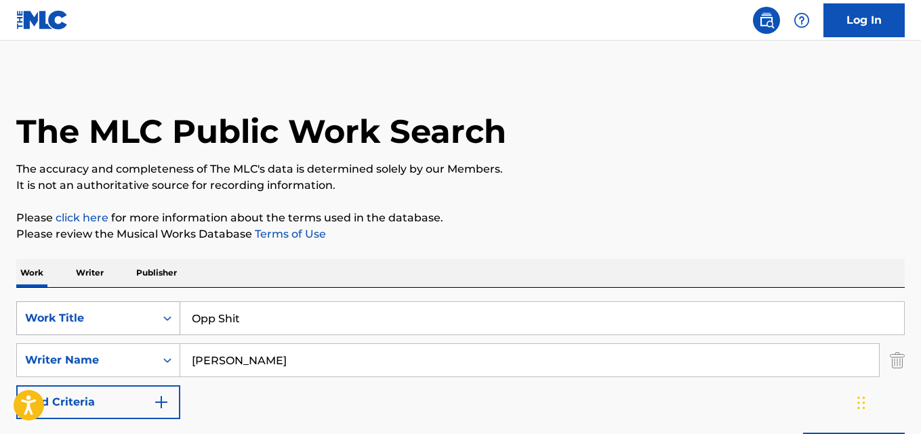
drag, startPoint x: 186, startPoint y: 320, endPoint x: 142, endPoint y: 320, distance: 44.0
click at [142, 320] on div "SearchWithCriteriaa4532300-f6f0-4d89-b2db-1639e7ea80b2 Work Title Opp Shit" at bounding box center [460, 318] width 888 height 34
paste input "Boss"
type input "Boss Shit"
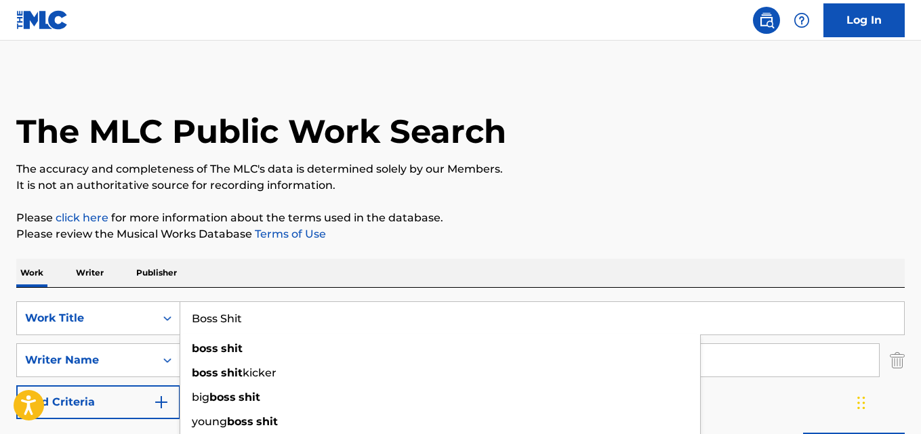
click at [270, 279] on div "Work Writer Publisher" at bounding box center [460, 273] width 888 height 28
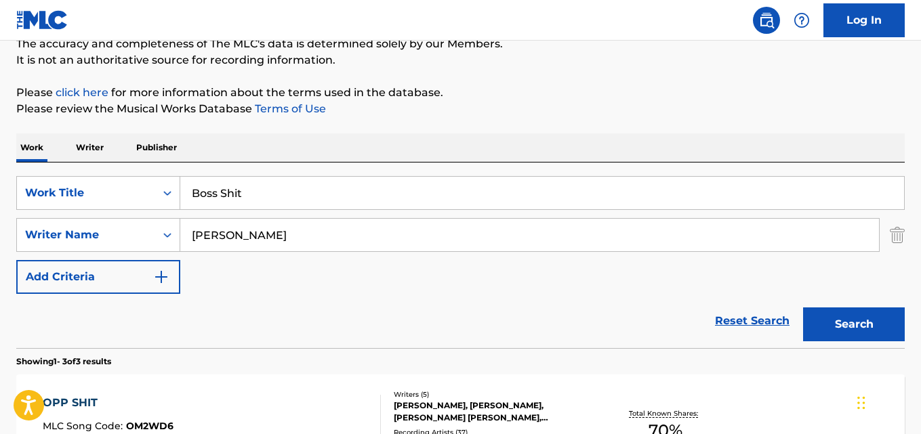
scroll to position [135, 0]
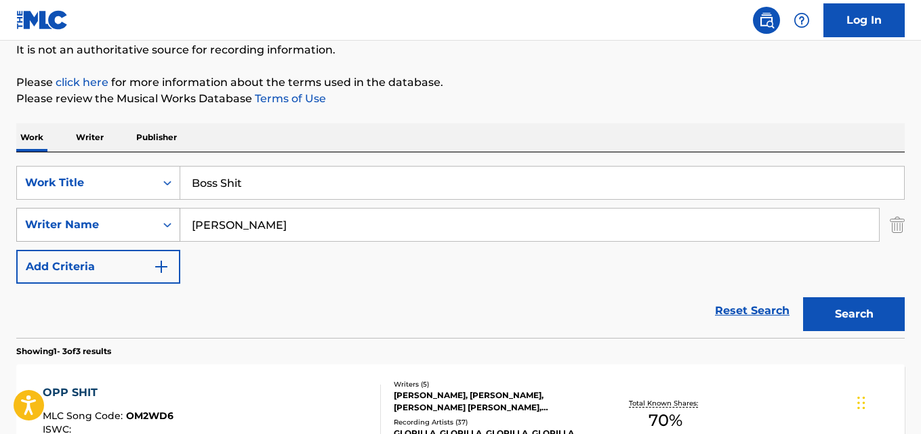
drag, startPoint x: 323, startPoint y: 226, endPoint x: 80, endPoint y: 219, distance: 243.3
click at [80, 219] on div "SearchWithCriteria67ddf51f-5e5e-4eb0-8baf-7c9c03959cf2 Writer Name [PERSON_NAME]" at bounding box center [460, 225] width 888 height 34
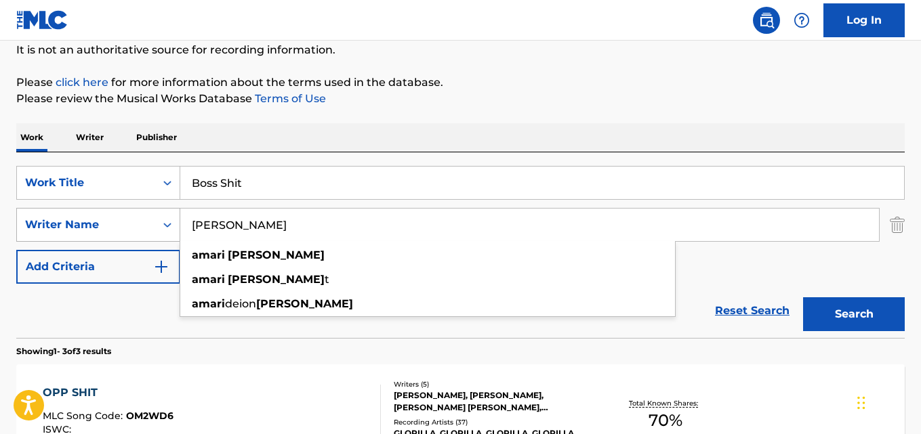
paste input "White"
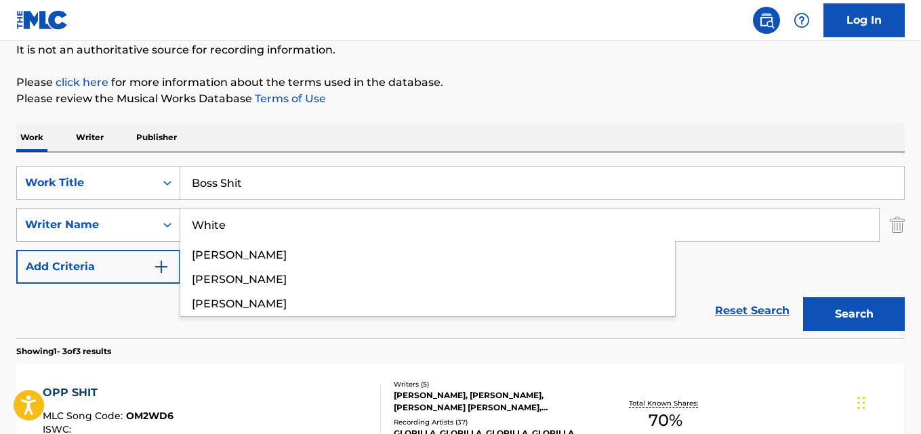
type input "White"
click at [803, 297] on button "Search" at bounding box center [854, 314] width 102 height 34
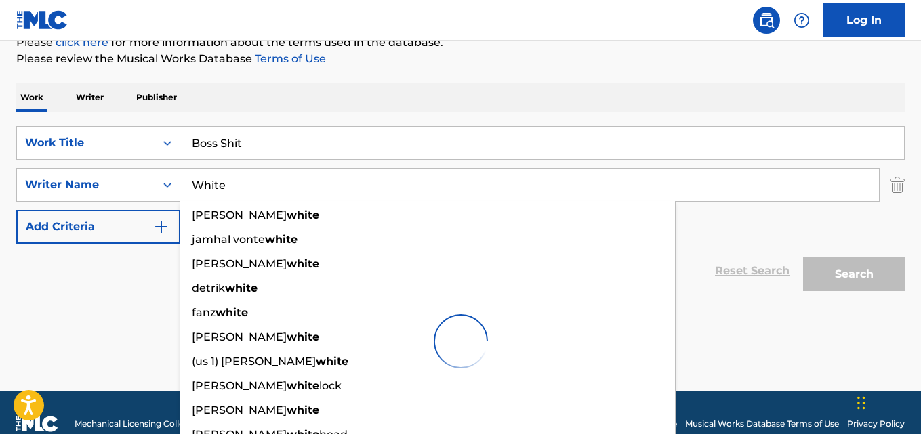
scroll to position [198, 0]
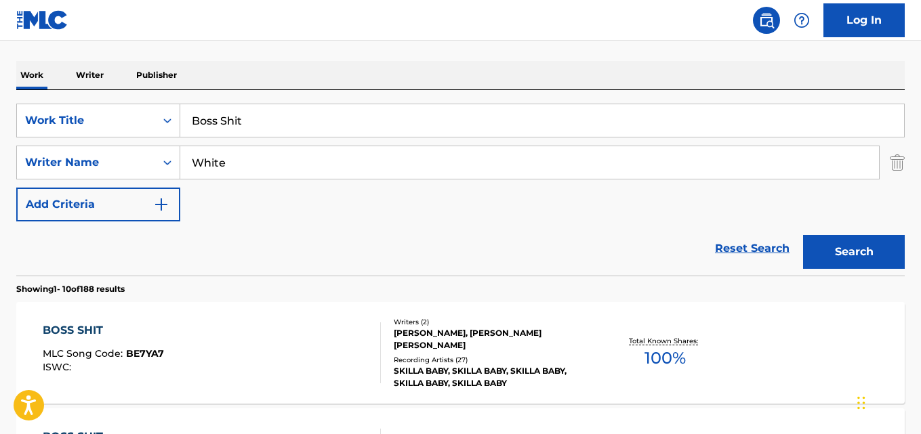
click at [138, 241] on div "Reset Search Search" at bounding box center [460, 249] width 888 height 54
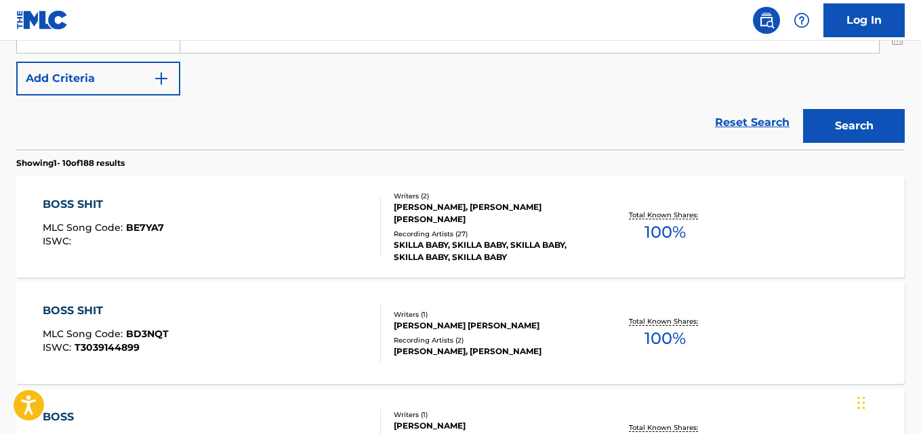
scroll to position [333, 0]
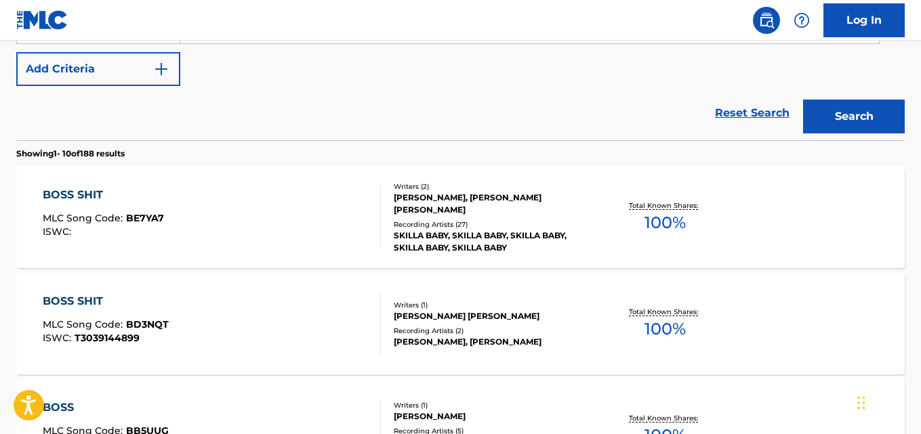
click at [85, 184] on div "BOSS SHIT MLC Song Code : BE7YA7 ISWC : Writers ( 2 ) [PERSON_NAME], [PERSON_NA…" at bounding box center [460, 218] width 888 height 102
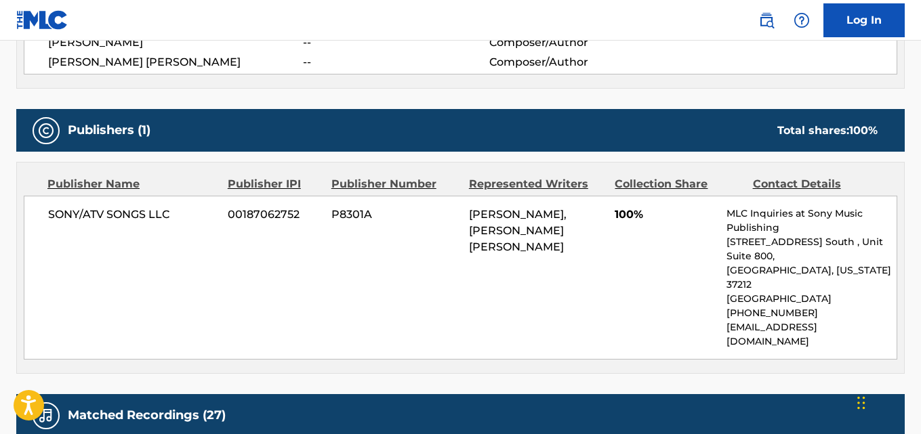
scroll to position [542, 0]
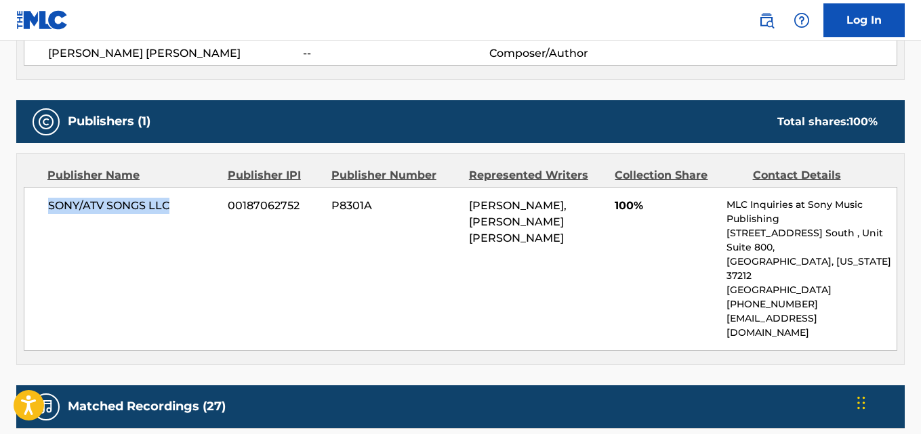
drag, startPoint x: 51, startPoint y: 203, endPoint x: 179, endPoint y: 204, distance: 128.0
click at [179, 204] on span "SONY/ATV SONGS LLC" at bounding box center [132, 206] width 169 height 16
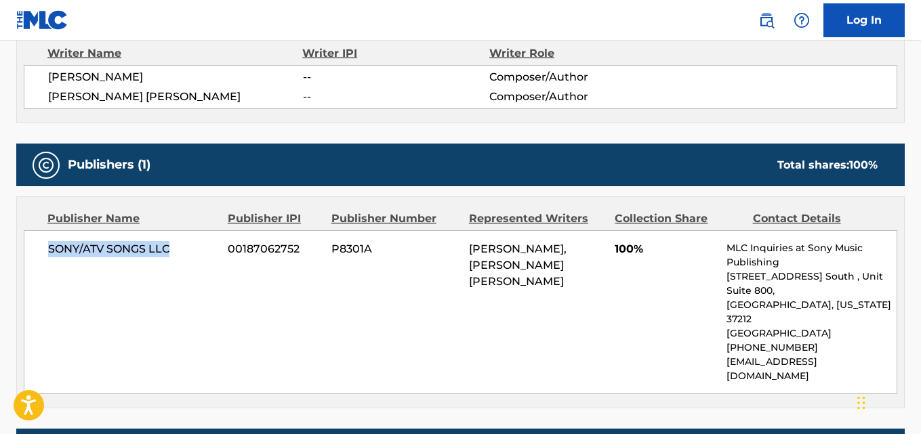
scroll to position [474, 0]
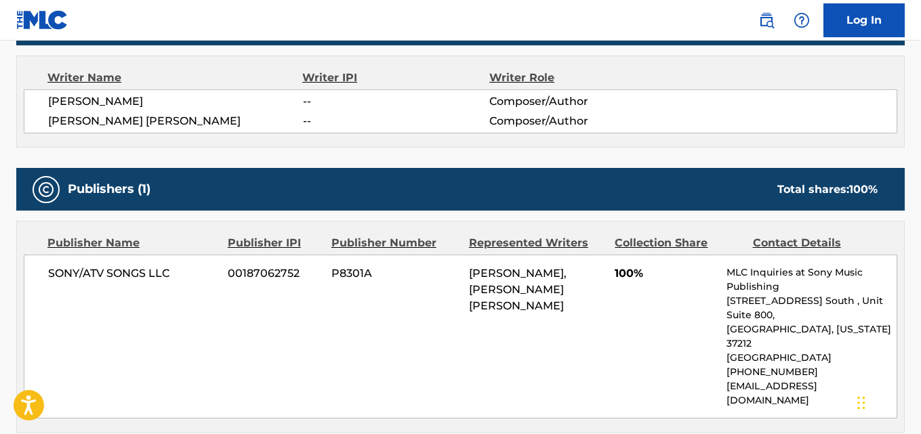
drag, startPoint x: 79, startPoint y: 102, endPoint x: 154, endPoint y: 100, distance: 75.2
click at [154, 100] on div "[PERSON_NAME] -- Composer/Author [PERSON_NAME] [PERSON_NAME] -- Composer/Author" at bounding box center [460, 111] width 873 height 44
drag, startPoint x: 40, startPoint y: 125, endPoint x: 215, endPoint y: 123, distance: 174.8
click at [215, 123] on div "[PERSON_NAME] -- Composer/Author [PERSON_NAME] [PERSON_NAME] -- Composer/Author" at bounding box center [460, 111] width 873 height 44
click at [211, 168] on div "Publishers (1) Total shares: 100 %" at bounding box center [460, 189] width 888 height 43
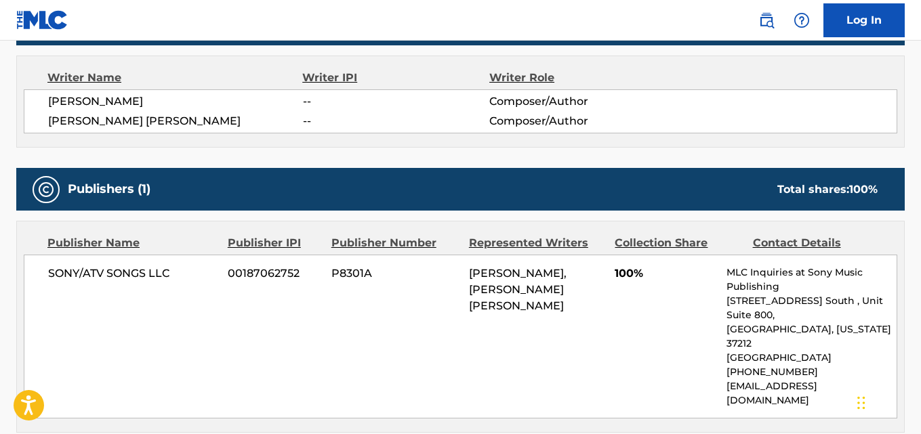
click at [177, 119] on span "[PERSON_NAME] [PERSON_NAME]" at bounding box center [175, 121] width 255 height 16
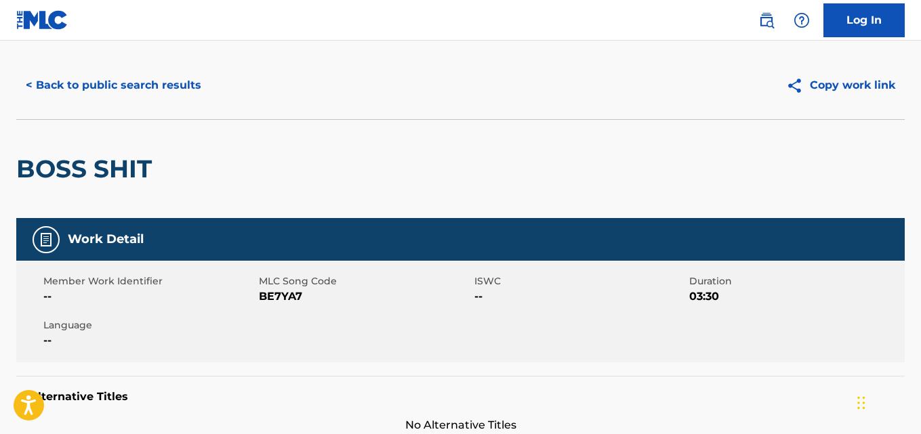
scroll to position [0, 0]
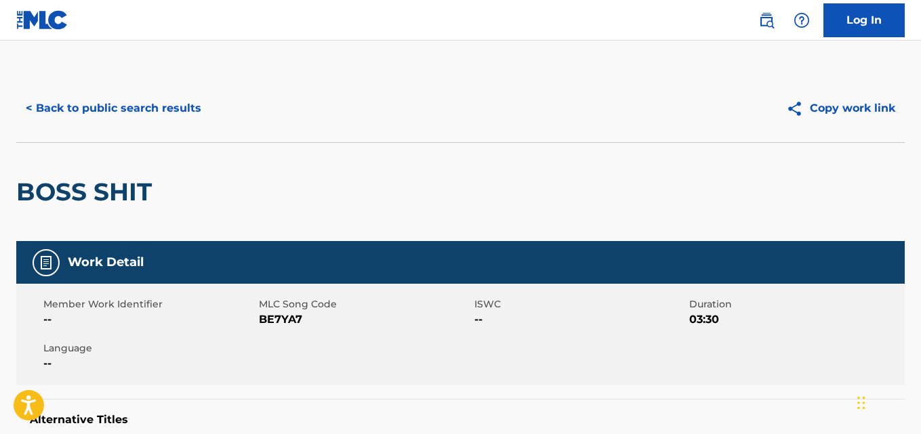
click at [183, 108] on button "< Back to public search results" at bounding box center [113, 108] width 194 height 34
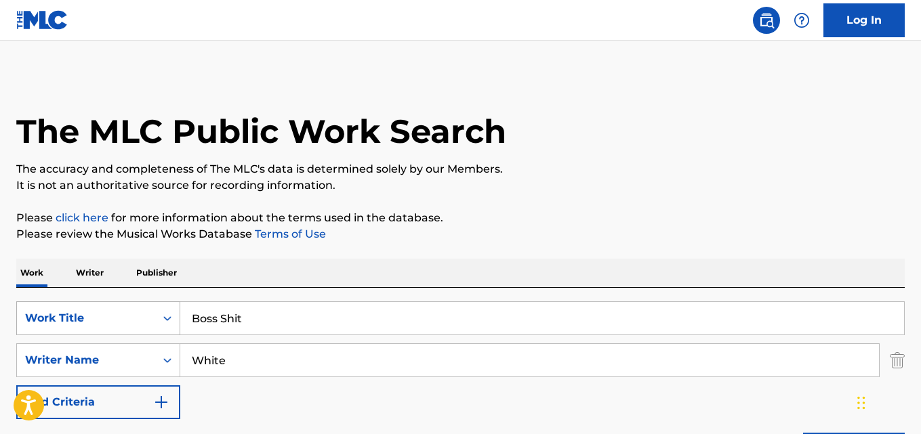
drag, startPoint x: 287, startPoint y: 312, endPoint x: 61, endPoint y: 320, distance: 226.4
click at [61, 320] on div "SearchWithCriteriaa4532300-f6f0-4d89-b2db-1639e7ea80b2 Work Title Boss Shit" at bounding box center [460, 318] width 888 height 34
paste input "Make That Ass Bounce"
type input "Make That Ass Bounce"
click at [477, 226] on p "Please click here for more information about the terms used in the database." at bounding box center [460, 218] width 888 height 16
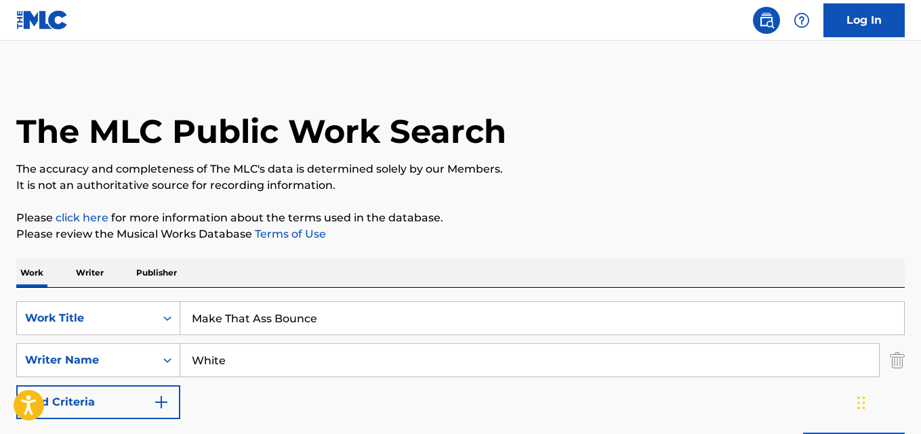
click at [595, 219] on p "Please click here for more information about the terms used in the database." at bounding box center [460, 218] width 888 height 16
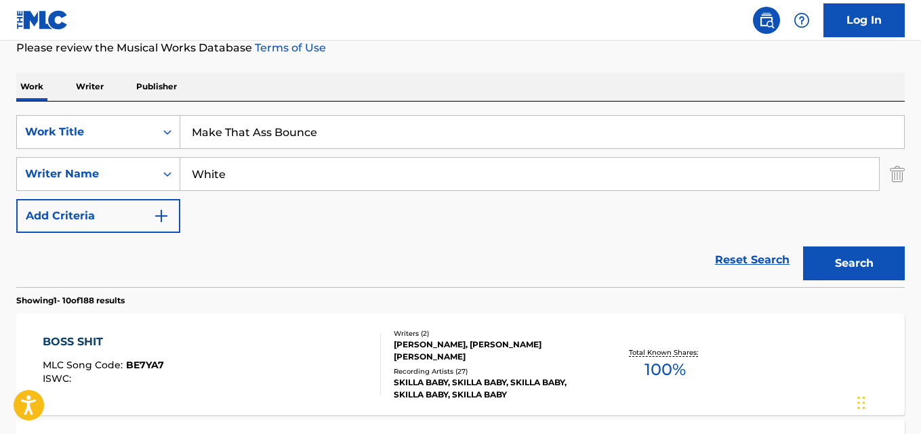
scroll to position [203, 0]
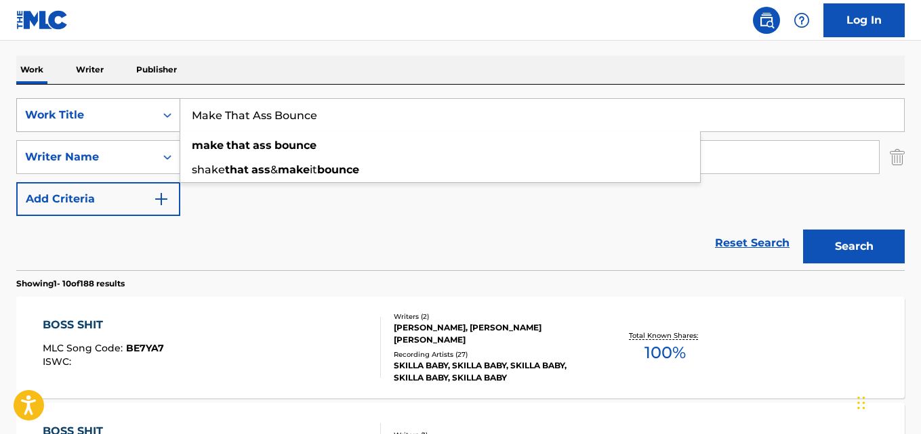
drag, startPoint x: 368, startPoint y: 111, endPoint x: 85, endPoint y: 112, distance: 283.8
click at [85, 112] on div "SearchWithCriteriaa4532300-f6f0-4d89-b2db-1639e7ea80b2 Work Title Make That Ass…" at bounding box center [460, 115] width 888 height 34
click at [263, 250] on div "Reset Search Search" at bounding box center [460, 243] width 888 height 54
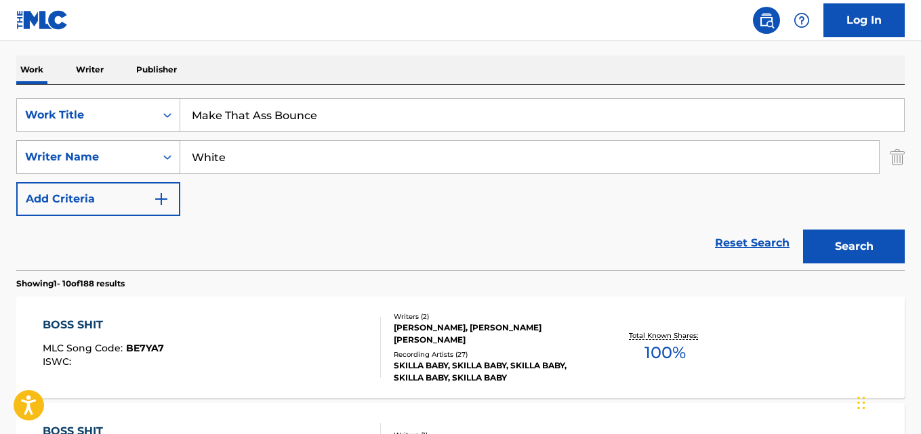
drag, startPoint x: 276, startPoint y: 156, endPoint x: 58, endPoint y: 155, distance: 218.1
click at [58, 155] on div "SearchWithCriteria67ddf51f-5e5e-4eb0-8baf-7c9c03959cf2 Writer Name White" at bounding box center [460, 157] width 888 height 34
paste input "[PERSON_NAME]"
click at [864, 244] on button "Search" at bounding box center [854, 247] width 102 height 34
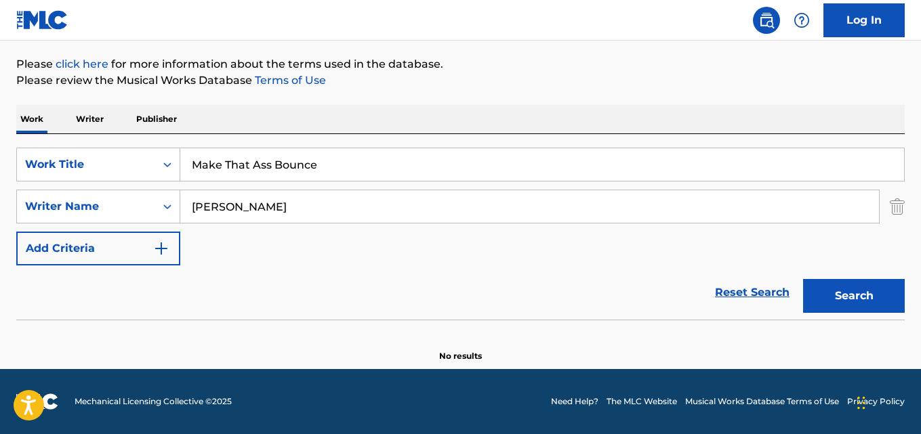
scroll to position [154, 0]
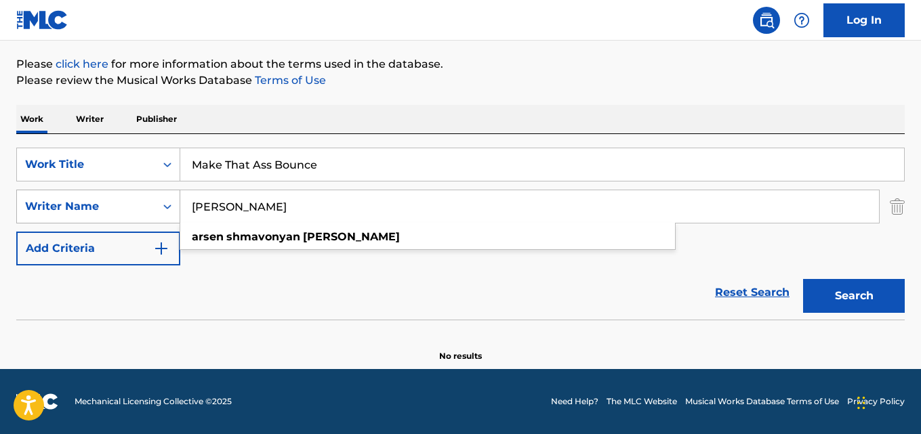
drag, startPoint x: 389, startPoint y: 196, endPoint x: 22, endPoint y: 195, distance: 367.8
click at [22, 195] on div "SearchWithCriteria67ddf51f-5e5e-4eb0-8baf-7c9c03959cf2 Writer Name [PERSON_NAME…" at bounding box center [460, 207] width 888 height 34
paste input "[PERSON_NAME]"
click at [803, 279] on button "Search" at bounding box center [854, 296] width 102 height 34
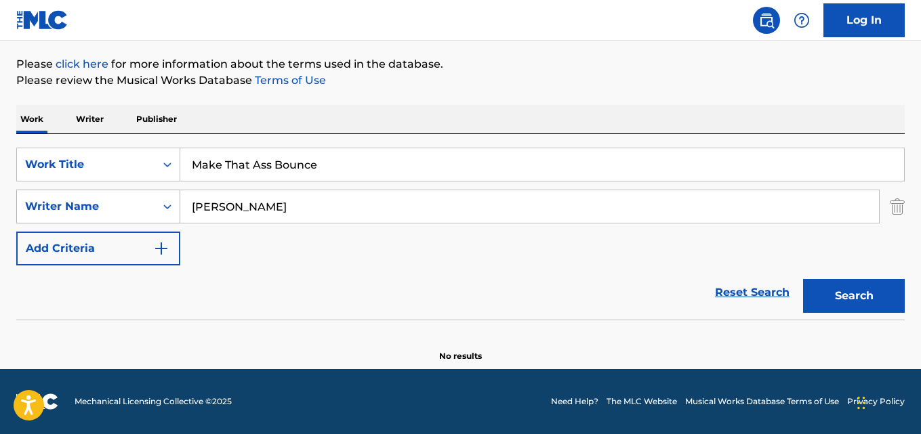
drag, startPoint x: 276, startPoint y: 208, endPoint x: 110, endPoint y: 217, distance: 166.2
click at [110, 217] on div "SearchWithCriteria67ddf51f-5e5e-4eb0-8baf-7c9c03959cf2 Writer Name [PERSON_NAME]" at bounding box center [460, 207] width 888 height 34
click at [803, 279] on button "Search" at bounding box center [854, 296] width 102 height 34
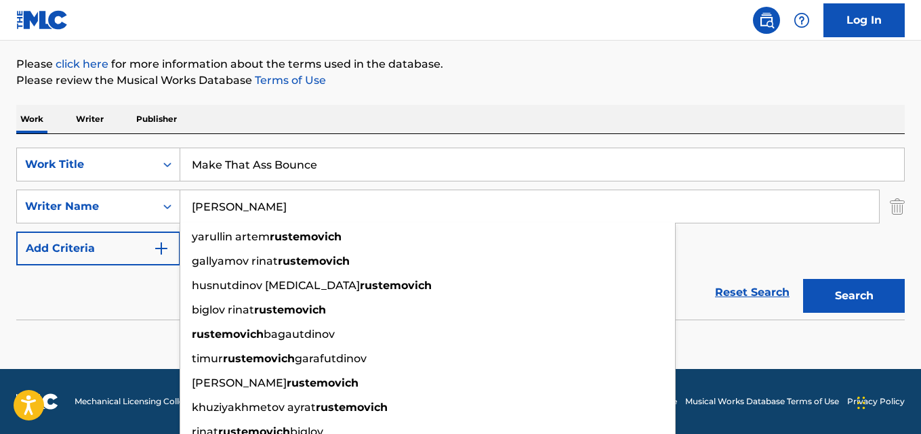
click at [541, 73] on p "Please review the Musical Works Database Terms of Use" at bounding box center [460, 80] width 888 height 16
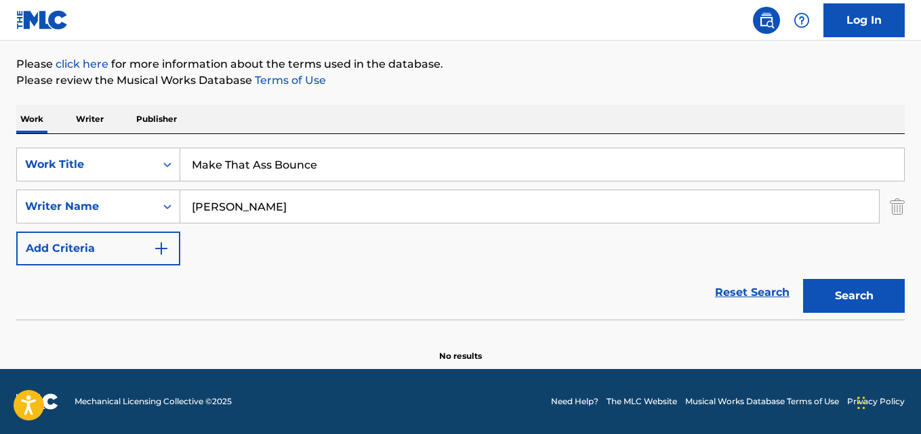
drag, startPoint x: 203, startPoint y: 225, endPoint x: 91, endPoint y: 225, distance: 111.8
click at [91, 225] on div "SearchWithCriteriaa4532300-f6f0-4d89-b2db-1639e7ea80b2 Work Title Make That Ass…" at bounding box center [460, 207] width 888 height 118
paste input "[PERSON_NAME]"
click at [851, 301] on button "Search" at bounding box center [854, 296] width 102 height 34
drag, startPoint x: 387, startPoint y: 209, endPoint x: 101, endPoint y: 207, distance: 286.5
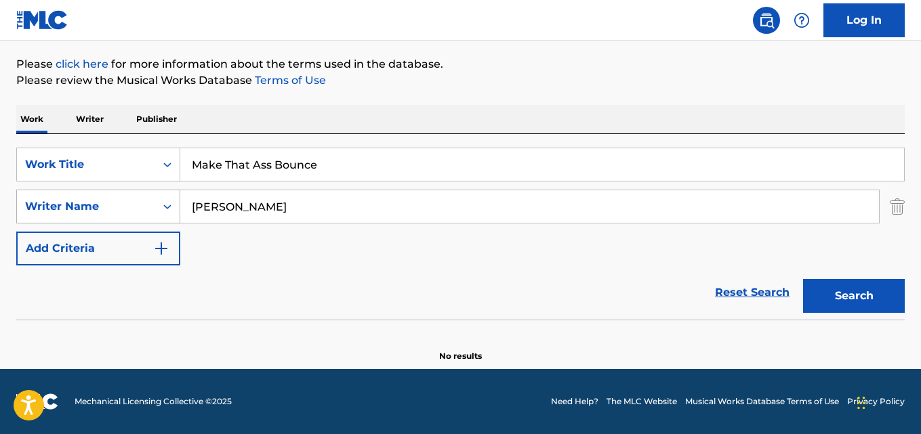
click at [101, 207] on div "SearchWithCriteria67ddf51f-5e5e-4eb0-8baf-7c9c03959cf2 Writer Name [PERSON_NAME]" at bounding box center [460, 207] width 888 height 34
paste input "[PERSON_NAME]"
click at [848, 295] on button "Search" at bounding box center [854, 296] width 102 height 34
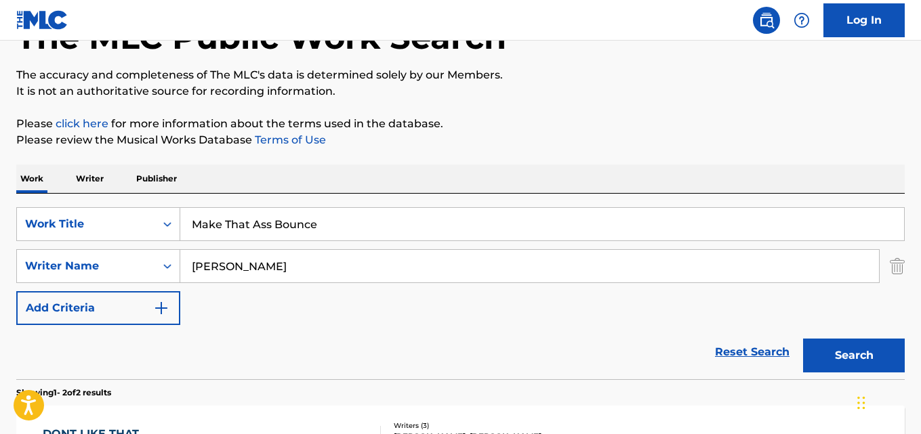
scroll to position [86, 0]
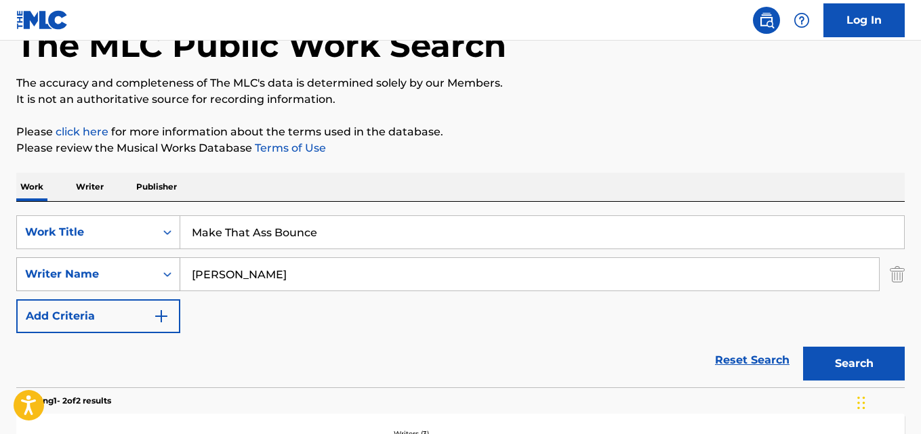
drag, startPoint x: 270, startPoint y: 274, endPoint x: 102, endPoint y: 274, distance: 168.0
click at [102, 274] on div "SearchWithCriteria67ddf51f-5e5e-4eb0-8baf-7c9c03959cf2 Writer Name [PERSON_NAME]" at bounding box center [460, 274] width 888 height 34
paste input "Malikov Bulat"
type input "Malikov Bulat"
click at [803, 347] on button "Search" at bounding box center [854, 364] width 102 height 34
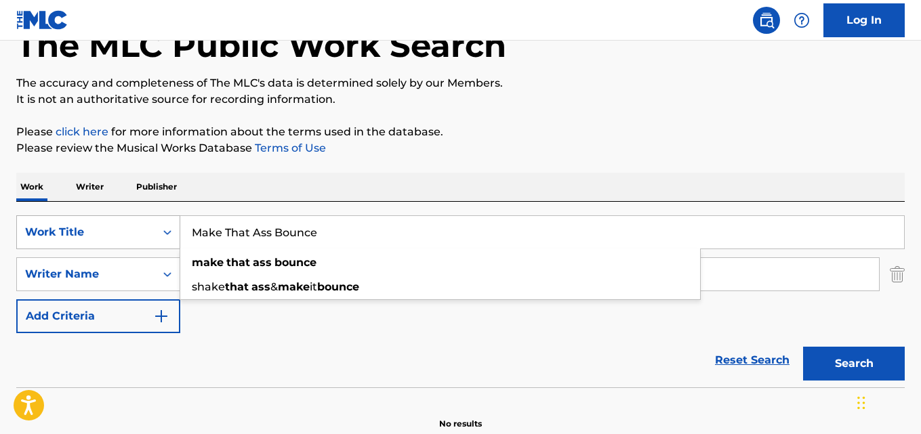
drag, startPoint x: 328, startPoint y: 227, endPoint x: 127, endPoint y: 227, distance: 200.5
click at [127, 227] on div "SearchWithCriteriaa4532300-f6f0-4d89-b2db-1639e7ea80b2 Work Title Make That Ass…" at bounding box center [460, 232] width 888 height 34
paste input "No More Bitches"
type input "No More Bitches"
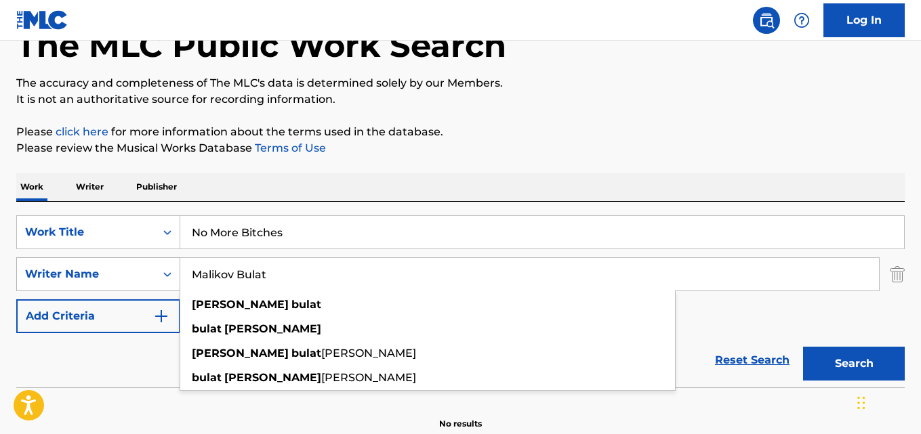
drag, startPoint x: 292, startPoint y: 270, endPoint x: 71, endPoint y: 280, distance: 221.1
click at [71, 280] on div "SearchWithCriteria67ddf51f-5e5e-4eb0-8baf-7c9c03959cf2 Writer Name [PERSON_NAME…" at bounding box center [460, 274] width 888 height 34
paste input "[PERSON_NAME]"
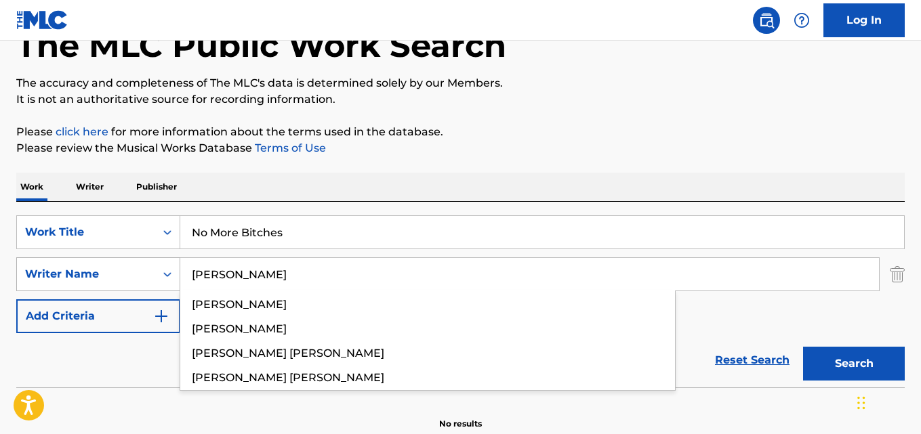
click at [803, 347] on button "Search" at bounding box center [854, 364] width 102 height 34
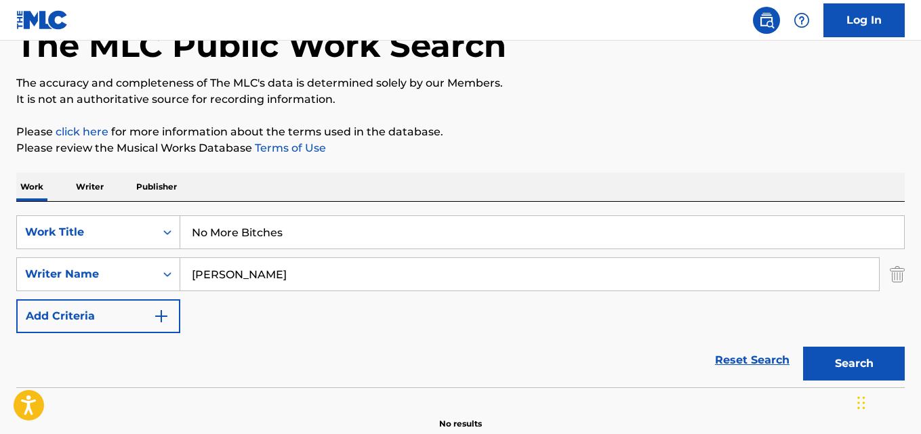
click at [175, 368] on div "Reset Search Search" at bounding box center [460, 360] width 888 height 54
drag, startPoint x: 233, startPoint y: 274, endPoint x: 57, endPoint y: 280, distance: 176.2
click at [57, 280] on div "SearchWithCriteria67ddf51f-5e5e-4eb0-8baf-7c9c03959cf2 Writer Name [PERSON_NAME]" at bounding box center [460, 274] width 888 height 34
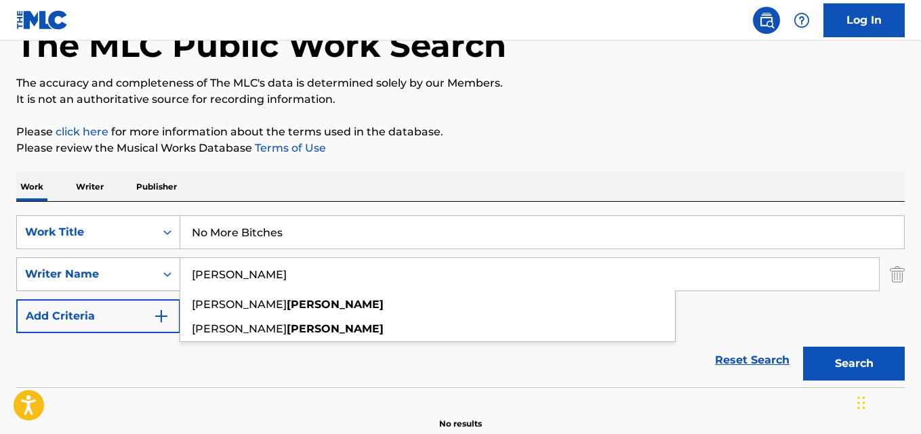
click at [803, 347] on button "Search" at bounding box center [854, 364] width 102 height 34
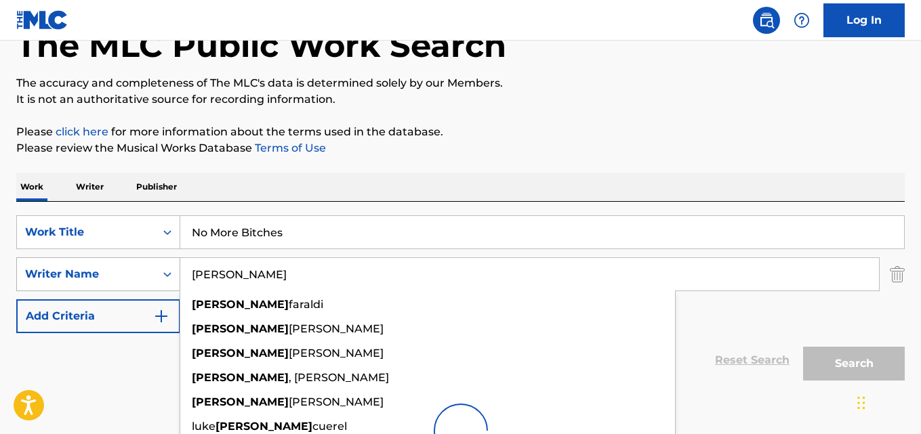
scroll to position [154, 0]
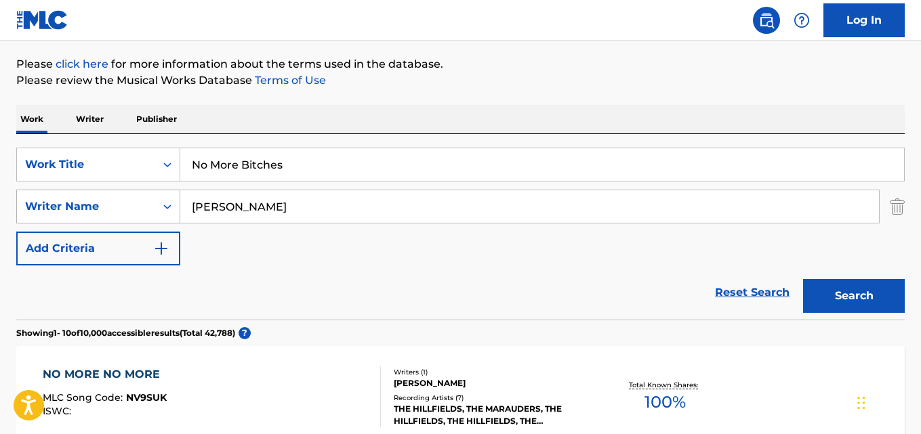
drag, startPoint x: 264, startPoint y: 209, endPoint x: 126, endPoint y: 214, distance: 138.3
click at [126, 214] on div "SearchWithCriteria67ddf51f-5e5e-4eb0-8baf-7c9c03959cf2 Writer Name [PERSON_NAME]" at bounding box center [460, 207] width 888 height 34
paste input "[PERSON_NAME]"
type input "[PERSON_NAME]"
click at [803, 279] on button "Search" at bounding box center [854, 296] width 102 height 34
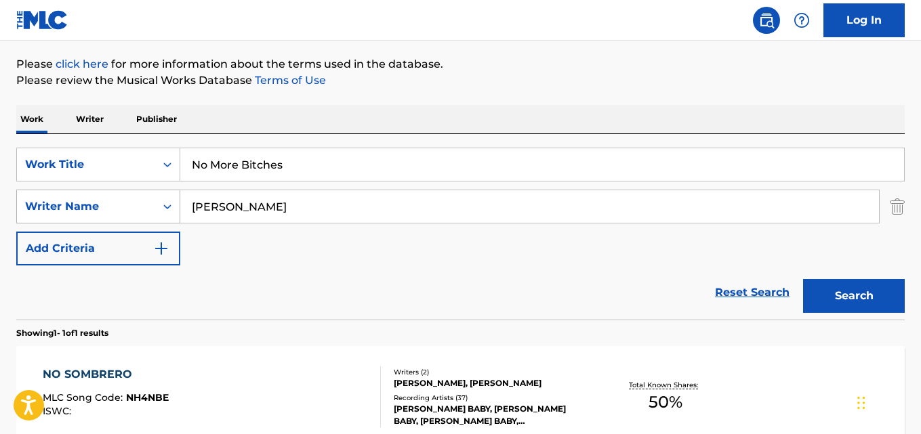
drag, startPoint x: 373, startPoint y: 197, endPoint x: 114, endPoint y: 204, distance: 258.2
click at [114, 204] on div "SearchWithCriteria67ddf51f-5e5e-4eb0-8baf-7c9c03959cf2 Writer Name [PERSON_NAME]" at bounding box center [460, 207] width 888 height 34
click at [114, 204] on div "Writer Name" at bounding box center [86, 206] width 122 height 16
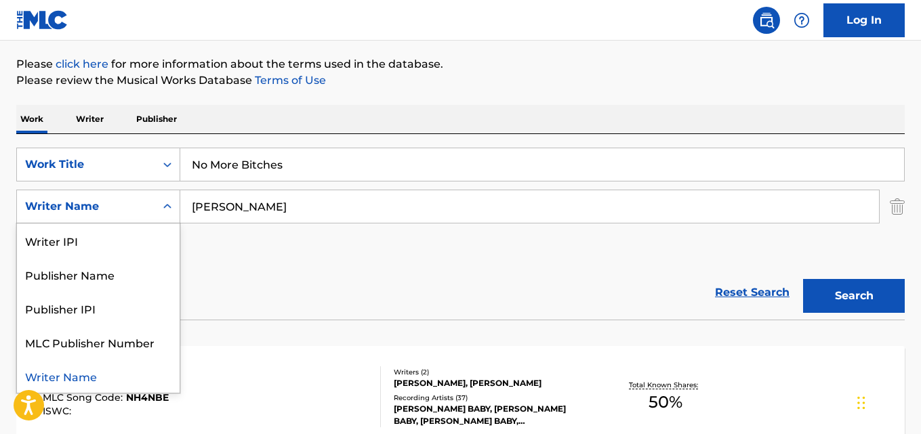
paste input "Search Form"
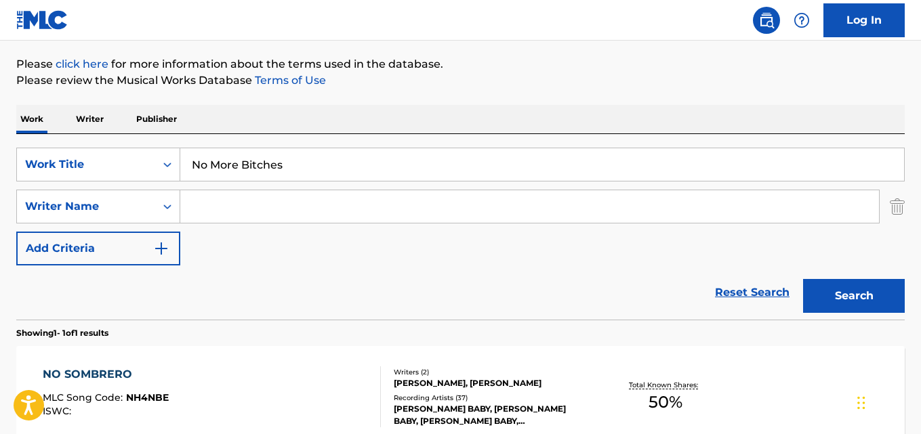
click at [272, 215] on input "Search Form" at bounding box center [529, 206] width 698 height 33
paste input "[PERSON_NAME]"
type input "[PERSON_NAME]"
click at [803, 279] on button "Search" at bounding box center [854, 296] width 102 height 34
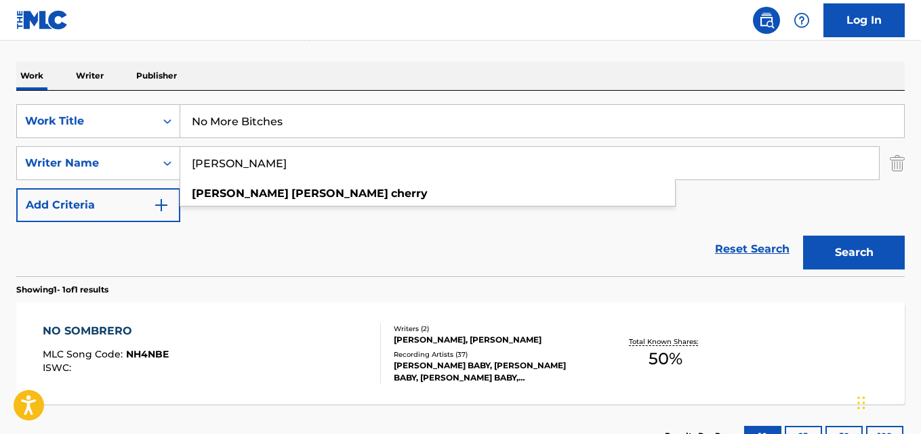
scroll to position [222, 0]
